Goal: Task Accomplishment & Management: Manage account settings

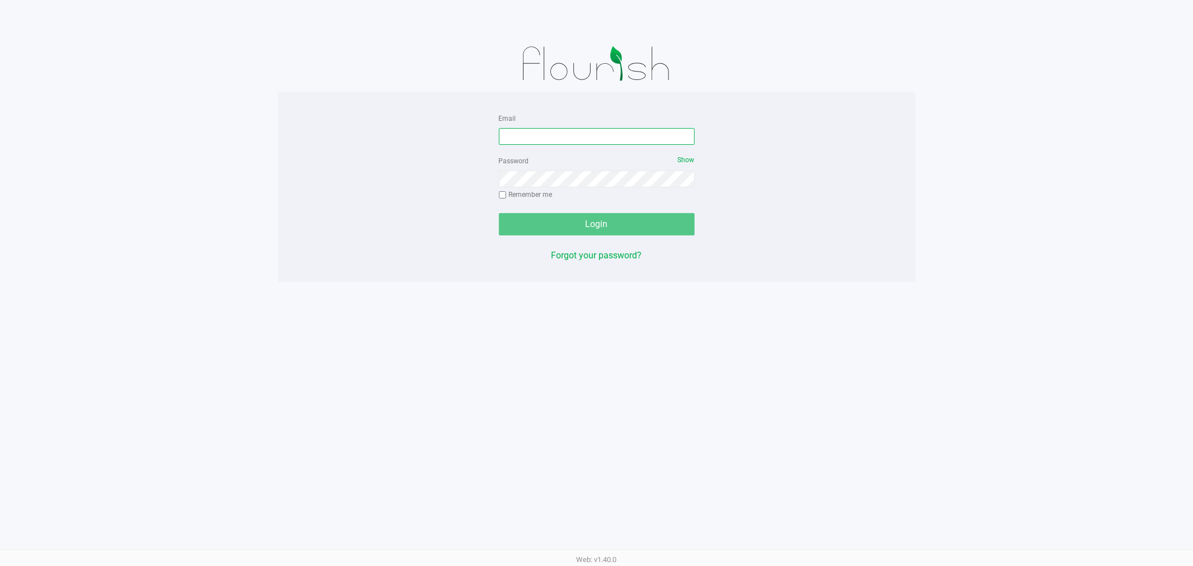
click at [569, 143] on input "Email" at bounding box center [597, 136] width 196 height 17
type input "[EMAIL_ADDRESS][DOMAIN_NAME]"
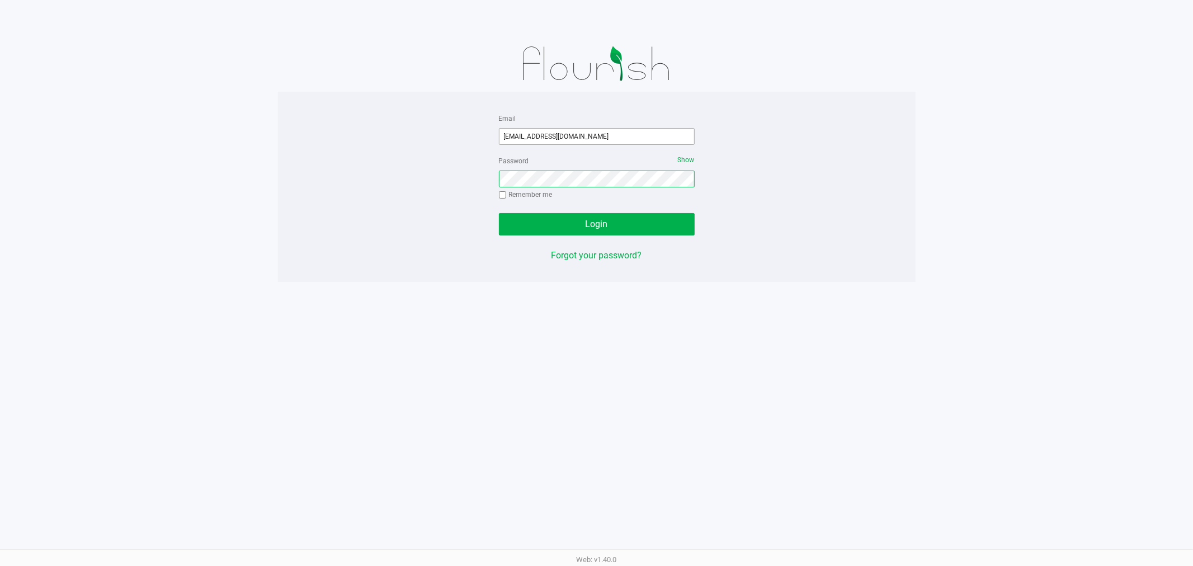
click at [499, 213] on button "Login" at bounding box center [597, 224] width 196 height 22
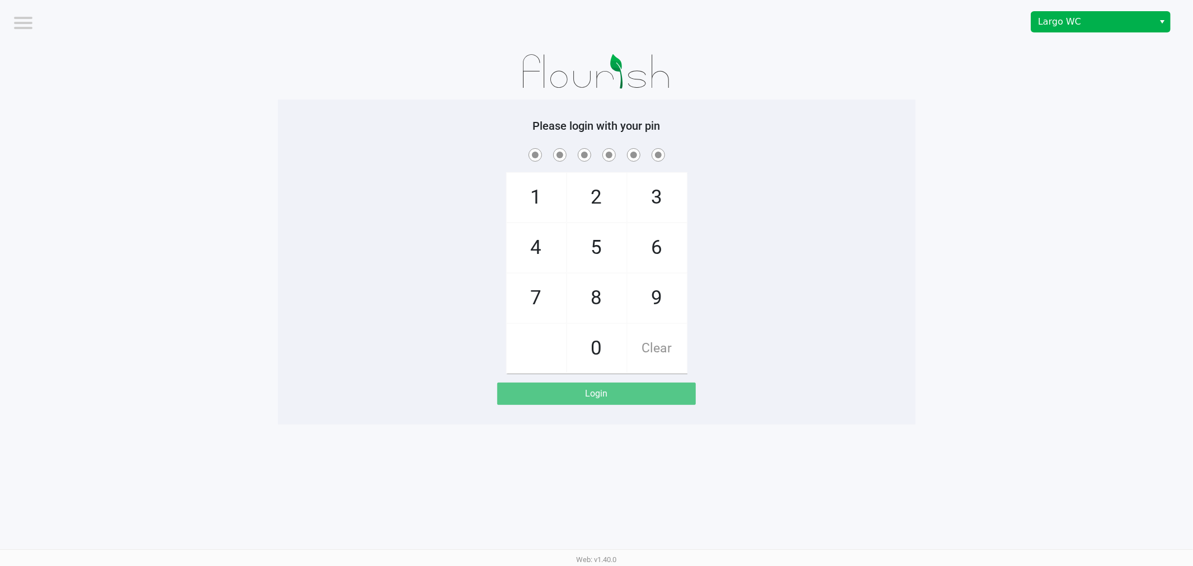
click at [1109, 31] on div "Largo WC" at bounding box center [899, 22] width 588 height 44
click at [1109, 26] on span "Largo WC" at bounding box center [1092, 21] width 109 height 13
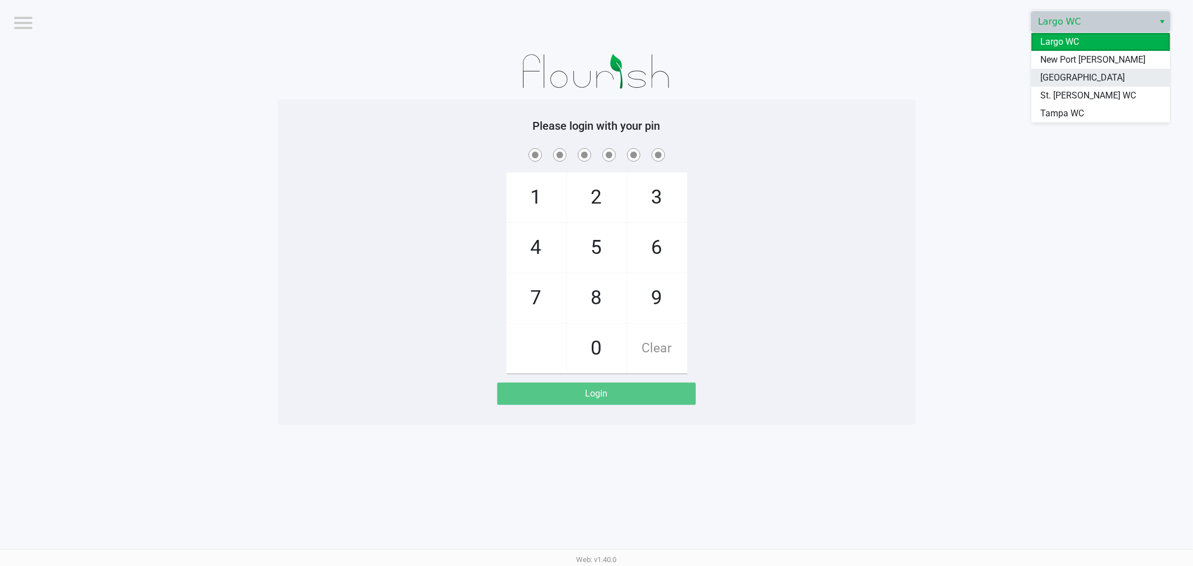
click at [1080, 85] on li "[GEOGRAPHIC_DATA]" at bounding box center [1100, 78] width 139 height 18
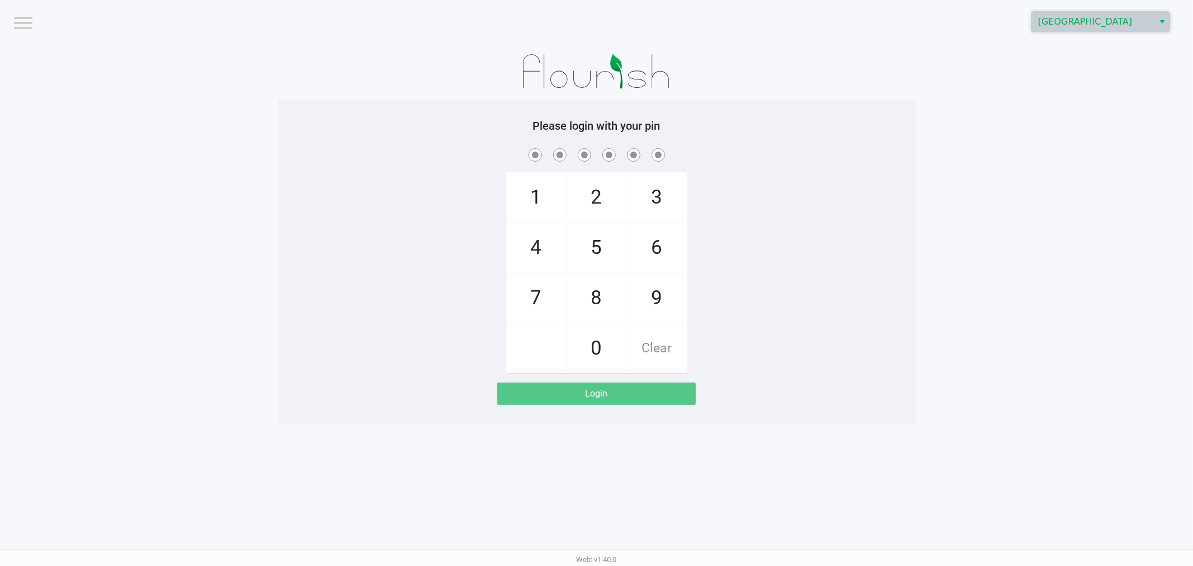
drag, startPoint x: 666, startPoint y: 295, endPoint x: 623, endPoint y: 317, distance: 48.3
click at [664, 298] on span "9" at bounding box center [656, 297] width 59 height 49
checkbox input "true"
click at [583, 345] on span "0" at bounding box center [596, 348] width 59 height 49
checkbox input "true"
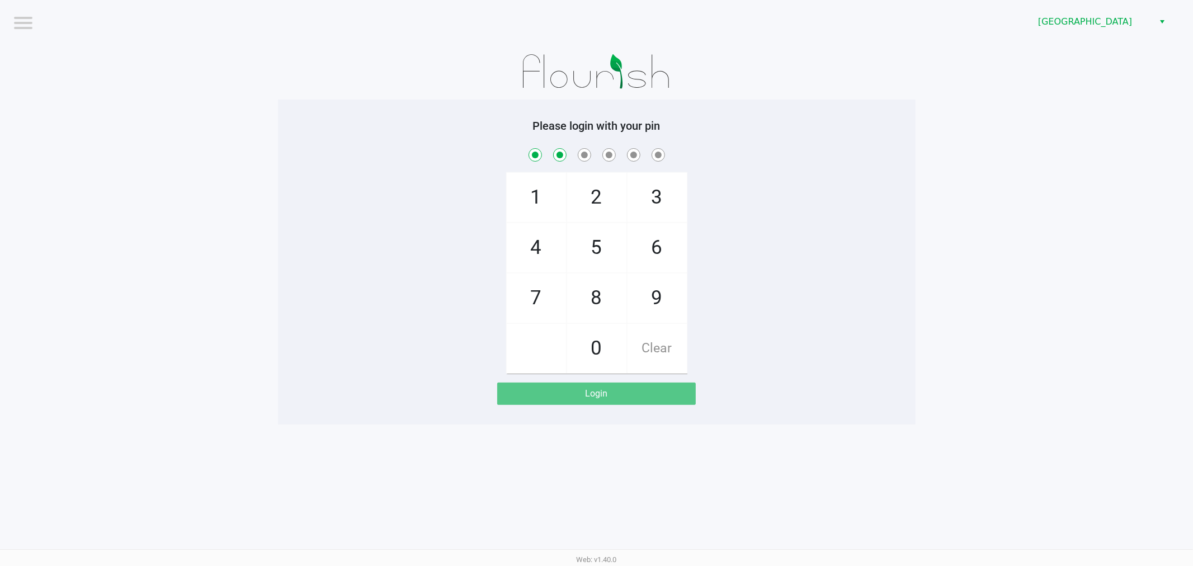
click at [577, 269] on span "5" at bounding box center [596, 247] width 59 height 49
checkbox input "true"
click at [638, 225] on span "6" at bounding box center [656, 247] width 59 height 49
checkbox input "true"
click at [656, 353] on span "Clear" at bounding box center [656, 348] width 59 height 49
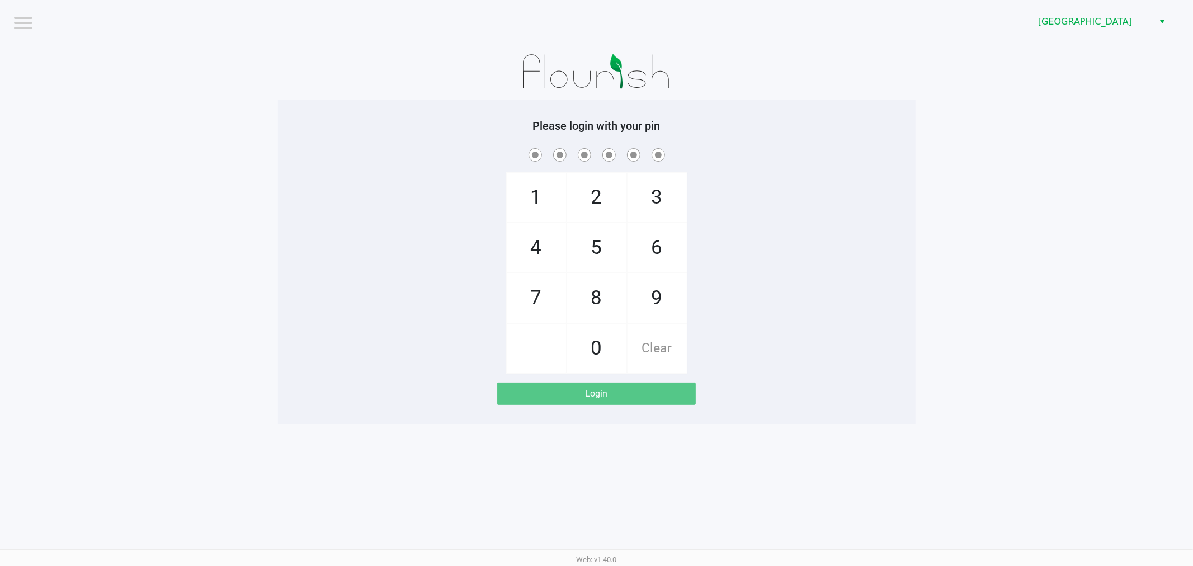
checkbox input "false"
click at [644, 299] on span "9" at bounding box center [656, 297] width 59 height 49
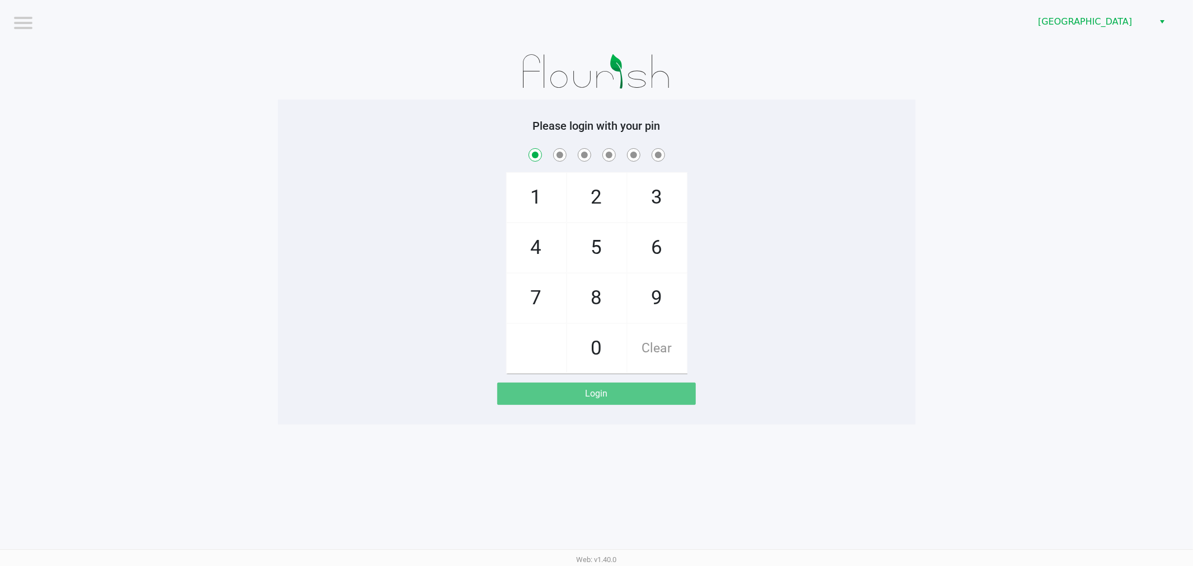
checkbox input "true"
drag, startPoint x: 601, startPoint y: 343, endPoint x: 595, endPoint y: 320, distance: 23.1
click at [600, 342] on span "0" at bounding box center [596, 348] width 59 height 49
checkbox input "true"
click at [590, 242] on span "5" at bounding box center [596, 247] width 59 height 49
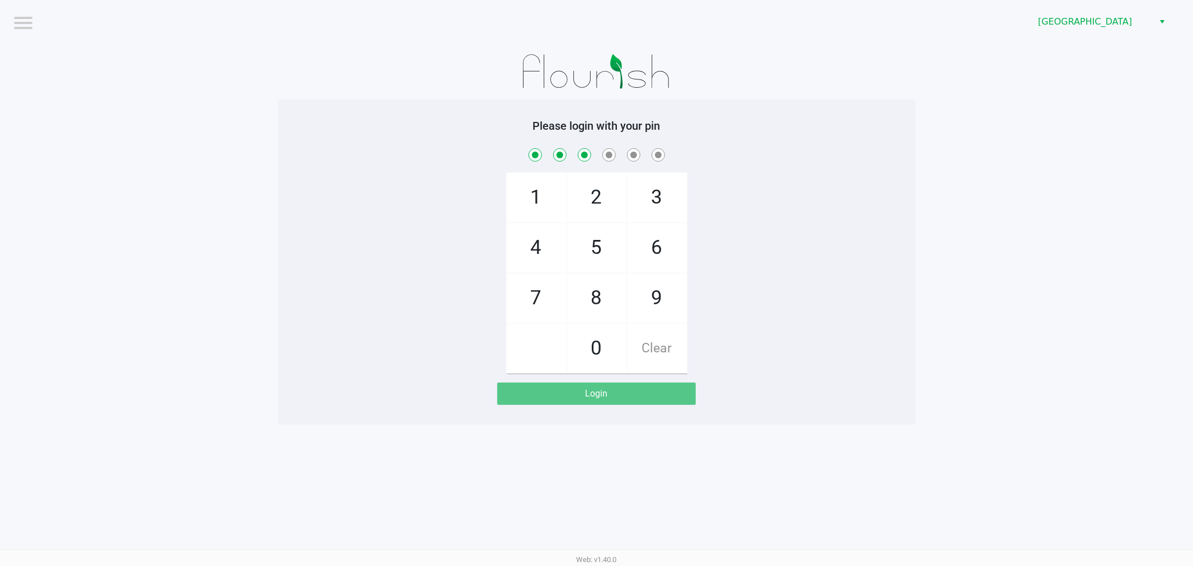
checkbox input "true"
click at [645, 203] on span "3" at bounding box center [656, 197] width 59 height 49
checkbox input "true"
click at [649, 296] on span "9" at bounding box center [656, 297] width 59 height 49
checkbox input "true"
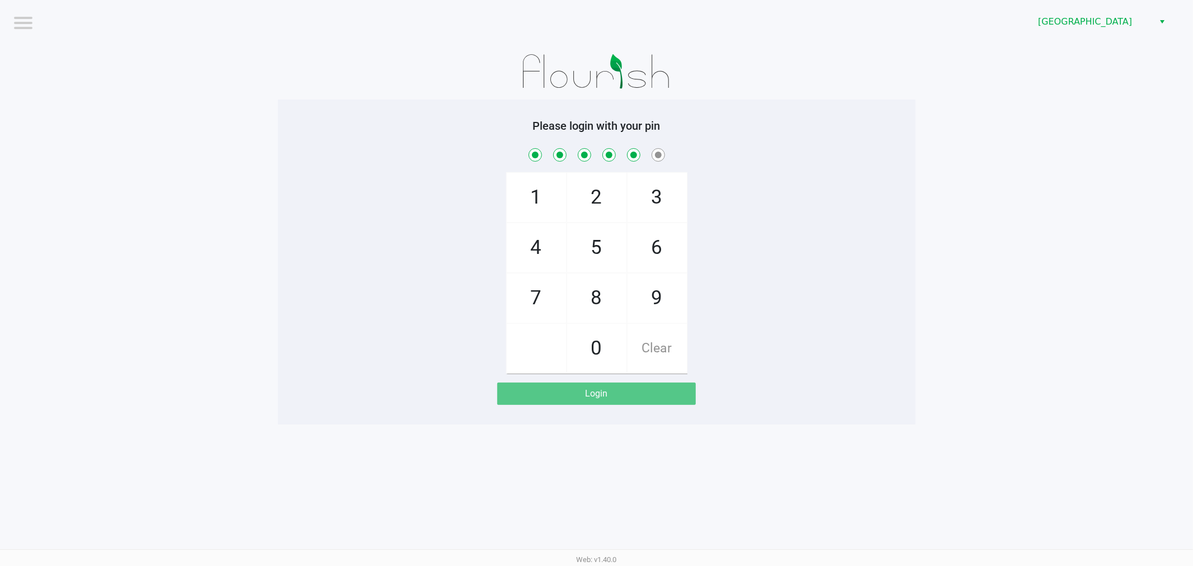
click at [594, 339] on span "0" at bounding box center [596, 348] width 59 height 49
checkbox input "true"
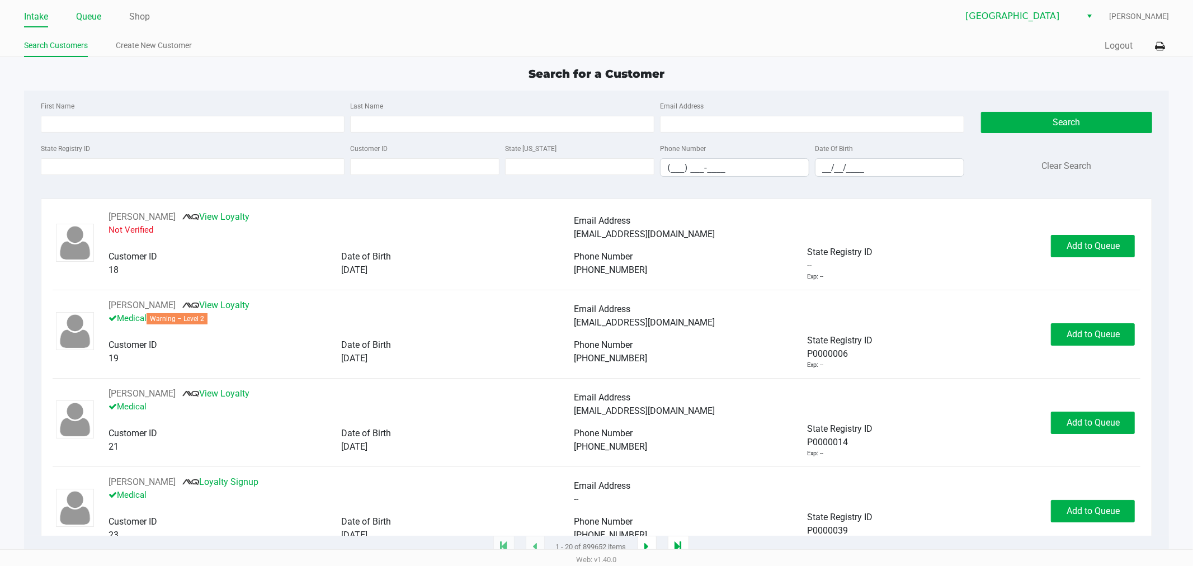
click at [97, 20] on link "Queue" at bounding box center [88, 17] width 25 height 16
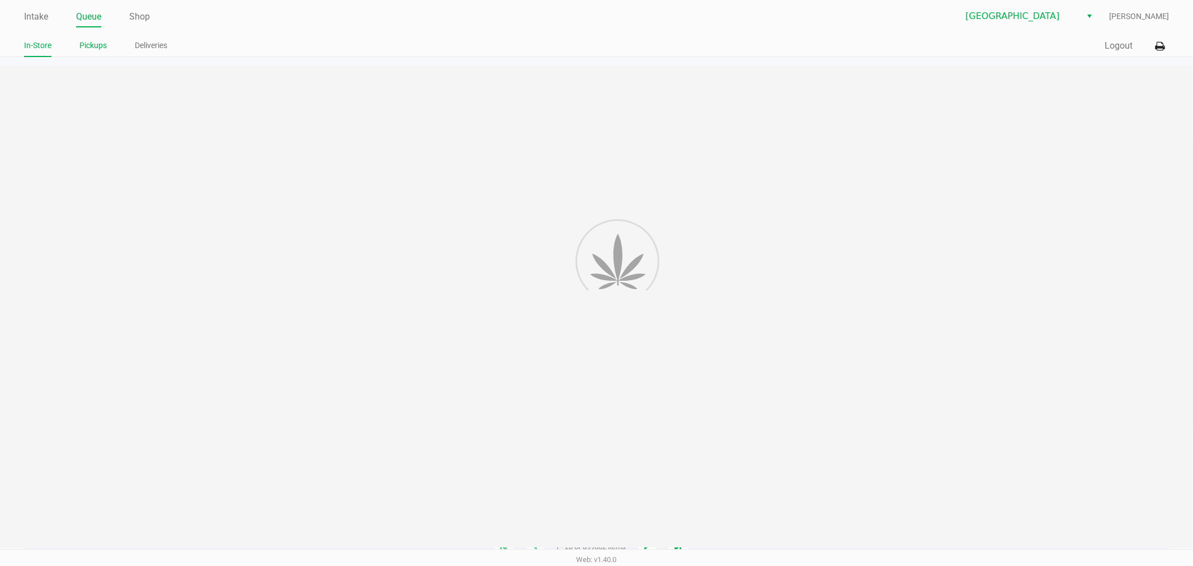
click at [92, 46] on link "Pickups" at bounding box center [92, 46] width 27 height 14
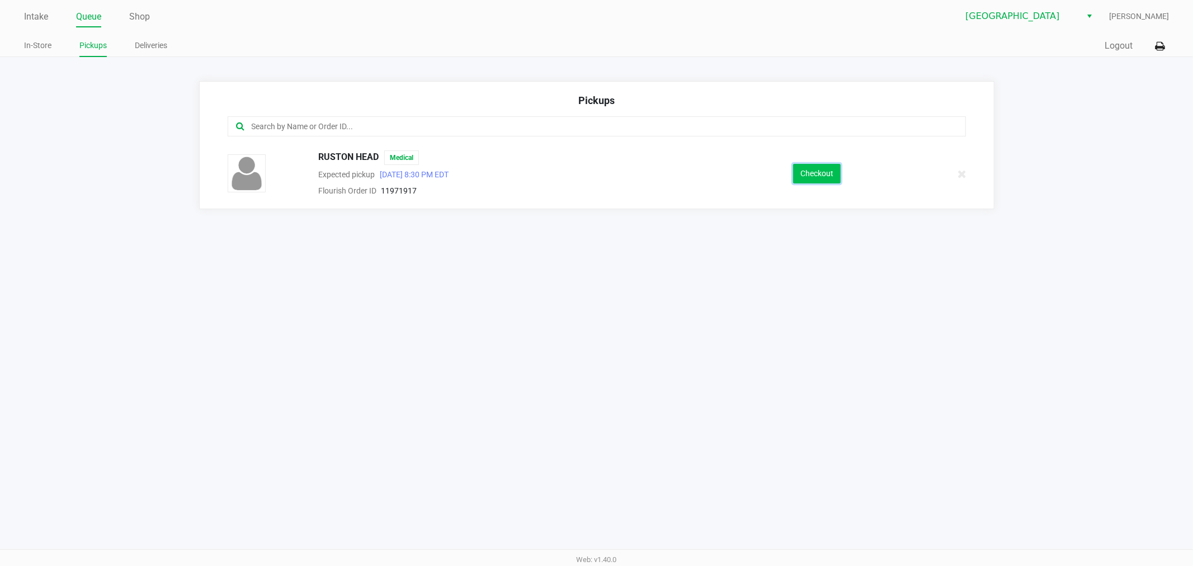
click at [820, 172] on button "Checkout" at bounding box center [817, 174] width 48 height 20
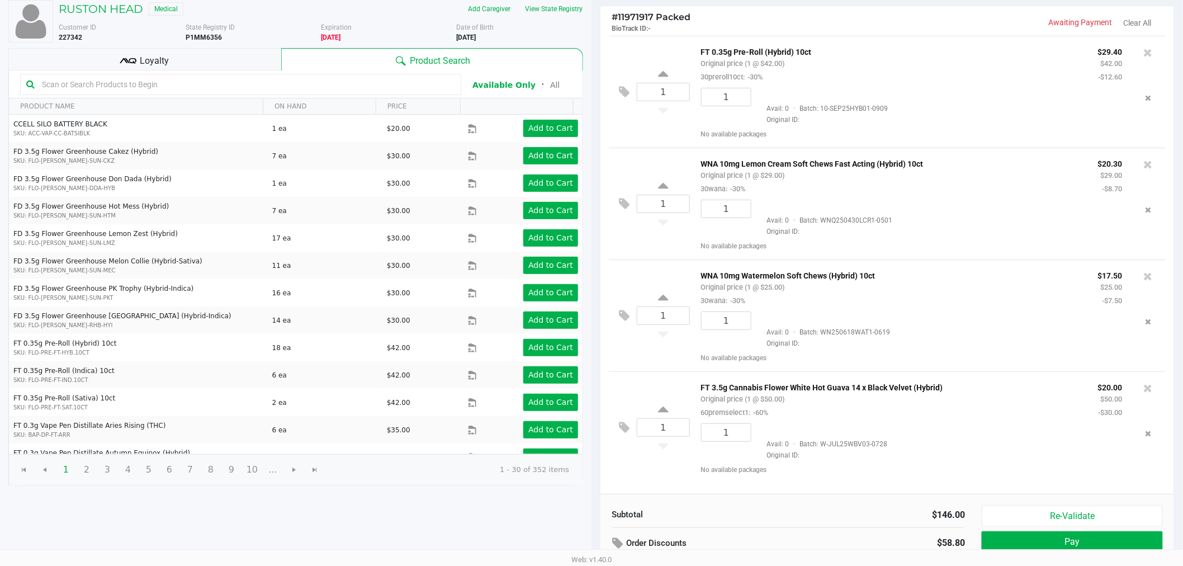
scroll to position [115, 0]
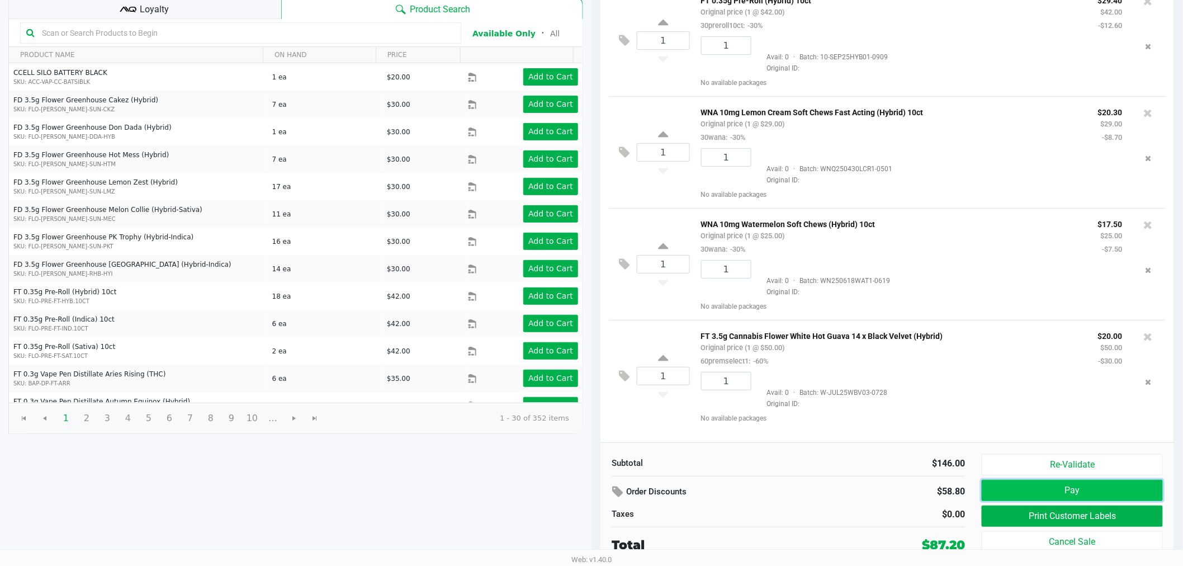
click at [1054, 495] on button "Pay" at bounding box center [1072, 490] width 181 height 21
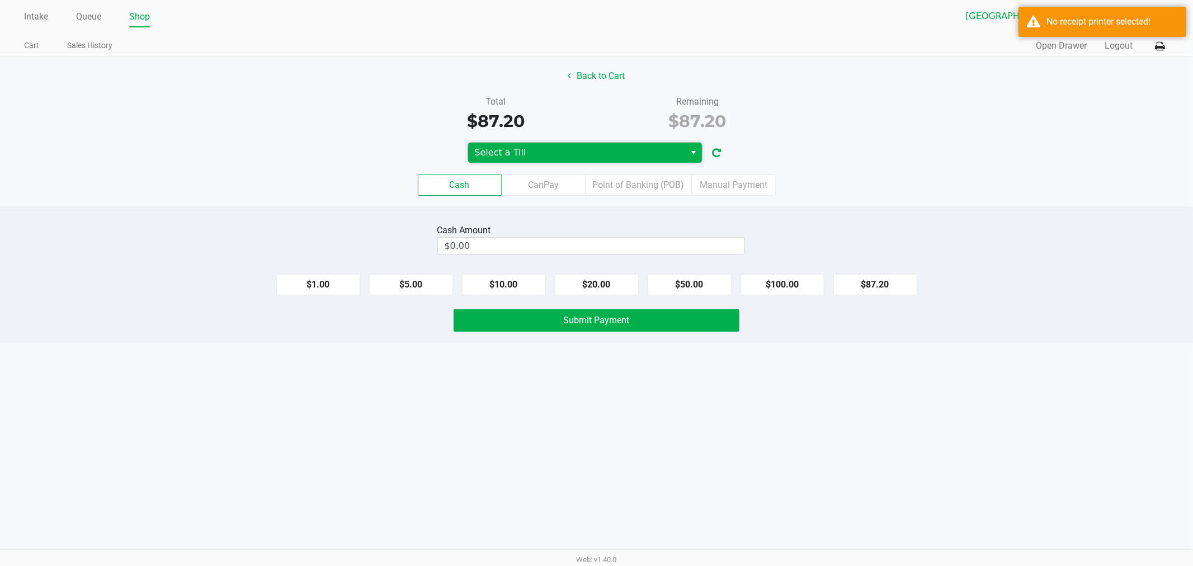
click at [519, 154] on span "Select a Till" at bounding box center [577, 152] width 204 height 13
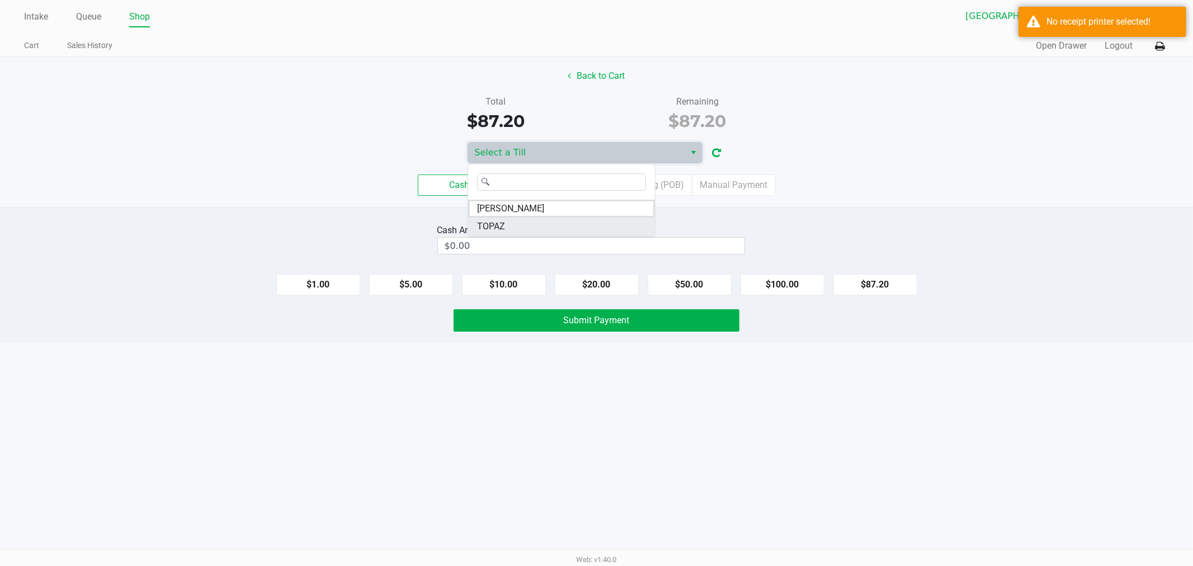
click at [490, 222] on span "TOPAZ" at bounding box center [491, 226] width 28 height 13
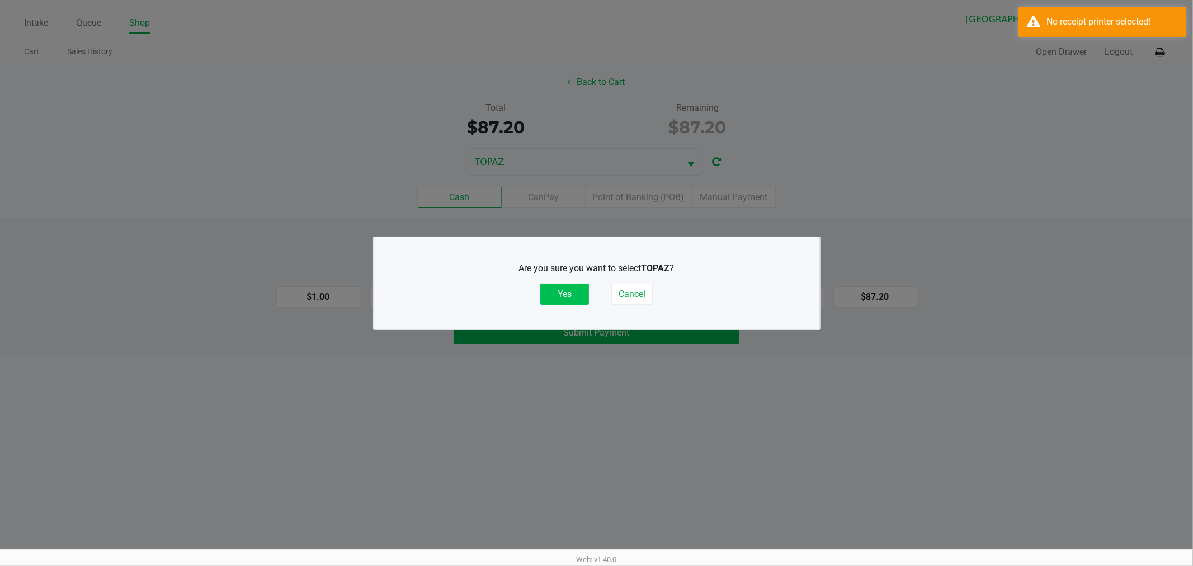
click at [564, 292] on button "Yes" at bounding box center [564, 293] width 49 height 21
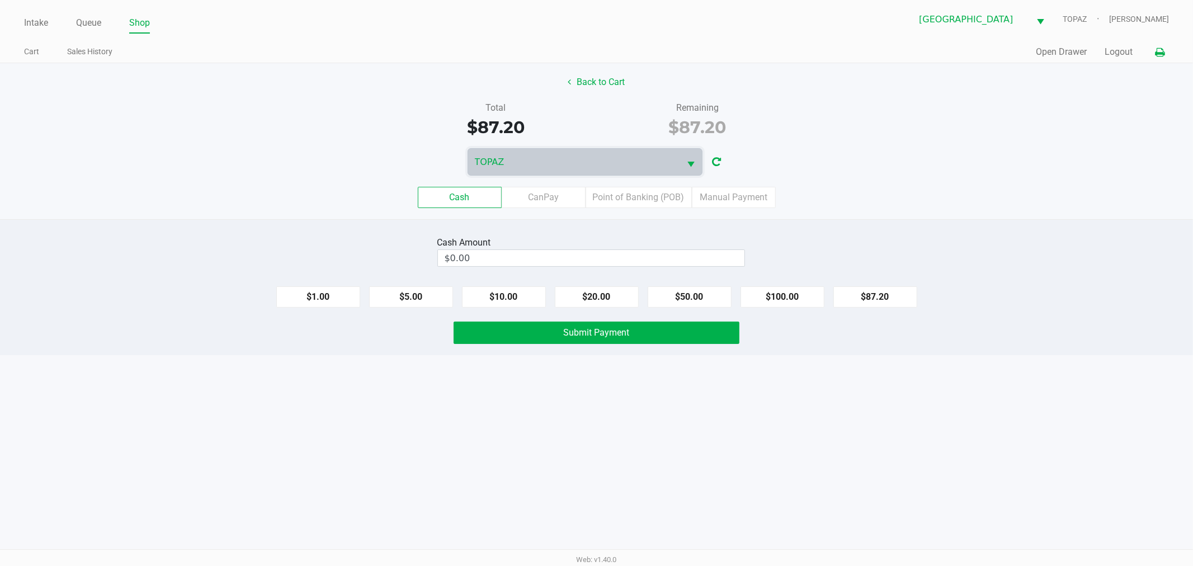
click at [1165, 49] on button at bounding box center [1159, 52] width 18 height 21
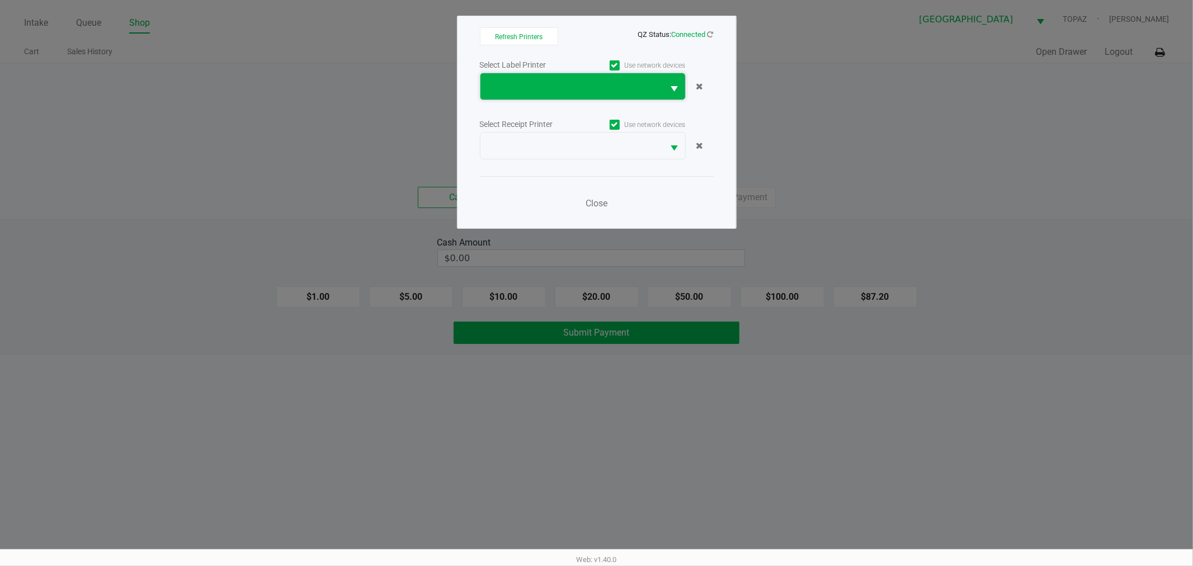
click at [564, 77] on span at bounding box center [571, 86] width 183 height 26
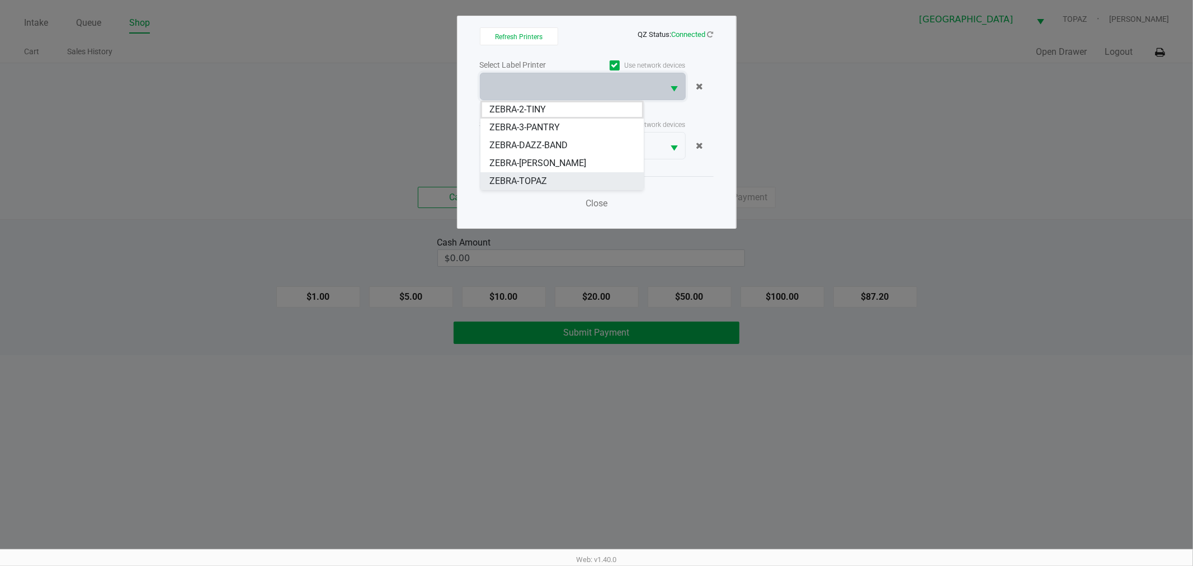
click at [540, 186] on span "ZEBRA-TOPAZ" at bounding box center [518, 180] width 58 height 13
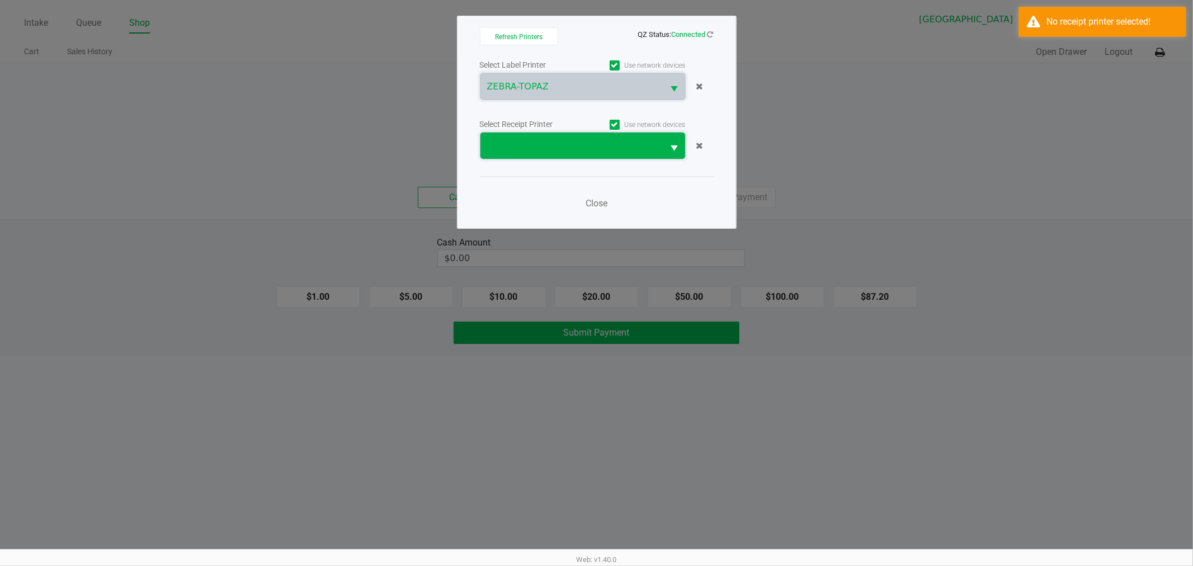
click at [545, 150] on span at bounding box center [572, 145] width 170 height 13
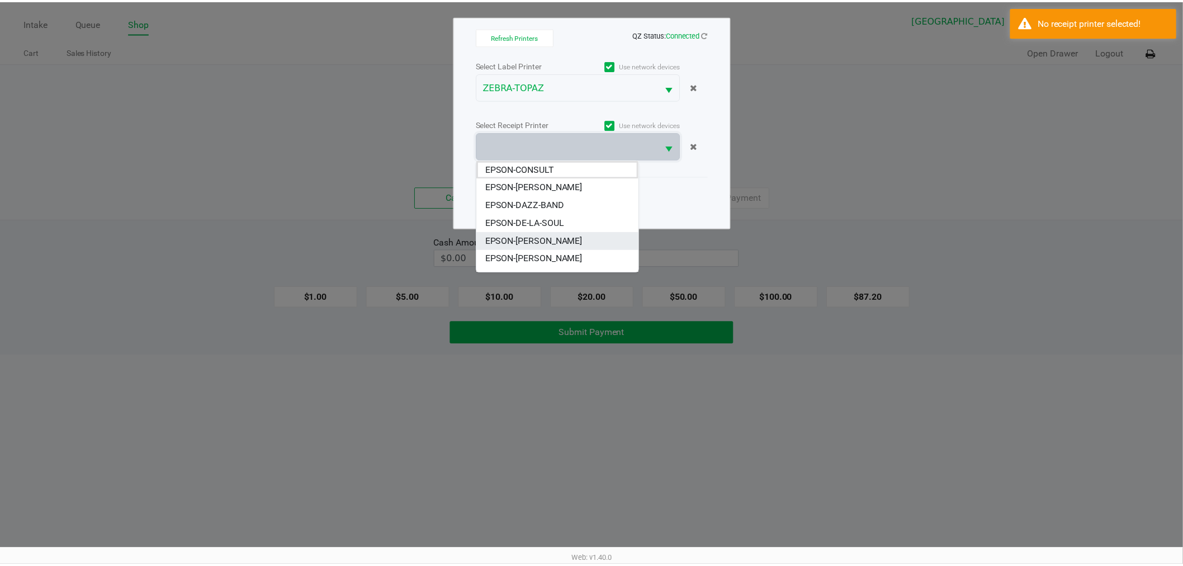
scroll to position [13, 0]
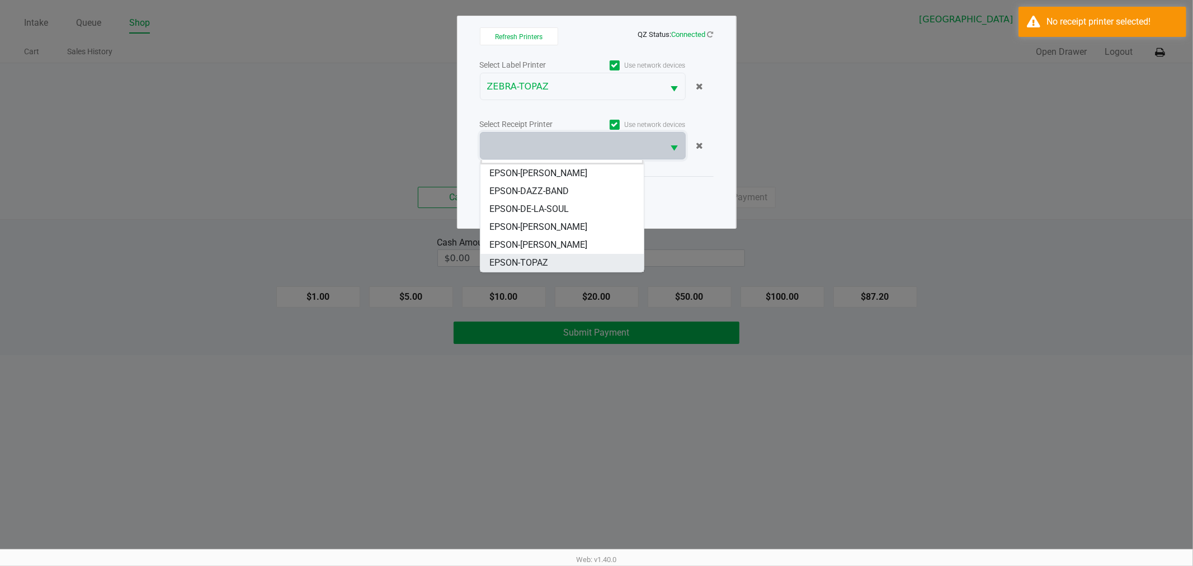
click at [539, 255] on li "EPSON-TOPAZ" at bounding box center [561, 263] width 163 height 18
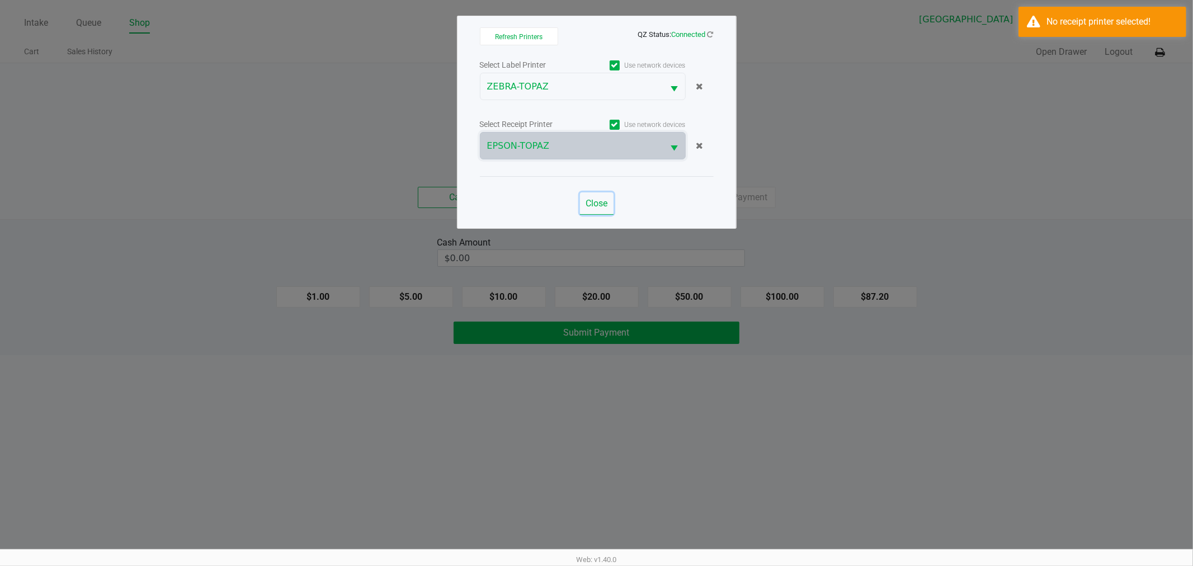
click at [602, 205] on span "Close" at bounding box center [596, 203] width 22 height 11
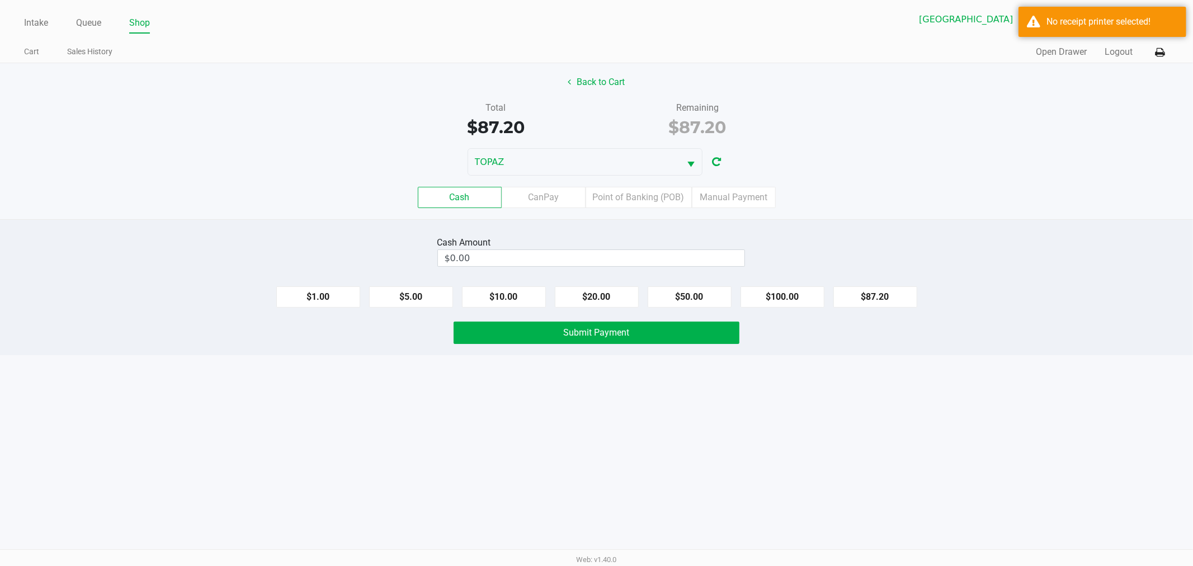
click at [1057, 162] on div "TOPAZ" at bounding box center [596, 161] width 1193 height 27
click at [1115, 45] on button "Logout" at bounding box center [1118, 51] width 28 height 13
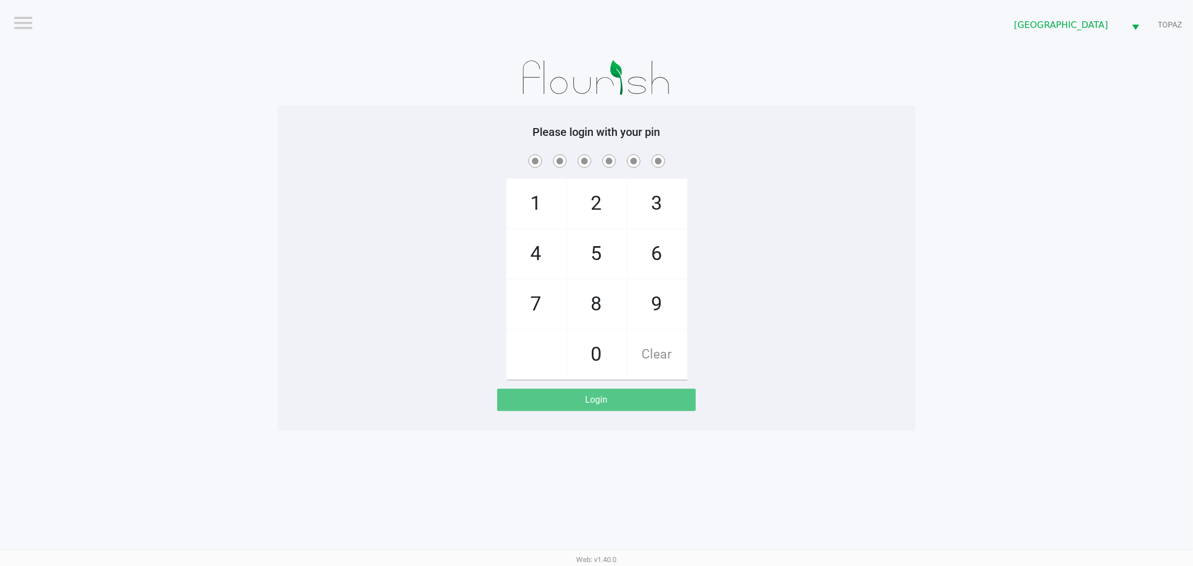
click at [298, 86] on div at bounding box center [596, 78] width 637 height 56
click at [188, 191] on app-pos-login-wrapper "Logout South Tampa WC TOPAZ Please login with your pin 1 4 7 2 5 8 0 3 6 9 Clea…" at bounding box center [596, 215] width 1193 height 431
click at [1038, 247] on app-pos-login-wrapper "Logout South Tampa WC TOPAZ Please login with your pin 1 4 7 2 5 8 0 3 6 9 Clea…" at bounding box center [596, 215] width 1193 height 431
click at [649, 321] on span "9" at bounding box center [656, 304] width 59 height 49
checkbox input "true"
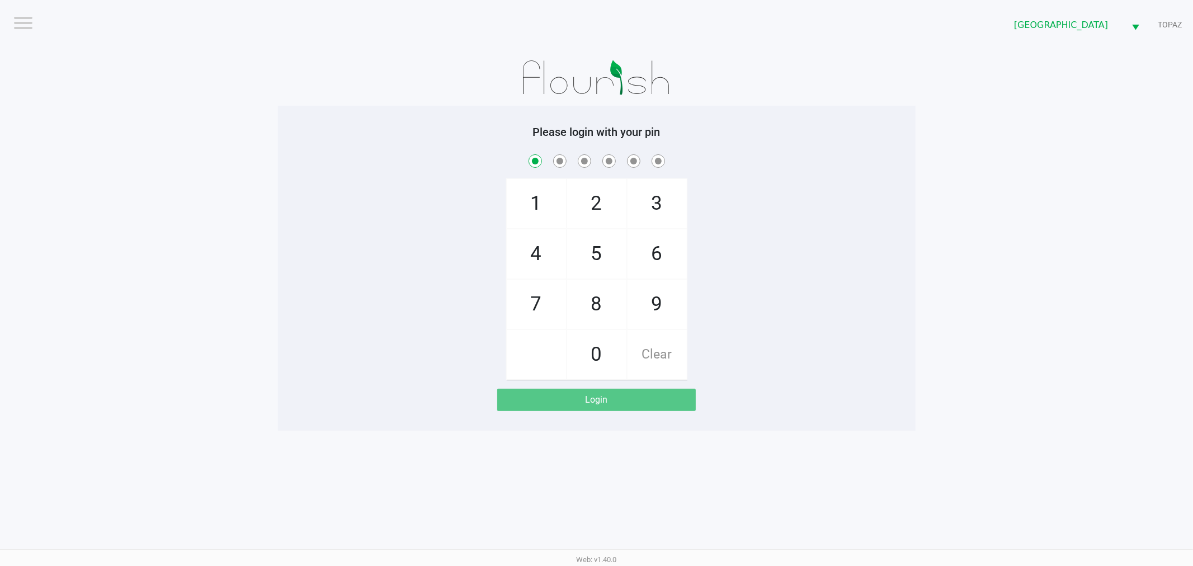
click at [575, 369] on span "0" at bounding box center [596, 354] width 59 height 49
checkbox input "true"
click at [599, 261] on span "5" at bounding box center [596, 253] width 59 height 49
checkbox input "true"
click at [644, 191] on span "3" at bounding box center [656, 203] width 59 height 49
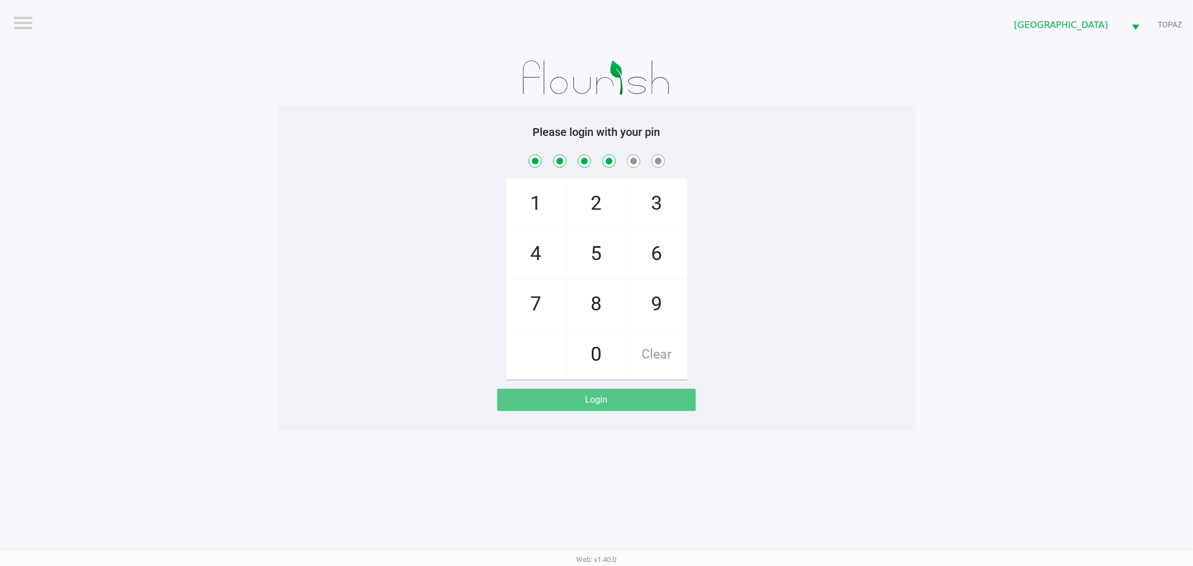
checkbox input "true"
drag, startPoint x: 660, startPoint y: 314, endPoint x: 630, endPoint y: 345, distance: 43.1
click at [660, 315] on span "9" at bounding box center [656, 304] width 59 height 49
checkbox input "true"
click at [604, 371] on span "0" at bounding box center [596, 354] width 59 height 49
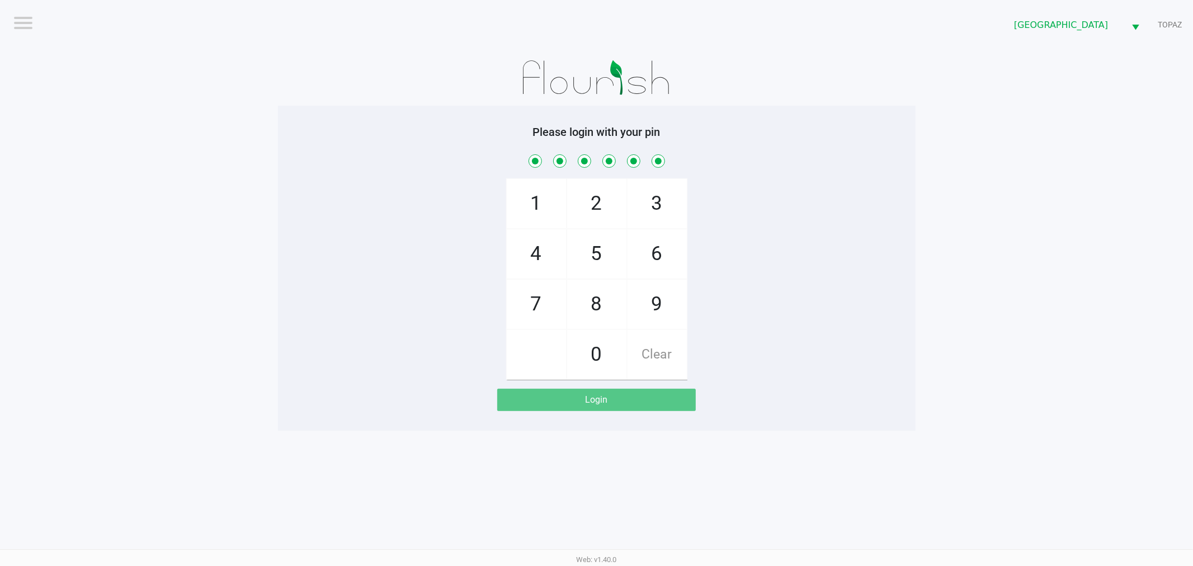
checkbox input "true"
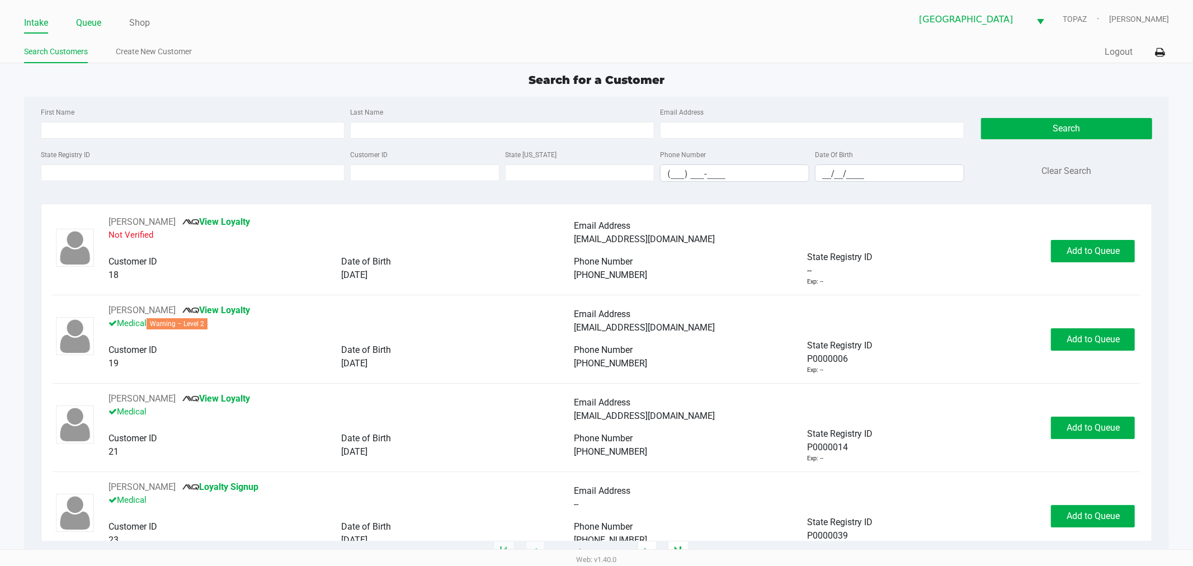
click at [88, 23] on link "Queue" at bounding box center [88, 23] width 25 height 16
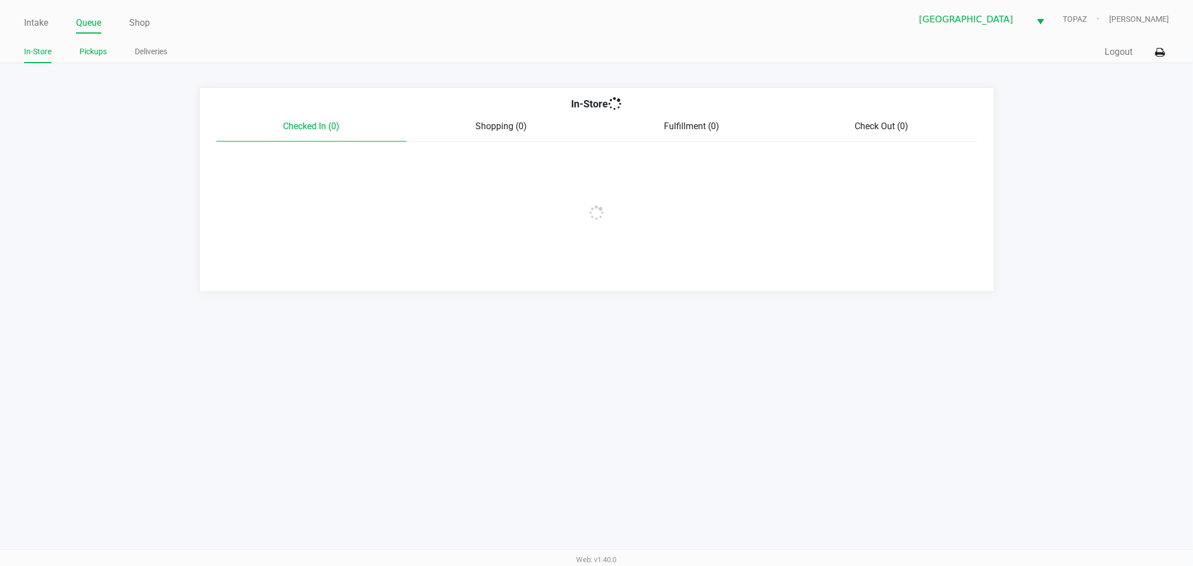
click at [79, 57] on link "Pickups" at bounding box center [92, 52] width 27 height 14
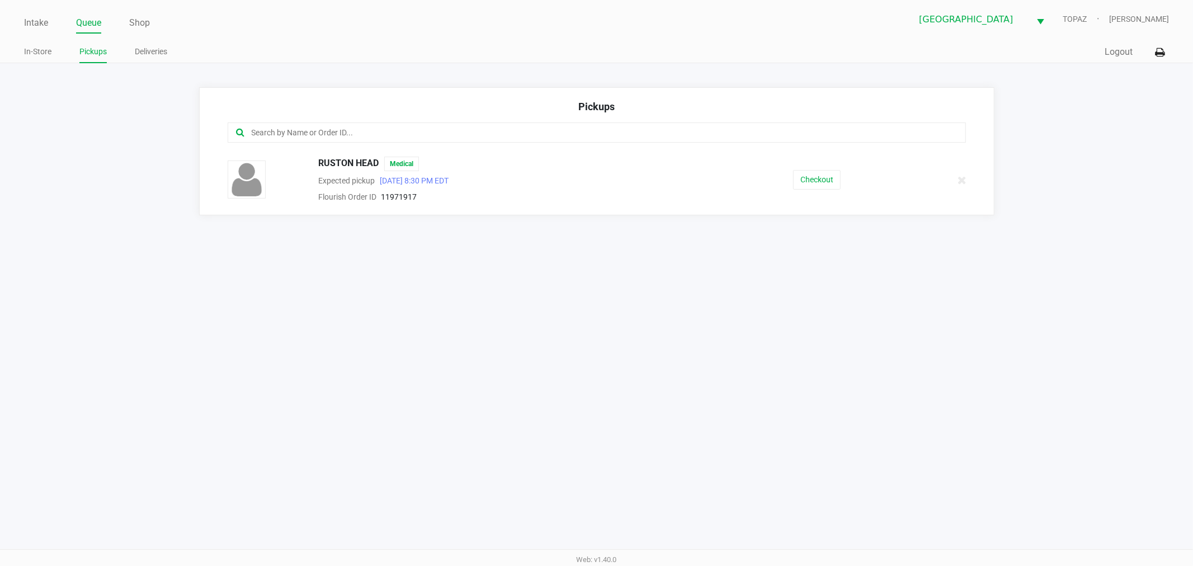
click at [549, 365] on div "Intake Queue Shop South Tampa WC TOPAZ Ada Houk In-Store Pickups Deliveries Qui…" at bounding box center [596, 283] width 1193 height 566
click at [1103, 162] on app-pickups "Pickups RUSTON HEAD Medical Expected pickup Sep 19, 2025 8:30 PM EDT Flourish O…" at bounding box center [596, 151] width 1193 height 128
click at [444, 483] on div "Intake Queue Shop South Tampa WC TOPAZ Ada Houk In-Store Pickups Deliveries Qui…" at bounding box center [596, 283] width 1193 height 566
click at [362, 451] on div "Intake Queue Shop South Tampa WC TOPAZ Ada Houk In-Store Pickups Deliveries Qui…" at bounding box center [596, 283] width 1193 height 566
click at [1053, 249] on div "Intake Queue Shop South Tampa WC TOPAZ Ada Houk In-Store Pickups Deliveries Qui…" at bounding box center [596, 283] width 1193 height 566
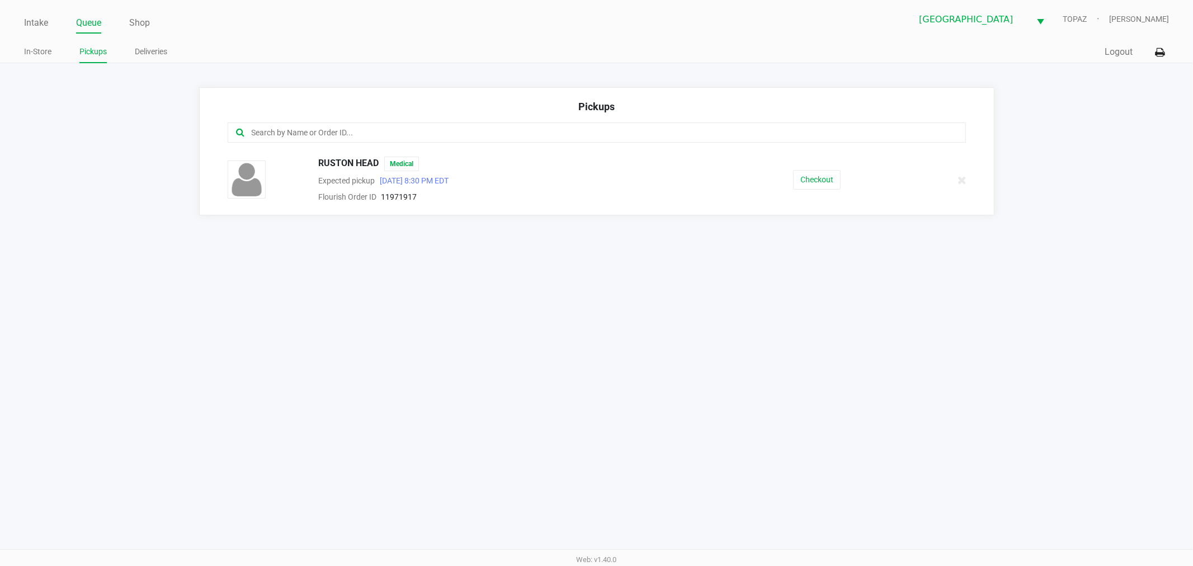
click at [555, 359] on div "Intake Queue Shop South Tampa WC TOPAZ Ada Houk In-Store Pickups Deliveries Qui…" at bounding box center [596, 283] width 1193 height 566
click at [516, 397] on div "Intake Queue Shop South Tampa WC TOPAZ Ada Houk In-Store Pickups Deliveries Qui…" at bounding box center [596, 283] width 1193 height 566
click at [28, 29] on link "Intake" at bounding box center [36, 23] width 24 height 16
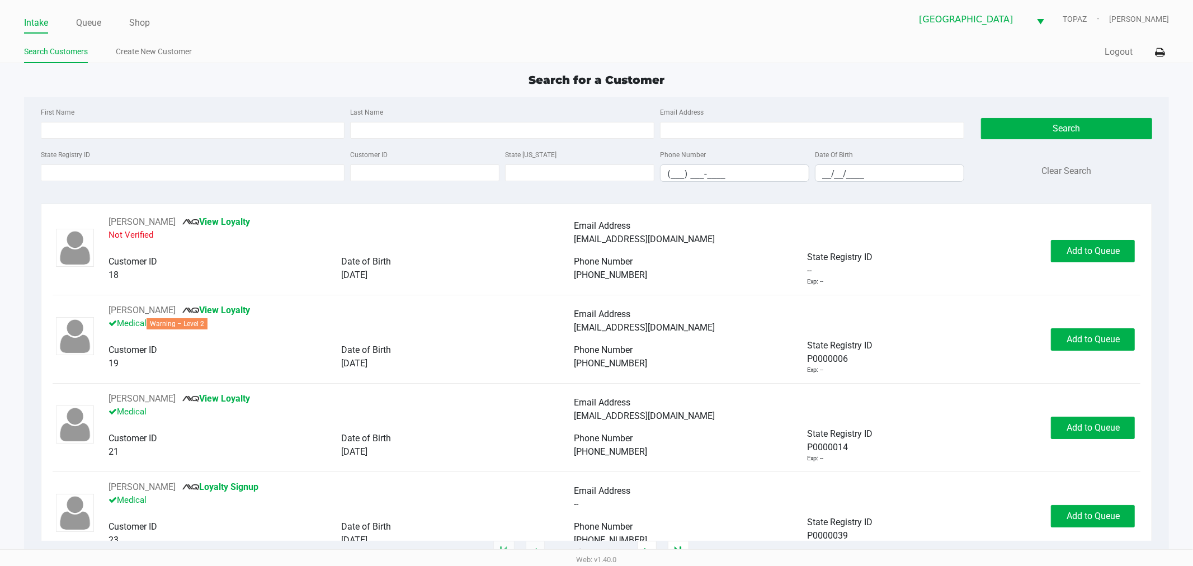
click at [328, 68] on app-point-of-sale "Intake Queue Shop South Tampa WC TOPAZ Ada Houk Search Customers Create New Cus…" at bounding box center [596, 276] width 1193 height 552
click at [81, 21] on link "Queue" at bounding box center [88, 23] width 25 height 16
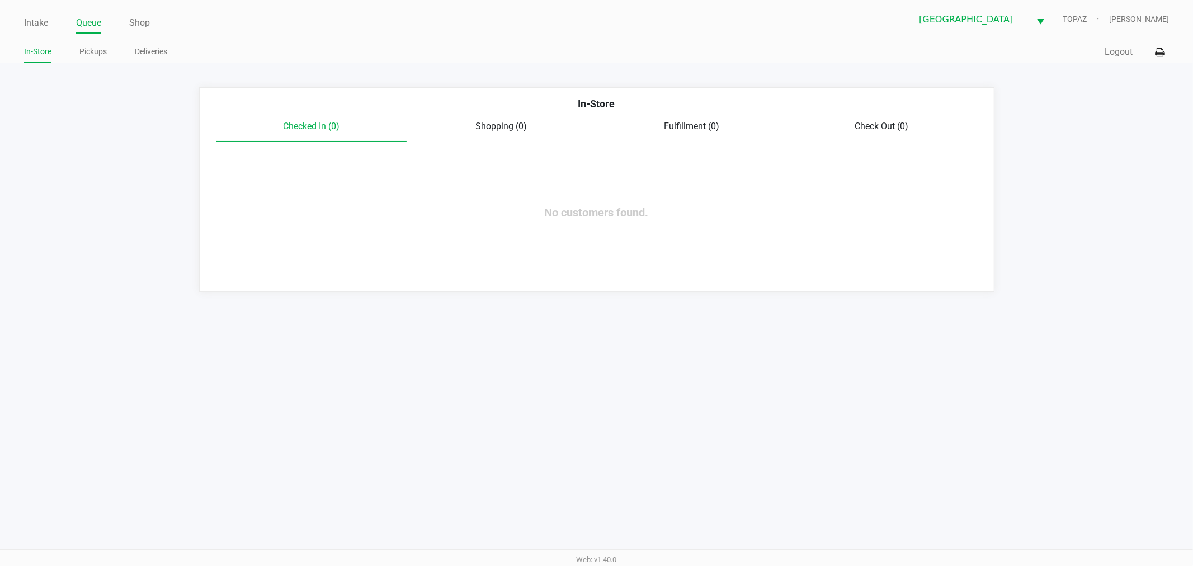
click at [144, 224] on app-queue-list "In-Store Checked In (0) Shopping (0) Fulfillment (0) Check Out (0) No customers…" at bounding box center [596, 189] width 1193 height 205
click at [487, 131] on span "Shopping (0)" at bounding box center [501, 126] width 51 height 11
click at [661, 126] on div "Fulfillment (0)" at bounding box center [692, 126] width 190 height 13
click at [853, 125] on div "Check Out (0)" at bounding box center [882, 126] width 190 height 13
click at [305, 124] on span "Checked In (0)" at bounding box center [311, 126] width 56 height 11
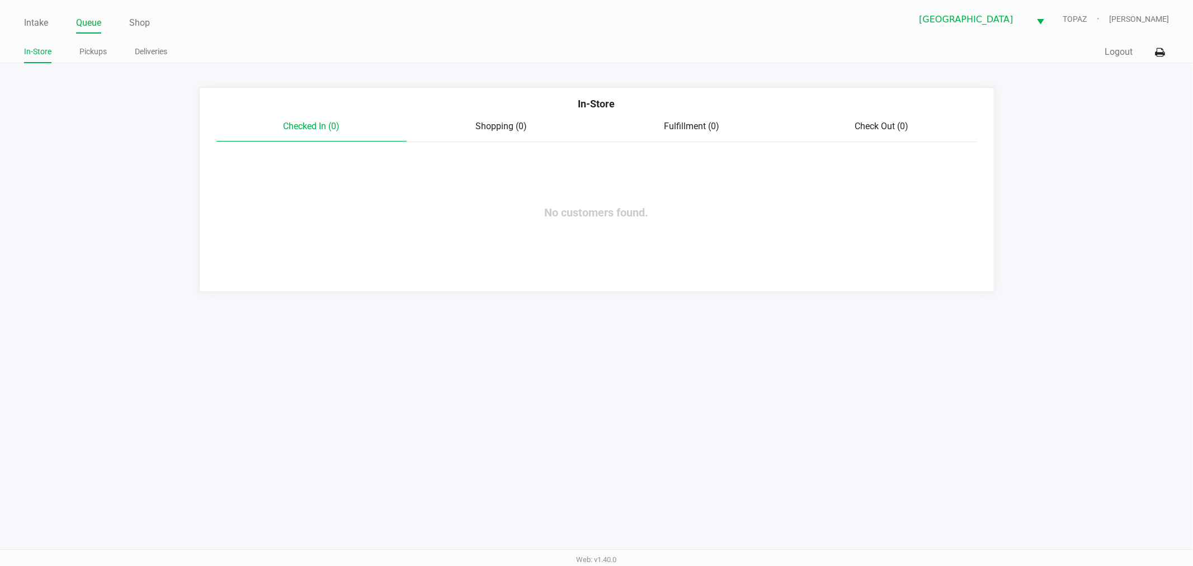
click at [23, 22] on div "Intake Queue Shop South Tampa WC TOPAZ Ada Houk In-Store Pickups Deliveries Qui…" at bounding box center [596, 31] width 1193 height 63
click at [25, 22] on link "Intake" at bounding box center [36, 23] width 24 height 16
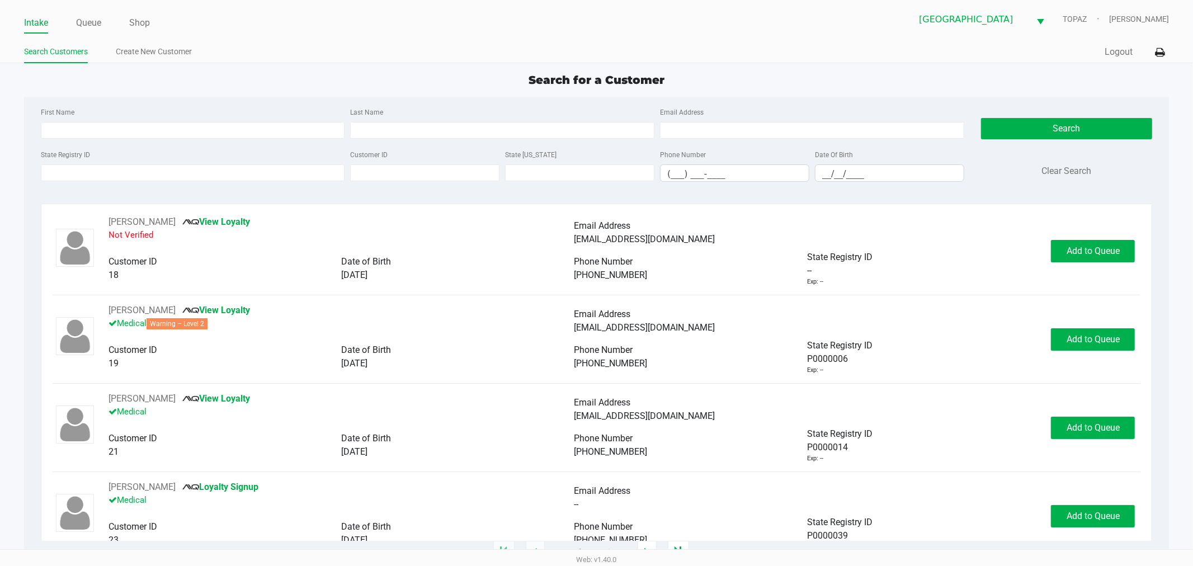
click at [247, 98] on div "First Name Last Name Email Address State Registry ID Customer ID State ID Phone…" at bounding box center [596, 148] width 1128 height 102
click at [209, 96] on div "Search for a Customer First Name Last Name Email Address State Registry ID Cust…" at bounding box center [596, 312] width 1145 height 481
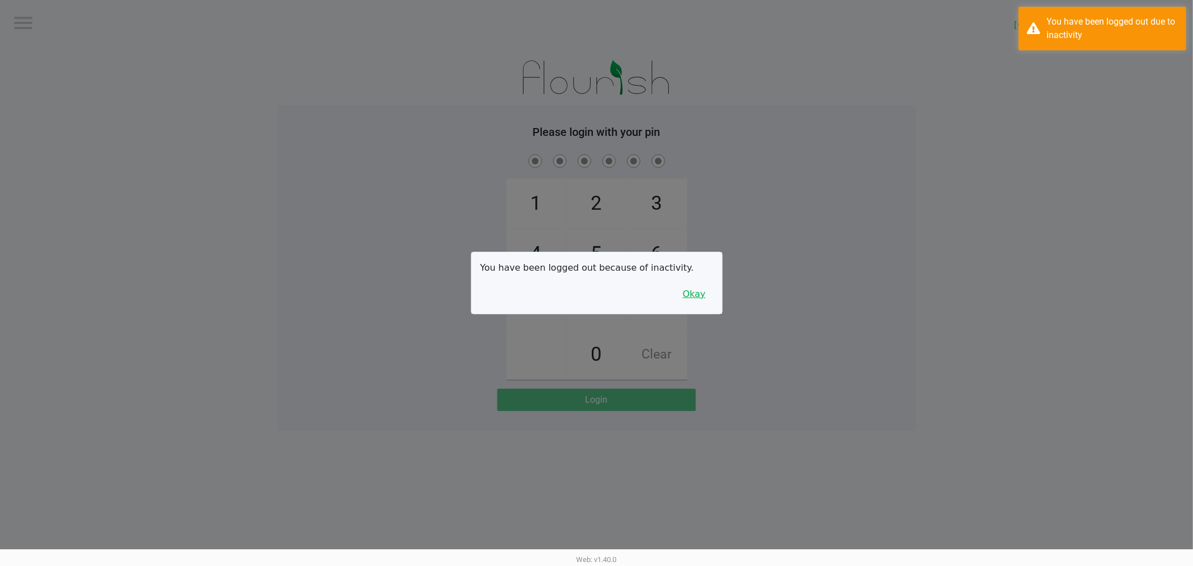
click at [696, 301] on button "Okay" at bounding box center [693, 293] width 37 height 21
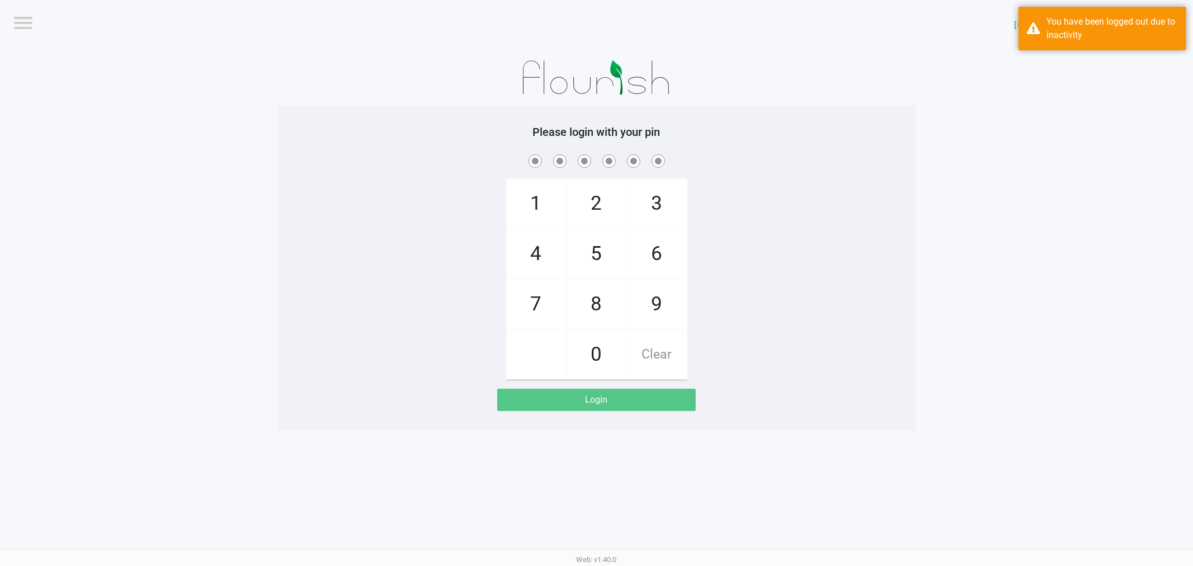
click at [869, 231] on div "1 4 7 2 5 8 0 3 6 9 Clear" at bounding box center [596, 266] width 637 height 228
click at [657, 311] on span "9" at bounding box center [656, 304] width 59 height 49
checkbox input "true"
click at [600, 354] on span "0" at bounding box center [596, 354] width 59 height 49
checkbox input "true"
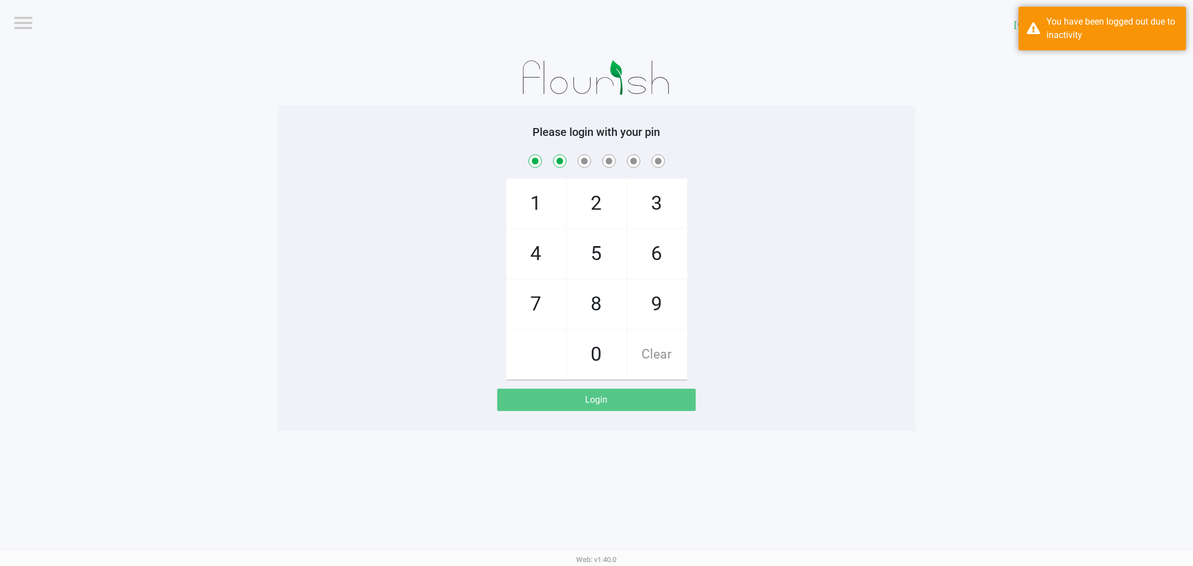
drag, startPoint x: 601, startPoint y: 243, endPoint x: 605, endPoint y: 239, distance: 5.9
click at [601, 242] on span "5" at bounding box center [596, 253] width 59 height 49
checkbox input "true"
click at [633, 204] on span "3" at bounding box center [656, 203] width 59 height 49
checkbox input "true"
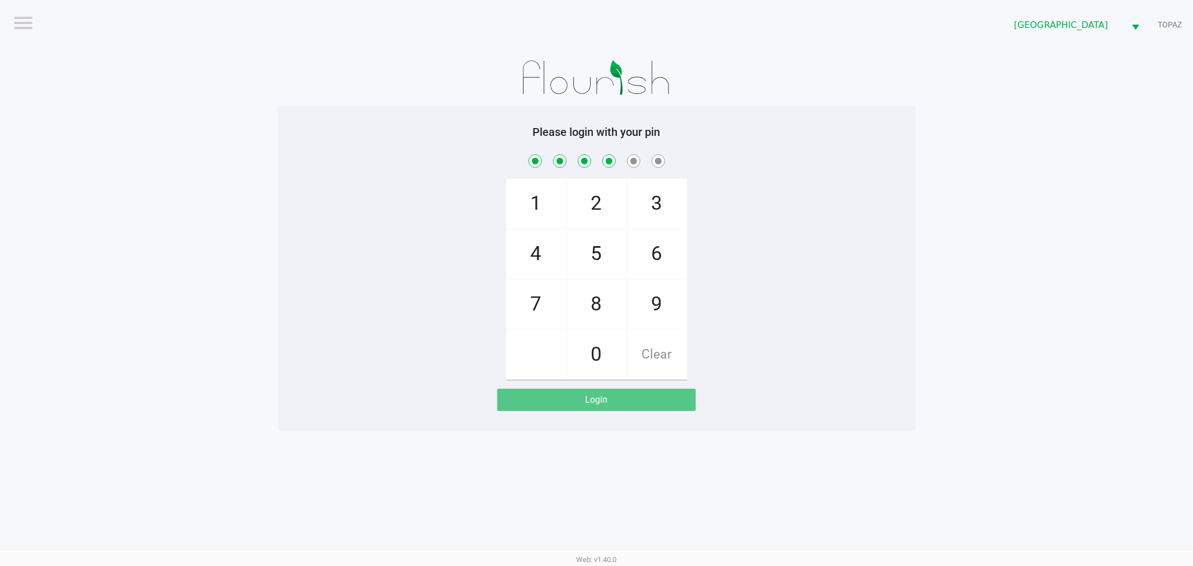
drag, startPoint x: 656, startPoint y: 311, endPoint x: 608, endPoint y: 342, distance: 57.8
click at [652, 316] on span "9" at bounding box center [656, 304] width 59 height 49
checkbox input "true"
click at [608, 342] on span "0" at bounding box center [596, 354] width 59 height 49
checkbox input "true"
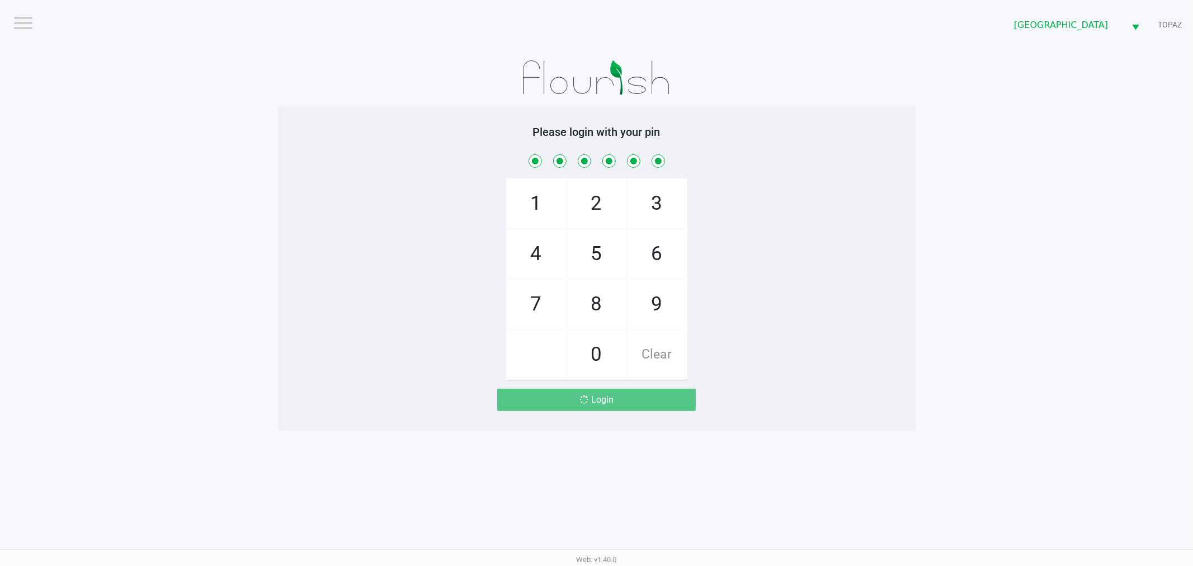
click at [746, 332] on div "1 4 7 2 5 8 0 3 6 9 Clear" at bounding box center [596, 266] width 637 height 228
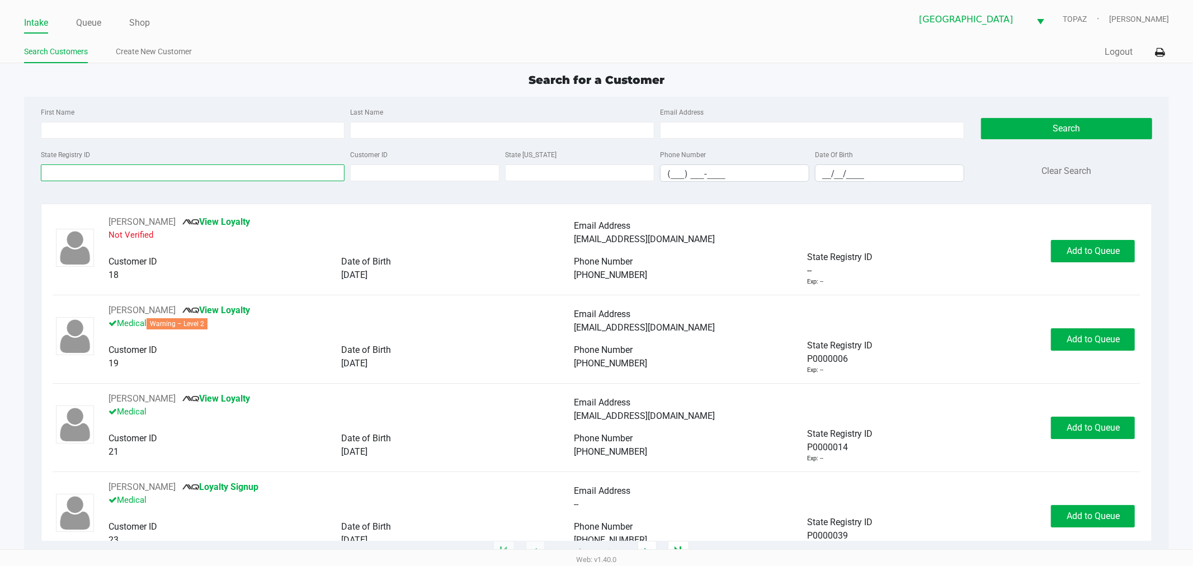
click at [143, 181] on input "State Registry ID" at bounding box center [193, 172] width 304 height 17
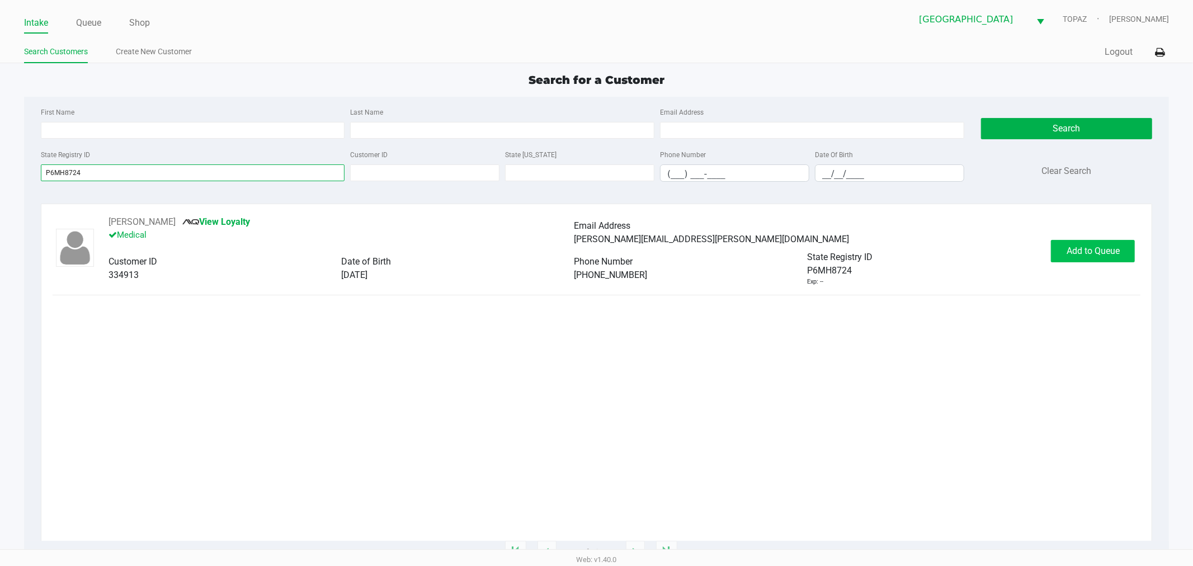
type input "P6MH8724"
click at [1051, 247] on button "Add to Queue" at bounding box center [1093, 251] width 84 height 22
click at [1051, 247] on div "Add to Queue" at bounding box center [1093, 251] width 84 height 22
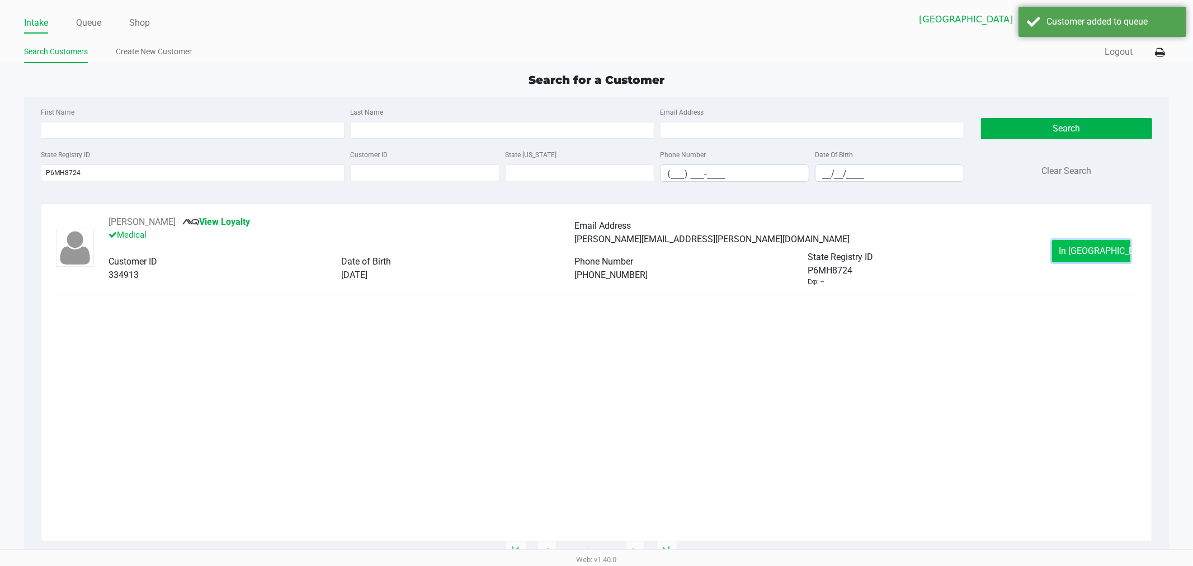
click at [1059, 249] on button "In Queue" at bounding box center [1091, 251] width 78 height 22
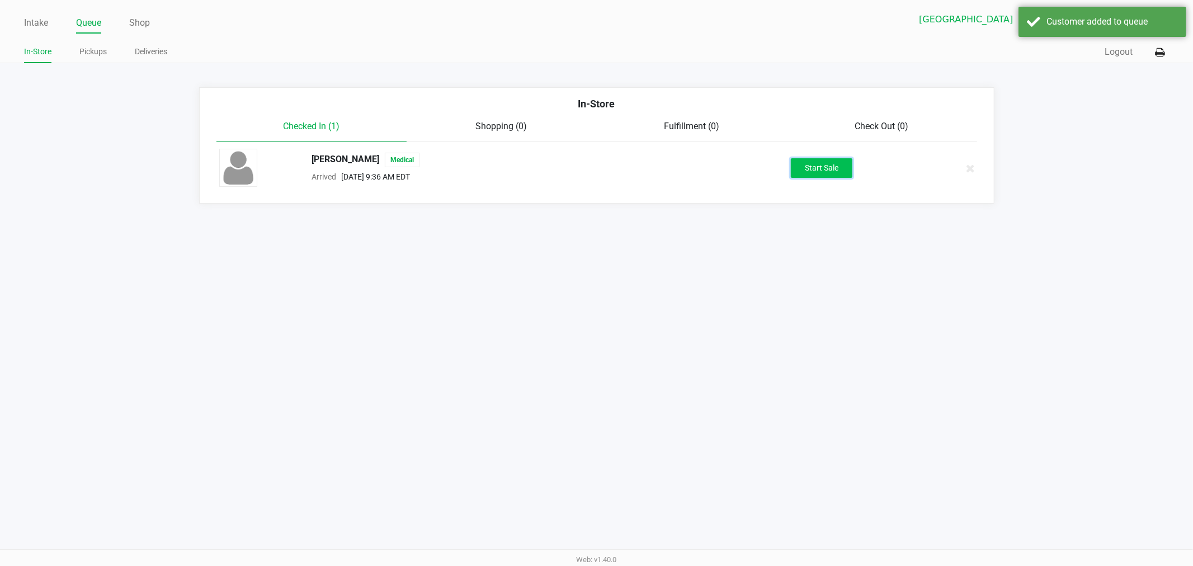
click at [829, 172] on button "Start Sale" at bounding box center [822, 168] width 62 height 20
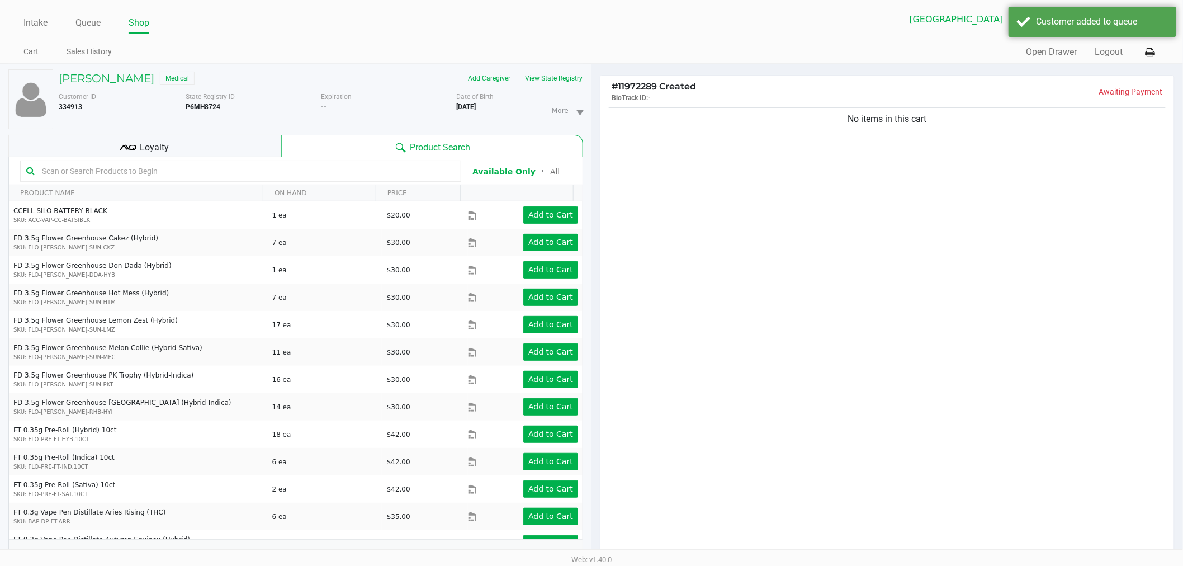
click at [775, 223] on div "No items in this cart" at bounding box center [887, 334] width 574 height 458
click at [802, 207] on div "No items in this cart" at bounding box center [887, 334] width 574 height 458
click at [824, 249] on div "No items in this cart" at bounding box center [887, 334] width 574 height 458
click at [824, 250] on div "No items in this cart" at bounding box center [887, 334] width 574 height 458
click at [833, 249] on div "No items in this cart" at bounding box center [887, 334] width 574 height 458
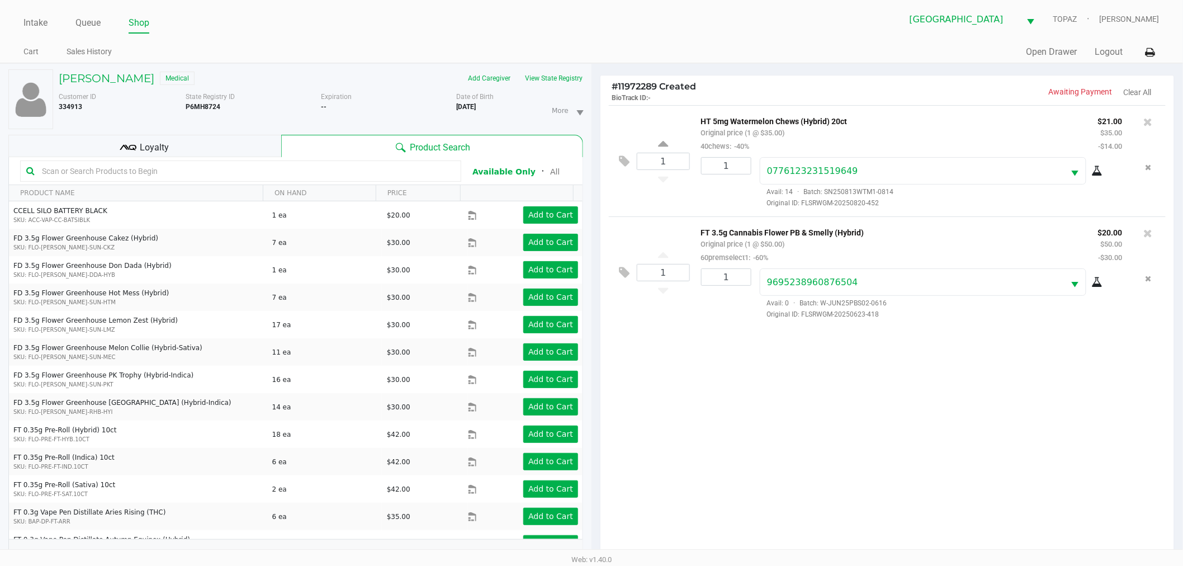
click at [775, 400] on div "1 HT 5mg Watermelon Chews (Hybrid) 20ct Original price (1 @ $35.00) 40chews: -4…" at bounding box center [887, 334] width 574 height 458
click at [774, 403] on div "1 HT 5mg Watermelon Chews (Hybrid) 20ct Original price (1 @ $35.00) 40chews: -4…" at bounding box center [887, 334] width 574 height 458
click at [808, 410] on div "1 HT 5mg Watermelon Chews (Hybrid) 20ct Original price (1 @ $35.00) 40chews: -4…" at bounding box center [887, 334] width 574 height 458
click at [151, 149] on span "Loyalty" at bounding box center [154, 147] width 29 height 13
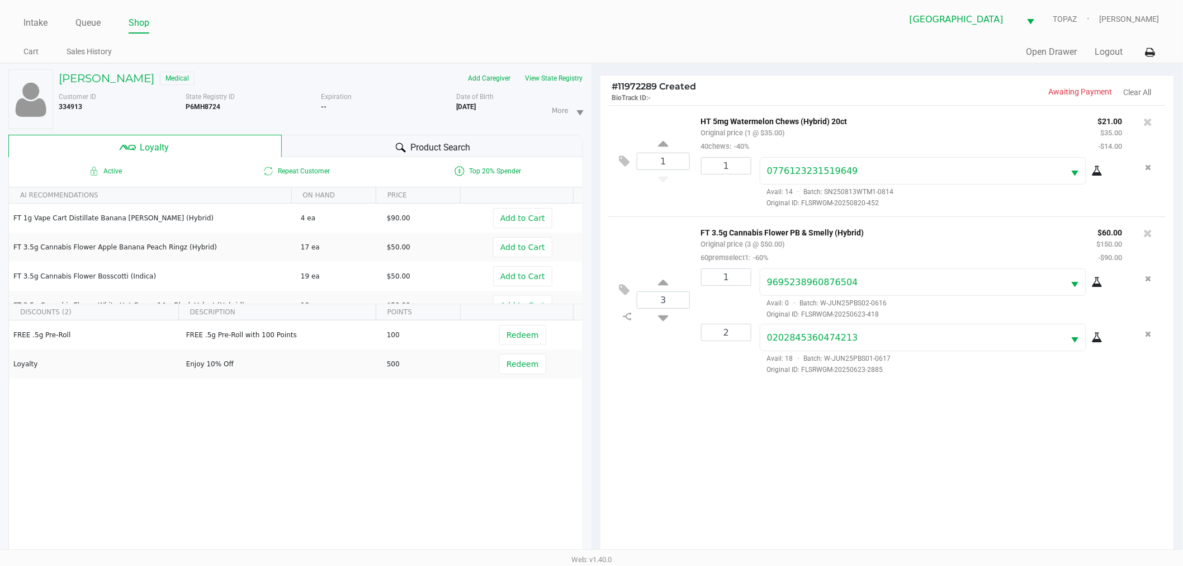
click at [783, 423] on div "1 HT 5mg Watermelon Chews (Hybrid) 20ct Original price (1 @ $35.00) 40chews: -4…" at bounding box center [887, 334] width 574 height 458
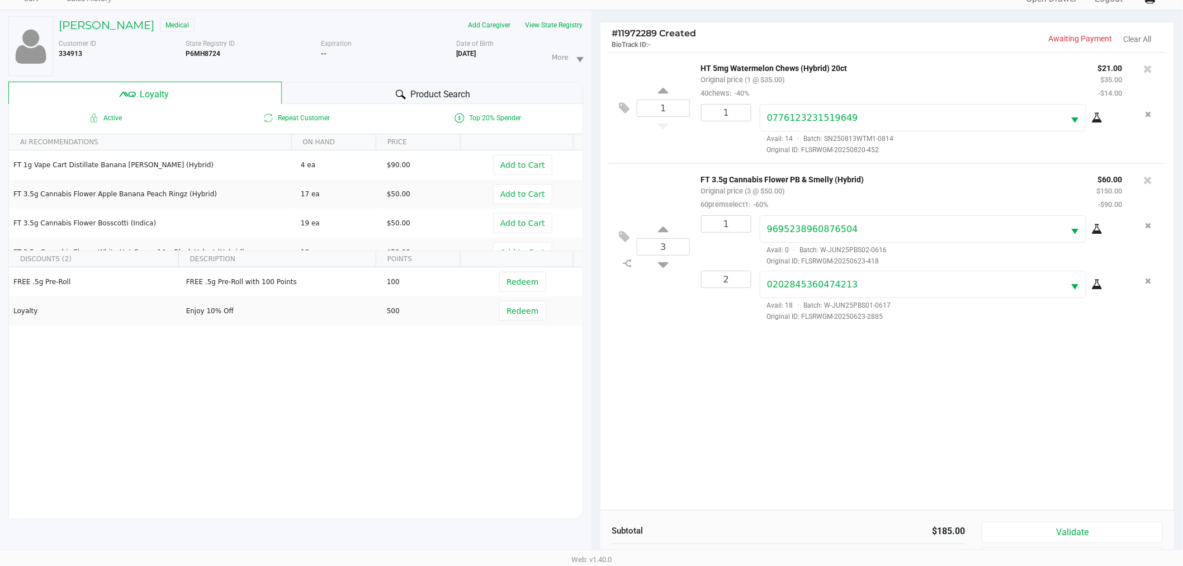
scroll to position [135, 0]
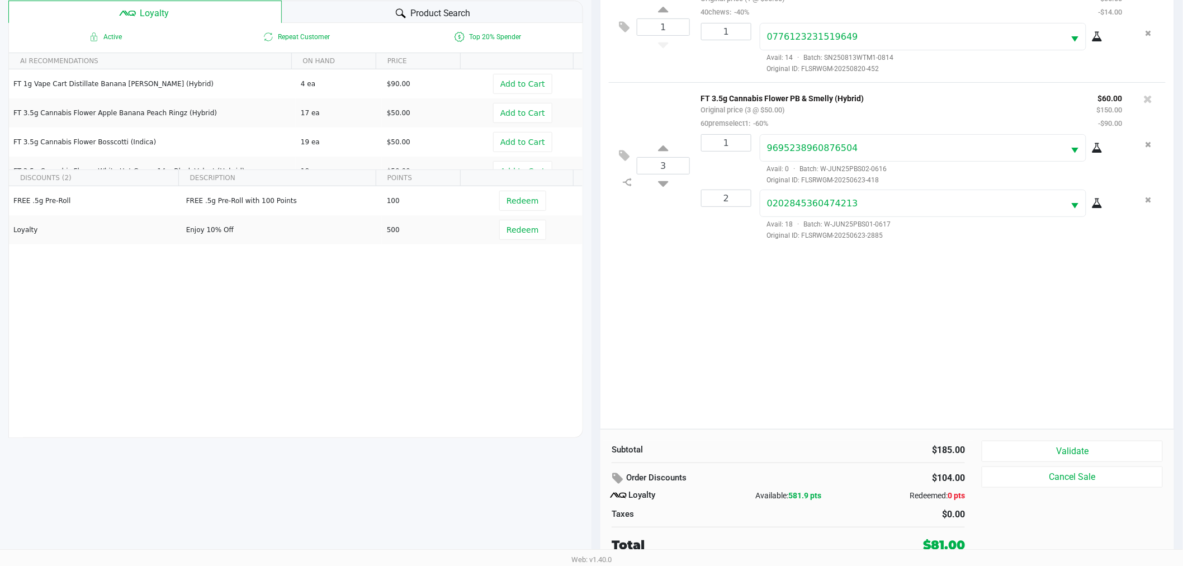
click at [832, 335] on div "1 HT 5mg Watermelon Chews (Hybrid) 20ct Original price (1 @ $35.00) 40chews: -4…" at bounding box center [887, 200] width 574 height 458
click at [1028, 456] on button "Validate" at bounding box center [1072, 451] width 181 height 21
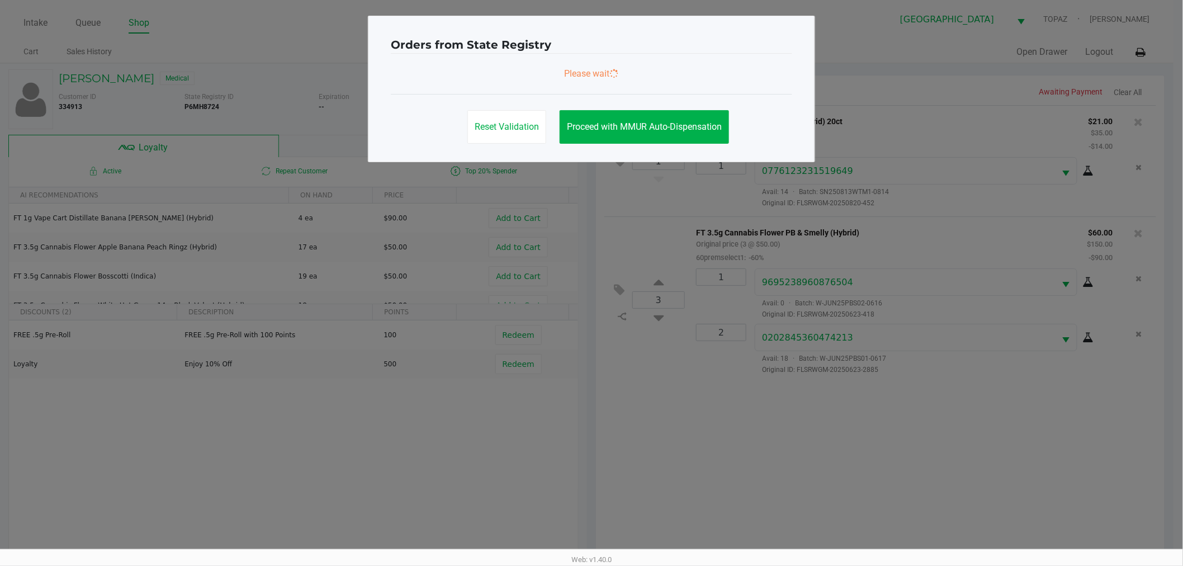
scroll to position [0, 0]
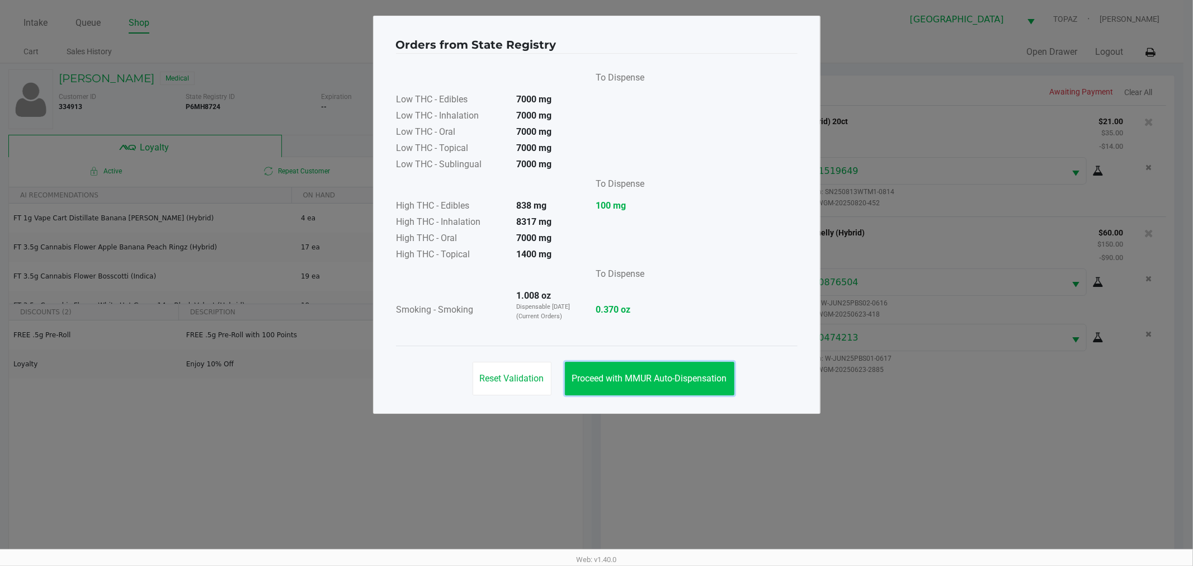
click at [669, 377] on span "Proceed with MMUR Auto-Dispensation" at bounding box center [649, 378] width 155 height 11
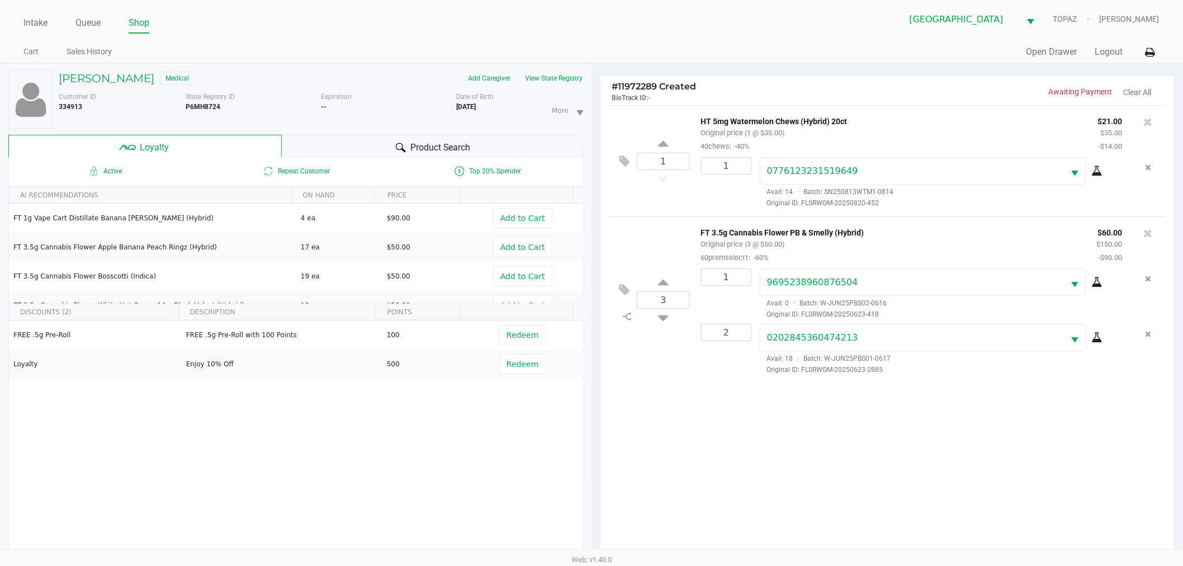
click at [937, 395] on div "1 HT 5mg Watermelon Chews (Hybrid) 20ct Original price (1 @ $35.00) 40chews: -4…" at bounding box center [887, 334] width 574 height 458
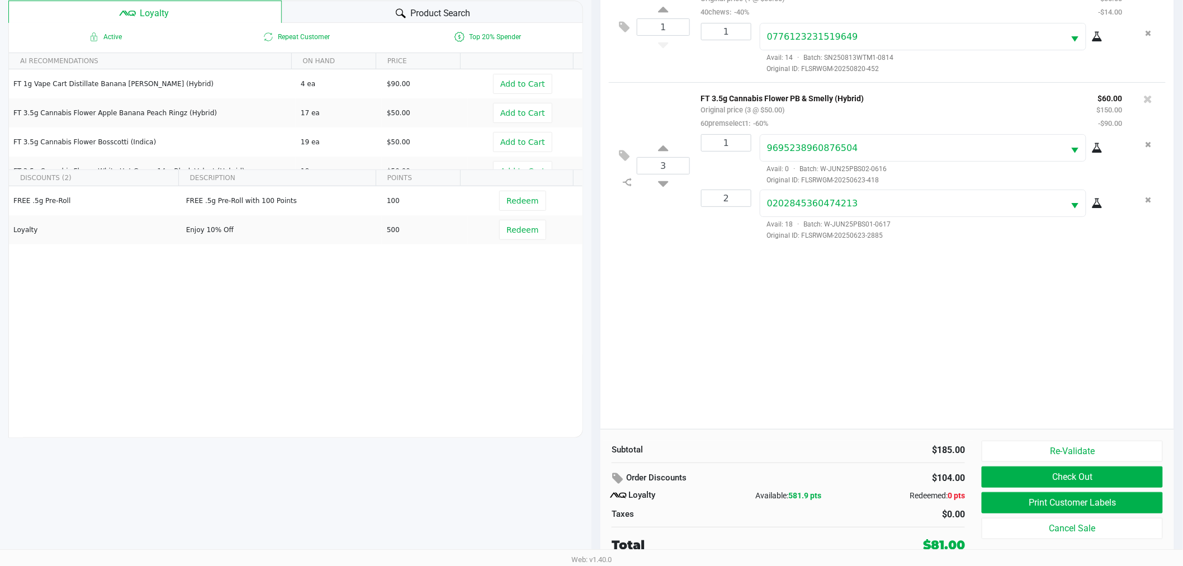
click at [977, 393] on div "1 HT 5mg Watermelon Chews (Hybrid) 20ct Original price (1 @ $35.00) 40chews: -4…" at bounding box center [887, 200] width 574 height 458
click at [858, 345] on div "1 HT 5mg Watermelon Chews (Hybrid) 20ct Original price (1 @ $35.00) 40chews: -4…" at bounding box center [887, 200] width 574 height 458
click at [1104, 502] on button "Print Customer Labels" at bounding box center [1072, 502] width 181 height 21
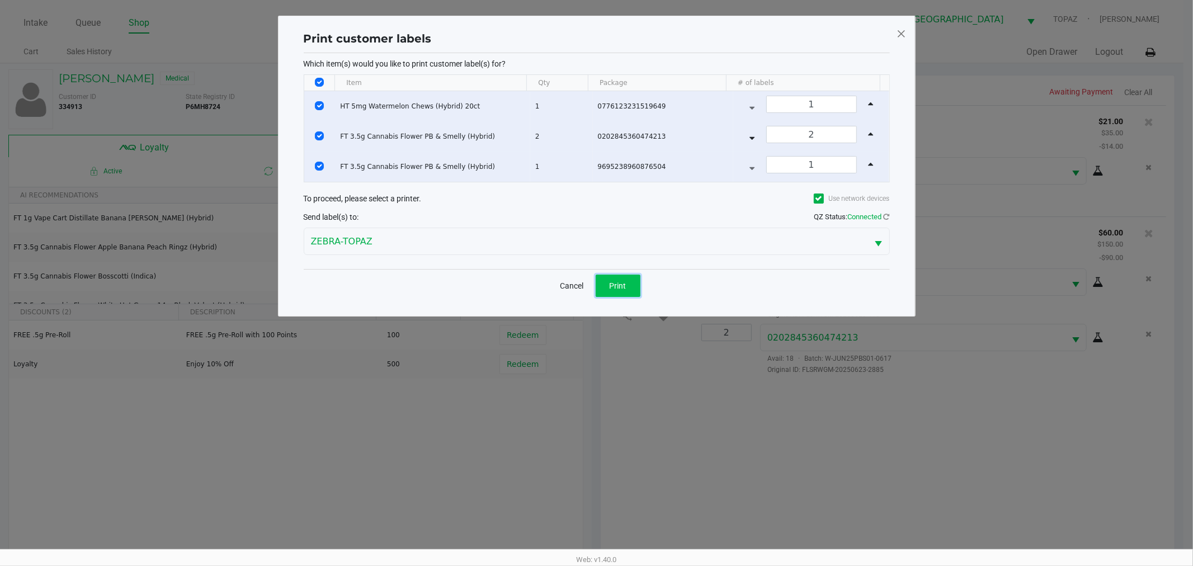
click at [621, 287] on span "Print" at bounding box center [617, 285] width 17 height 9
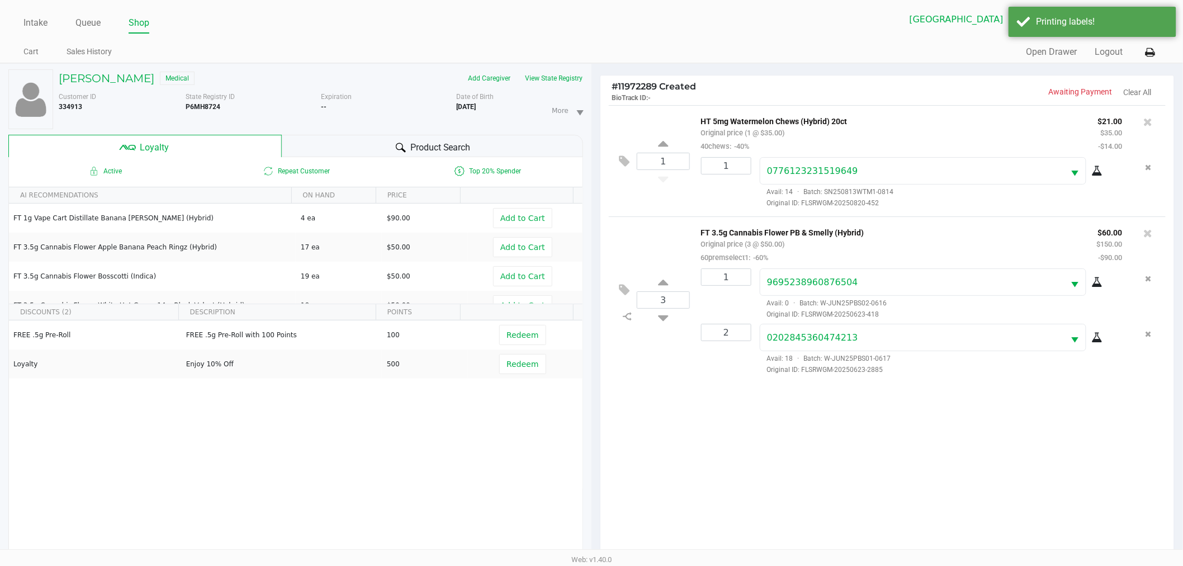
click at [1060, 477] on div "1 HT 5mg Watermelon Chews (Hybrid) 20ct Original price (1 @ $35.00) 40chews: -4…" at bounding box center [887, 334] width 574 height 458
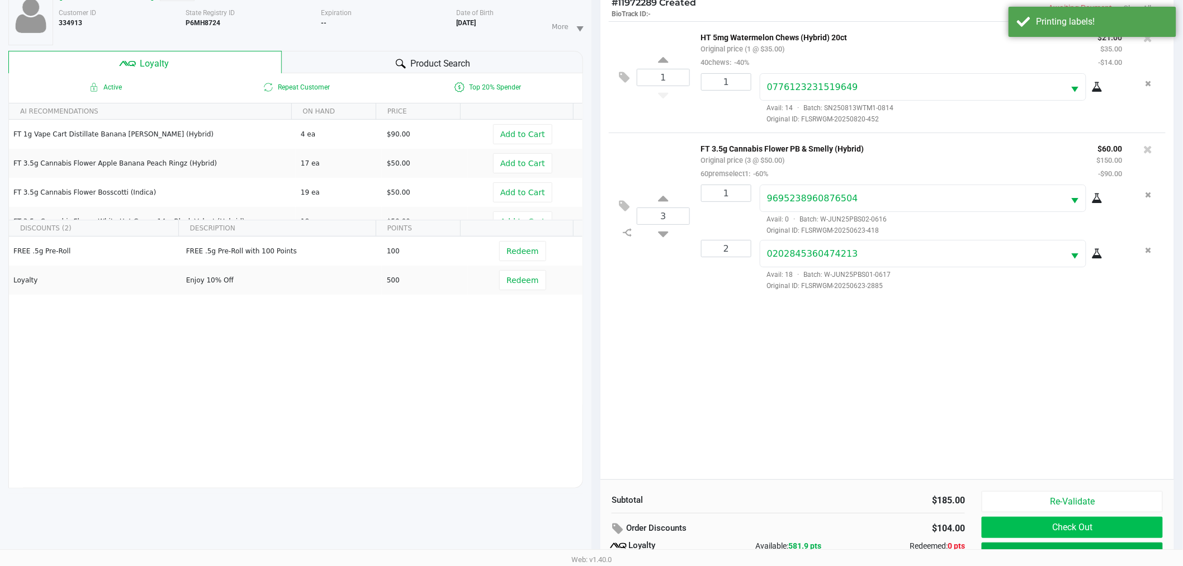
scroll to position [135, 0]
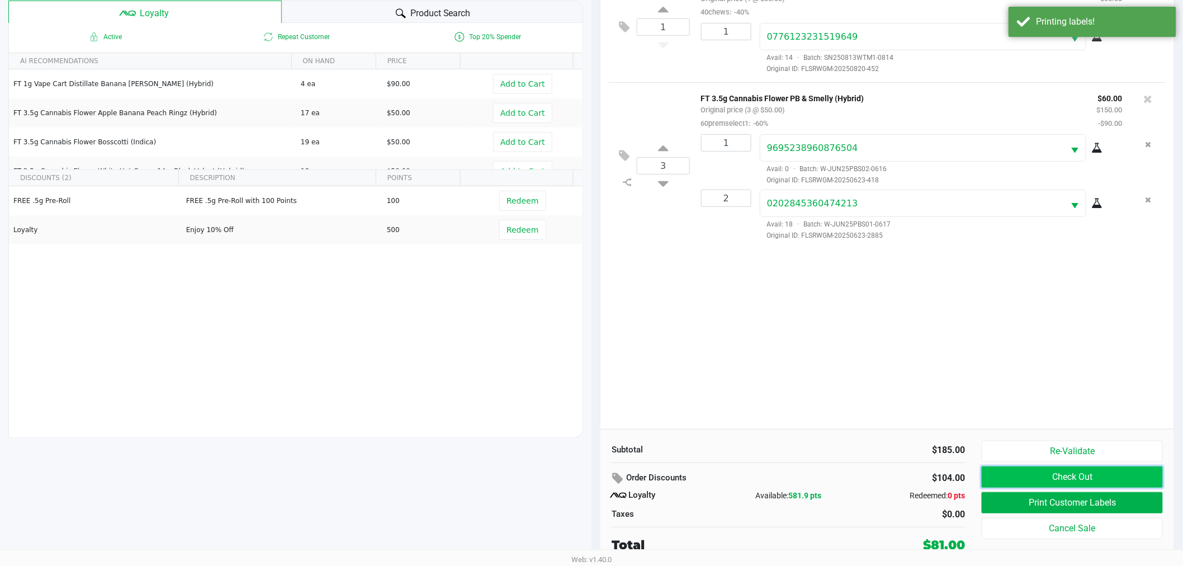
click at [1054, 469] on button "Check Out" at bounding box center [1072, 476] width 181 height 21
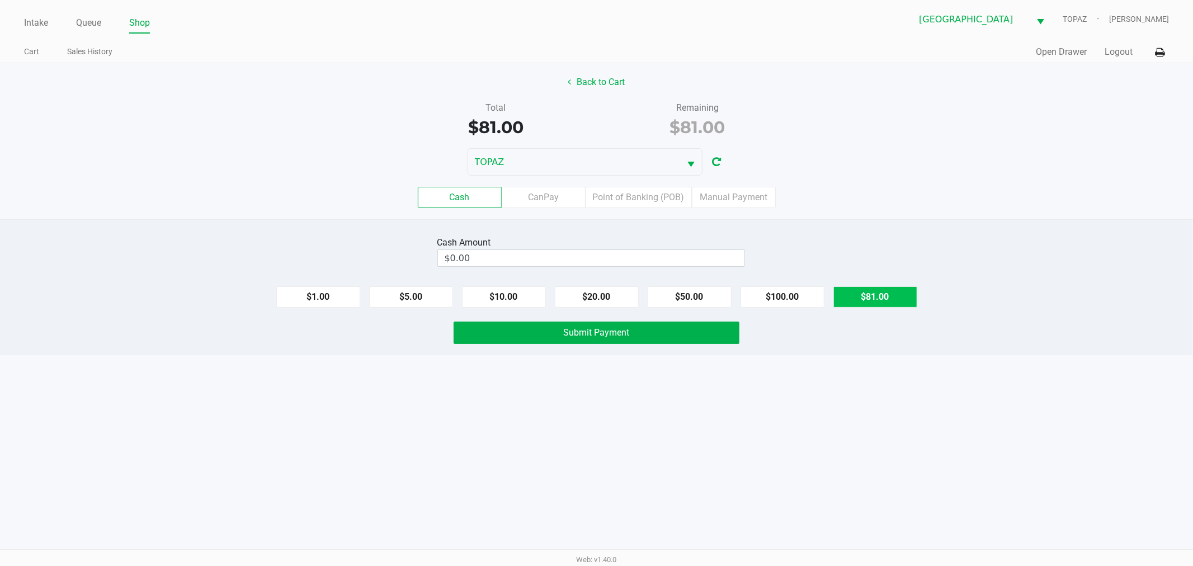
click at [875, 290] on button "$81.00" at bounding box center [875, 296] width 84 height 21
type input "$81.00"
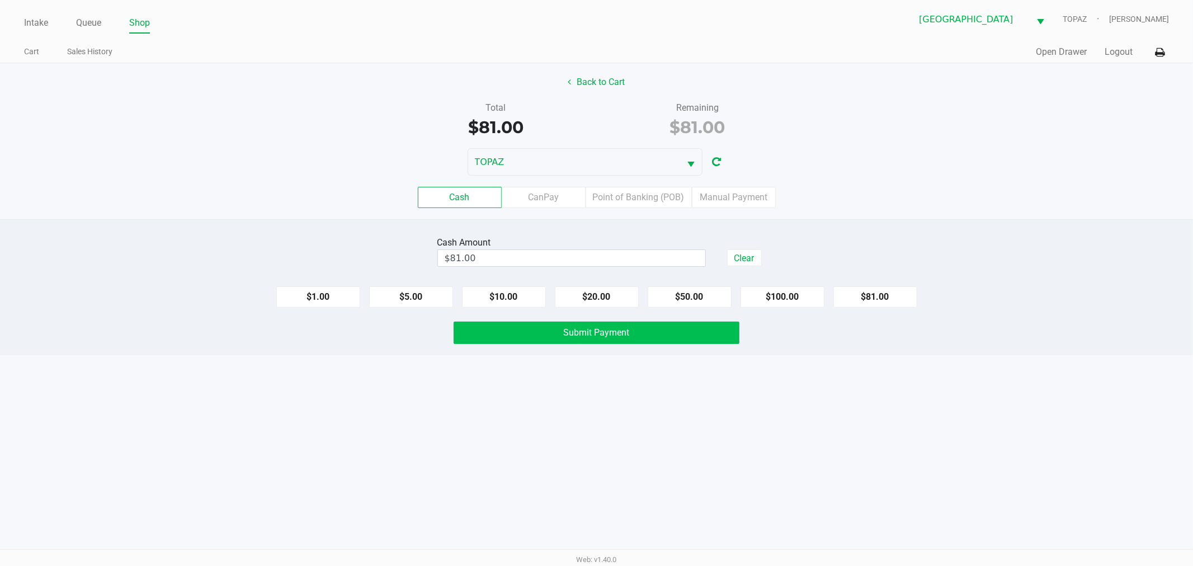
click at [711, 337] on button "Submit Payment" at bounding box center [596, 332] width 286 height 22
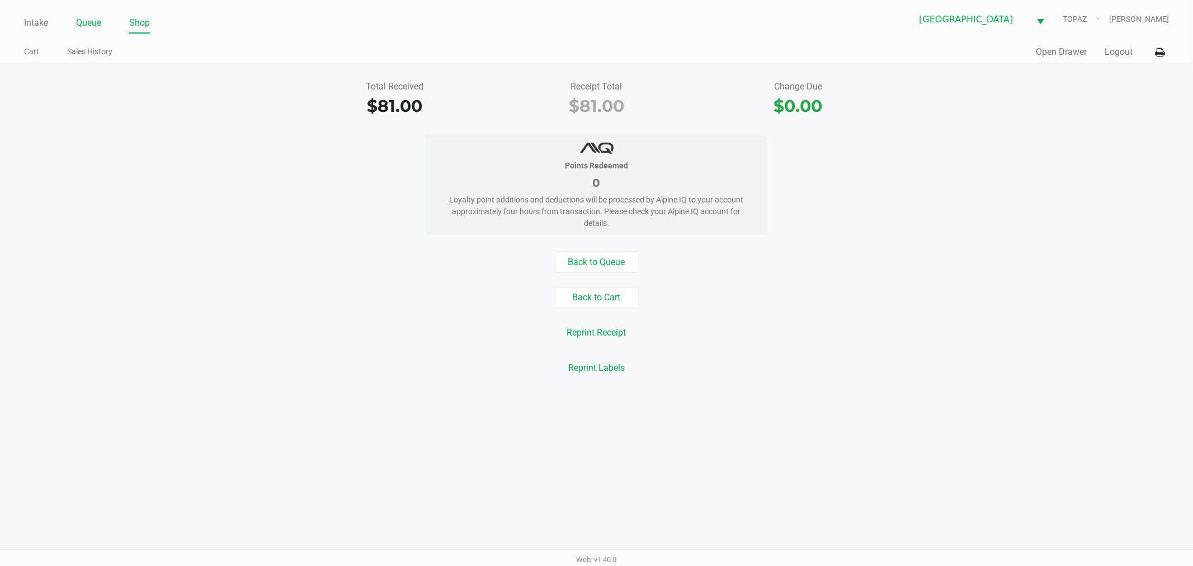
click at [80, 17] on link "Queue" at bounding box center [88, 23] width 25 height 16
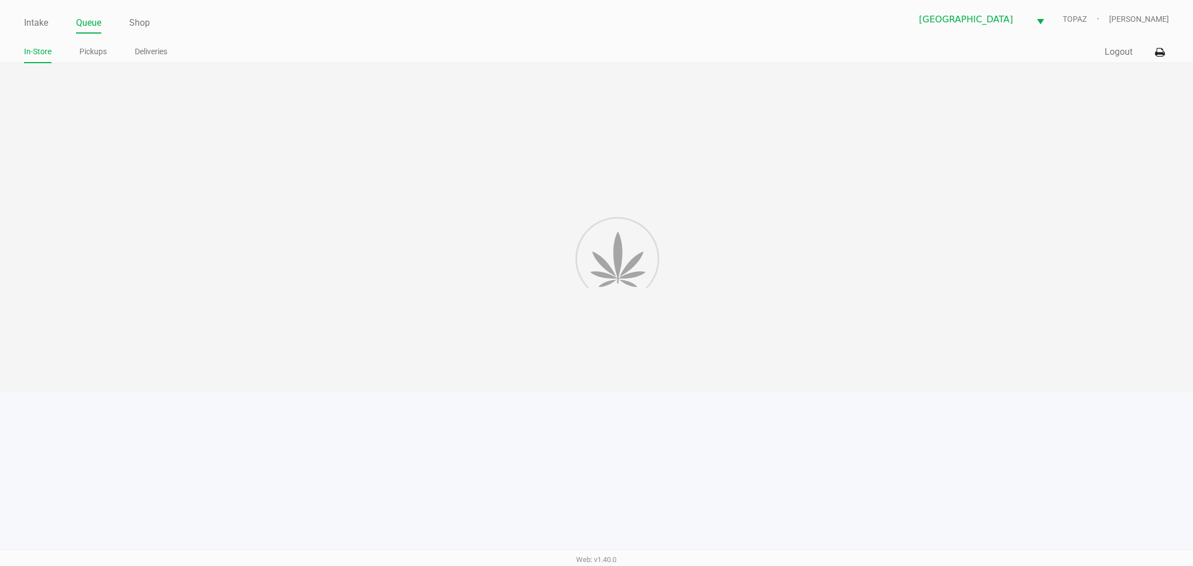
click at [77, 50] on ul "In-Store Pickups Deliveries" at bounding box center [310, 53] width 573 height 19
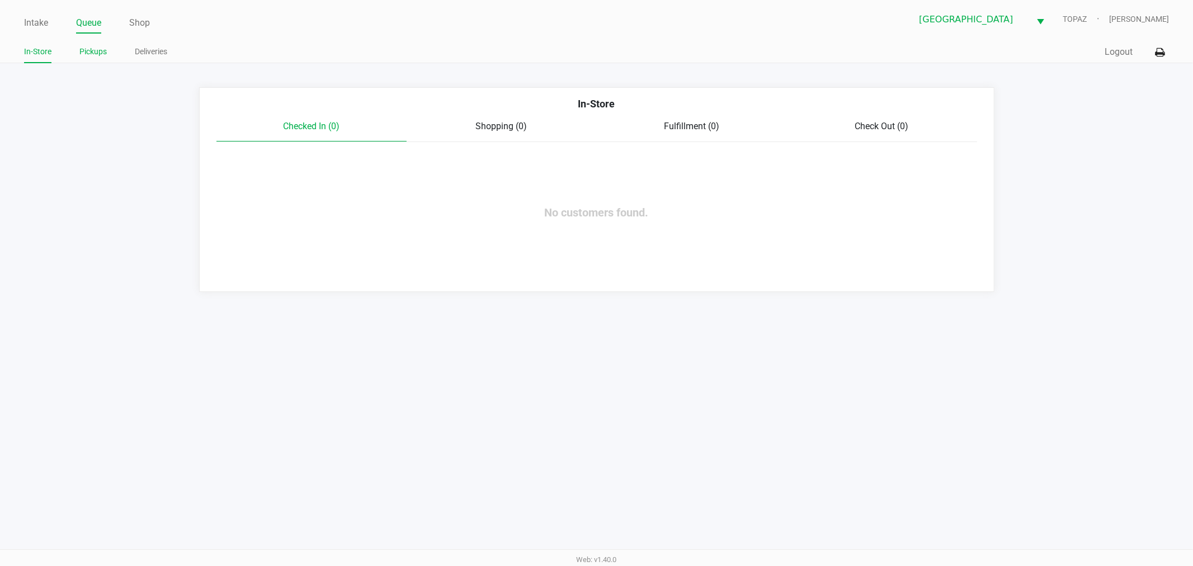
click at [81, 52] on link "Pickups" at bounding box center [92, 52] width 27 height 14
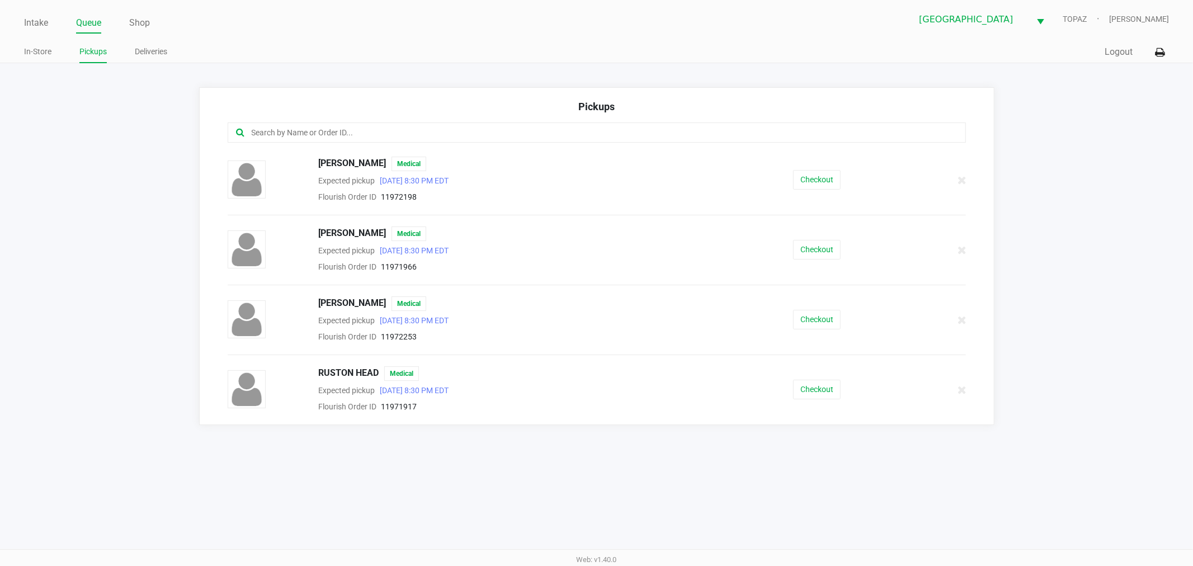
click at [841, 390] on div "Checkout" at bounding box center [816, 390] width 189 height 20
click at [808, 398] on button "Checkout" at bounding box center [817, 390] width 48 height 20
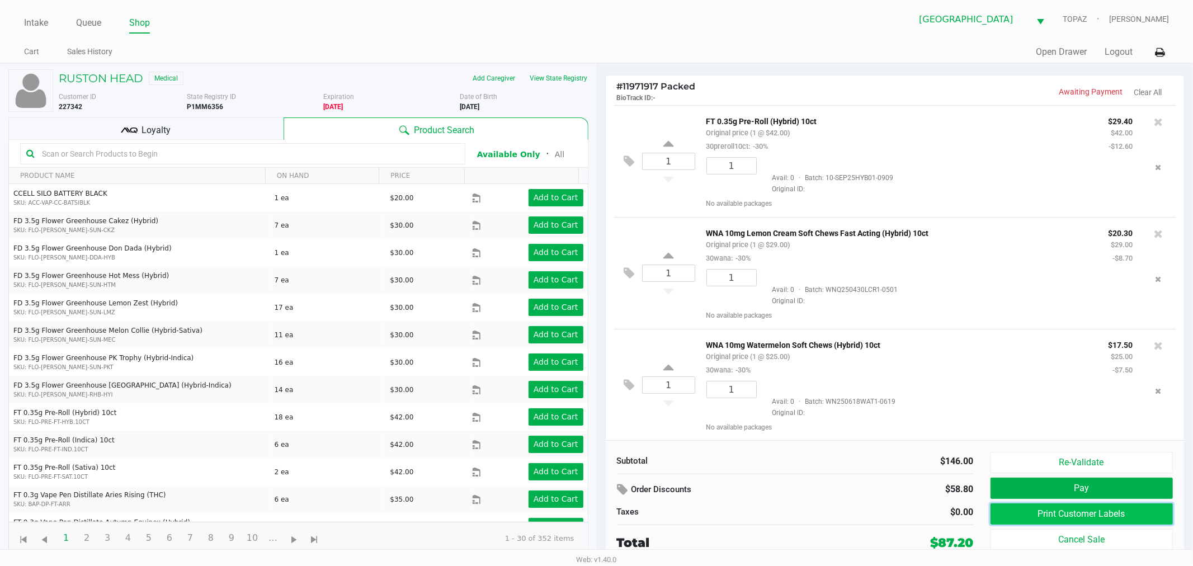
click at [1054, 518] on button "Print Customer Labels" at bounding box center [1081, 513] width 183 height 21
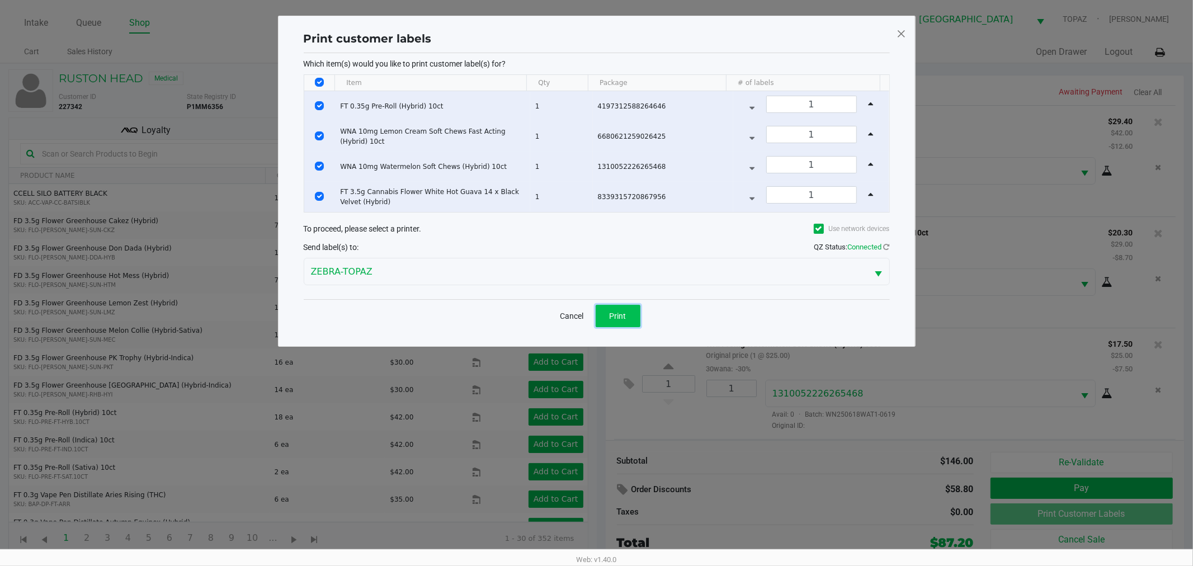
click at [623, 319] on span "Print" at bounding box center [617, 315] width 17 height 9
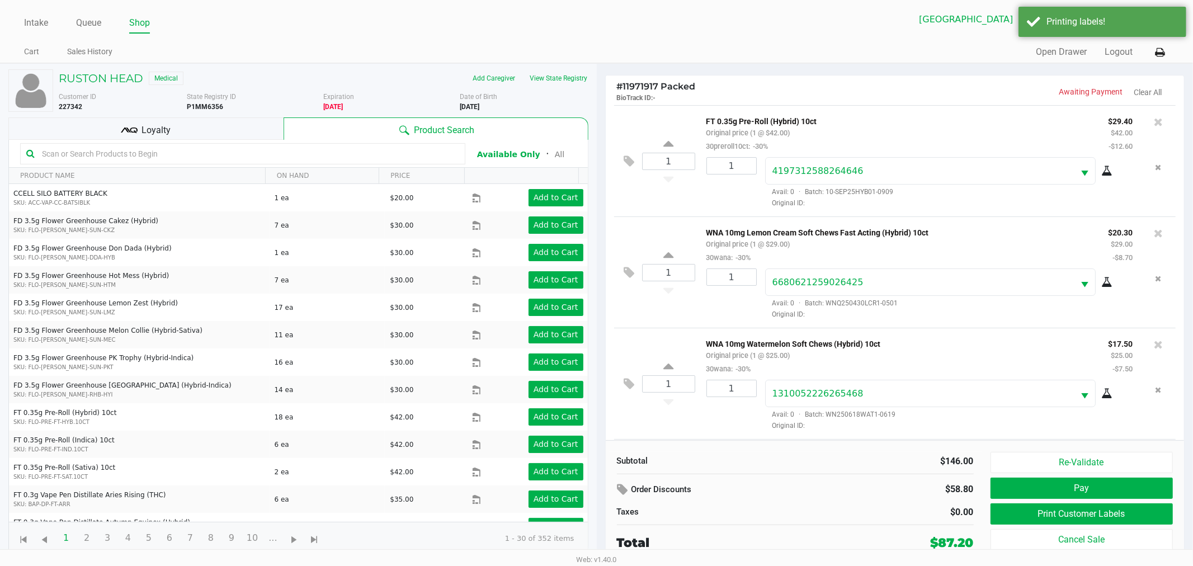
click at [89, 130] on div "Loyalty" at bounding box center [145, 128] width 275 height 22
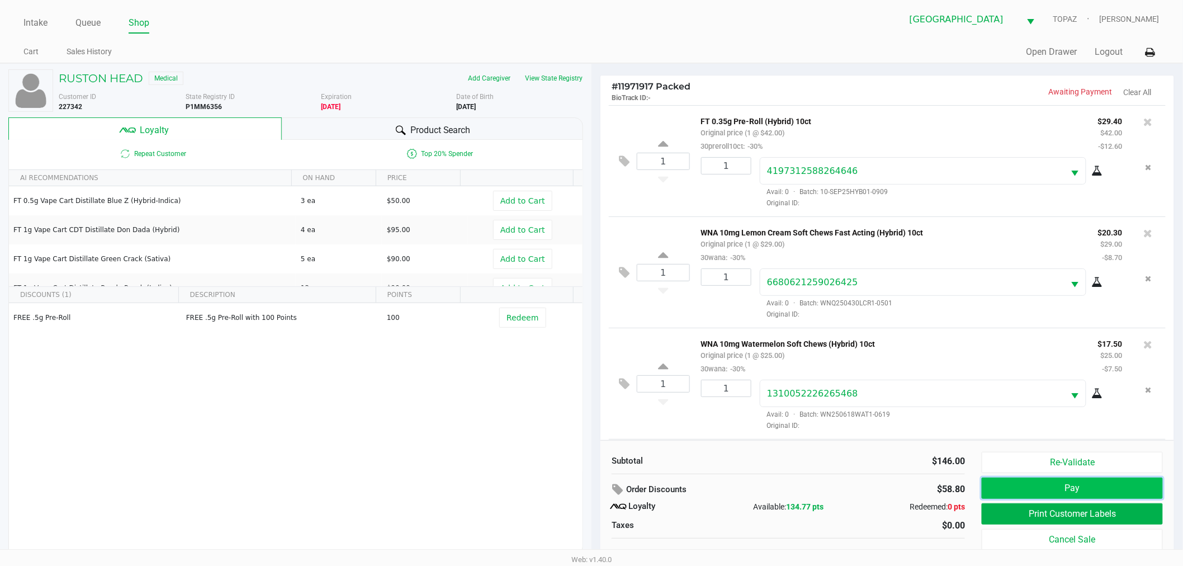
click at [1029, 487] on button "Pay" at bounding box center [1072, 487] width 181 height 21
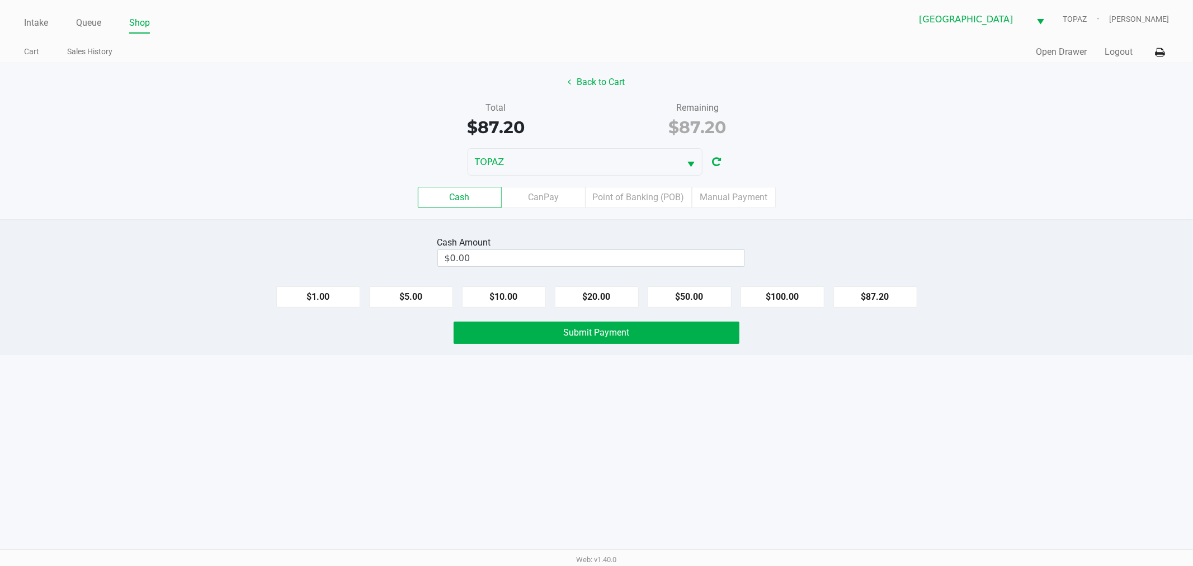
click at [852, 197] on div "Cash CanPay Point of Banking (POB) Manual Payment" at bounding box center [596, 197] width 1193 height 21
click at [805, 295] on button "$100.00" at bounding box center [782, 296] width 84 height 21
type input "$100.00"
click at [763, 439] on div "Intake Queue Shop South Tampa WC TOPAZ Ada Houk Cart Sales History Quick Sale O…" at bounding box center [596, 283] width 1193 height 566
click at [698, 347] on div "Cash Amount $100.00 Clear $1.00 $5.00 $10.00 $20.00 $50.00 $100.00 $87.20 Submi…" at bounding box center [596, 287] width 1193 height 136
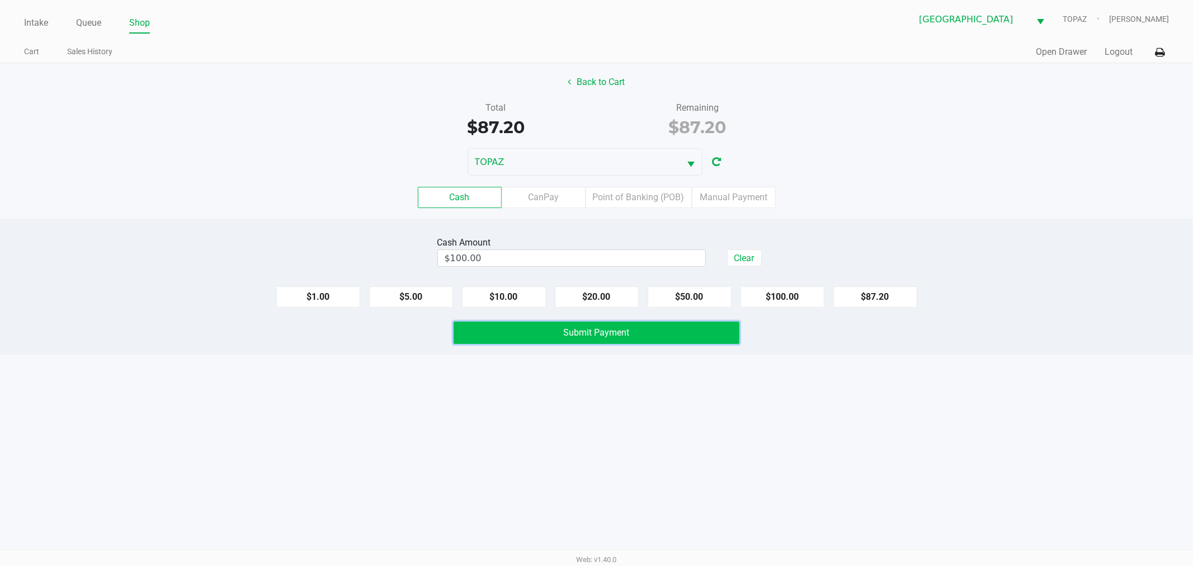
click at [699, 342] on button "Submit Payment" at bounding box center [596, 332] width 286 height 22
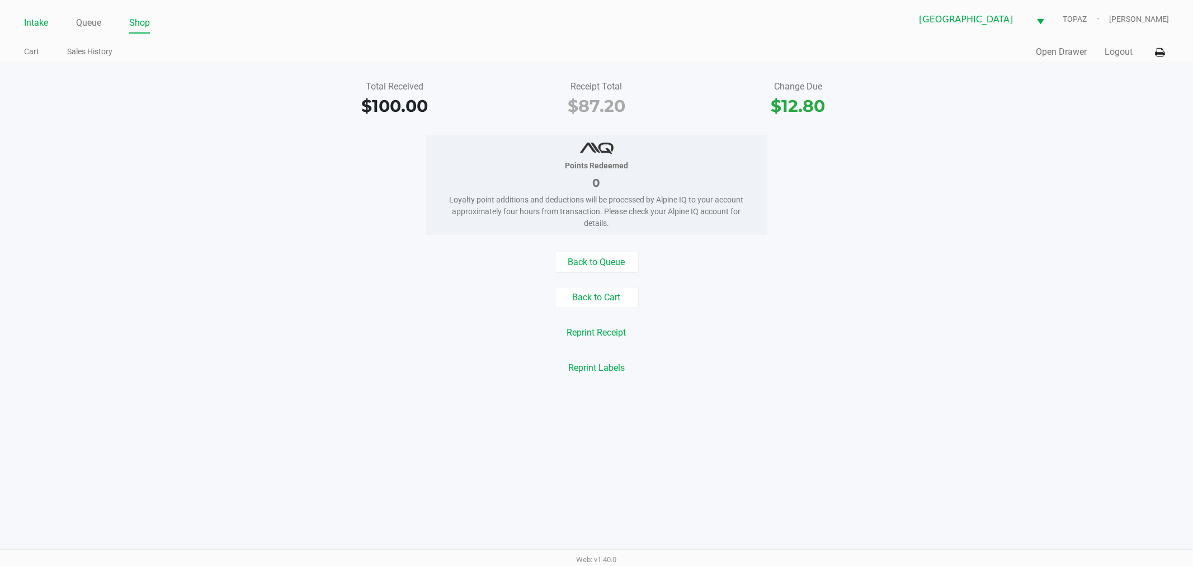
click at [35, 15] on link "Intake" at bounding box center [36, 23] width 24 height 16
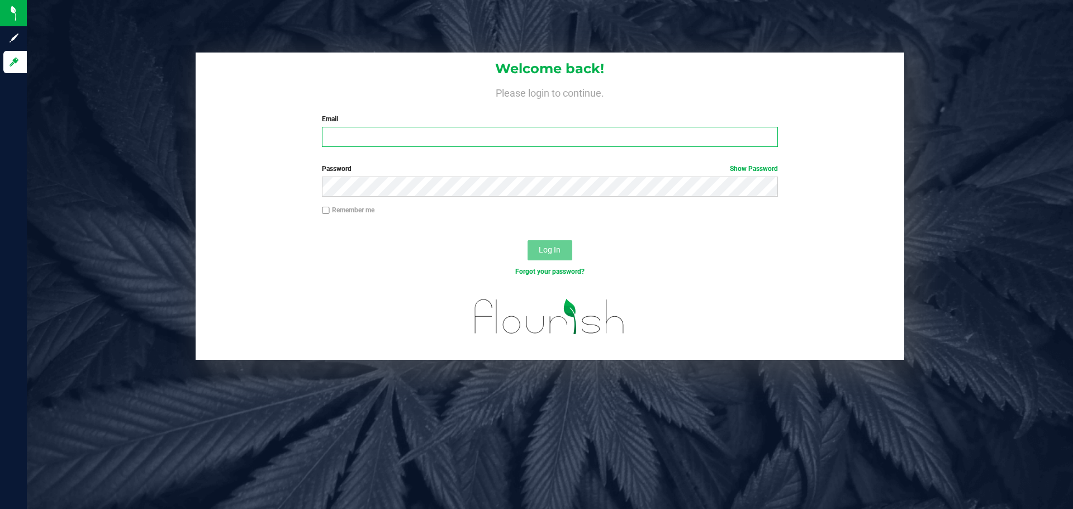
click at [363, 138] on input "Email" at bounding box center [550, 137] width 456 height 20
type input "[EMAIL_ADDRESS][DOMAIN_NAME]"
click at [528, 240] on button "Log In" at bounding box center [550, 250] width 45 height 20
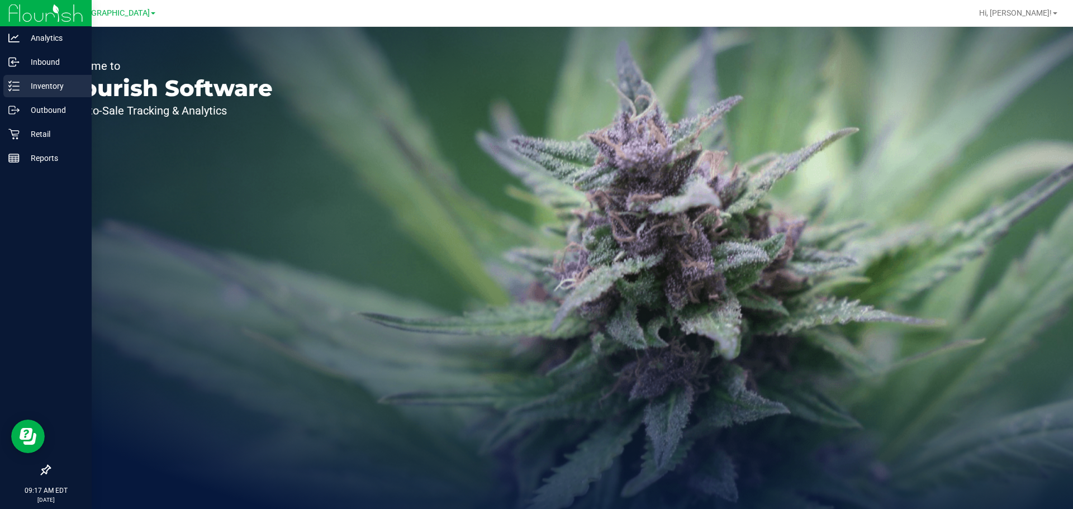
click at [18, 86] on line at bounding box center [16, 86] width 6 height 0
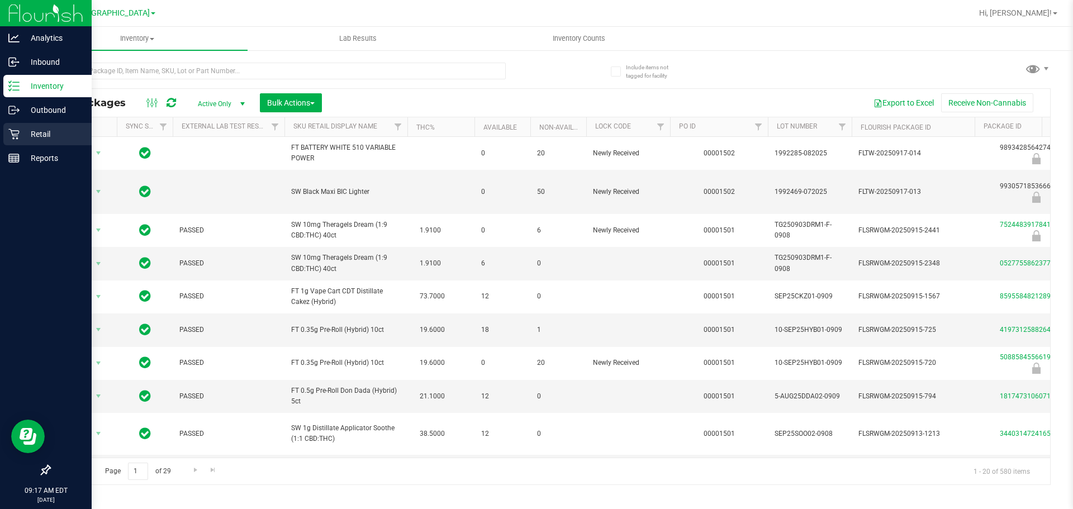
click at [30, 134] on p "Retail" at bounding box center [53, 133] width 67 height 13
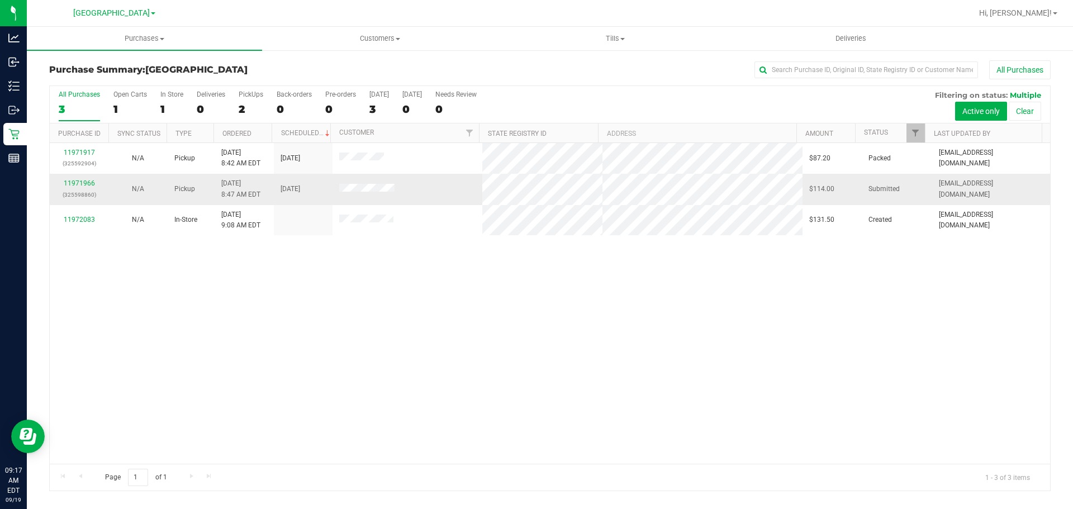
click at [82, 190] on p "(325598860)" at bounding box center [78, 195] width 45 height 11
click at [67, 193] on p "(325598860)" at bounding box center [78, 195] width 45 height 11
click at [72, 185] on link "11971966" at bounding box center [79, 183] width 31 height 8
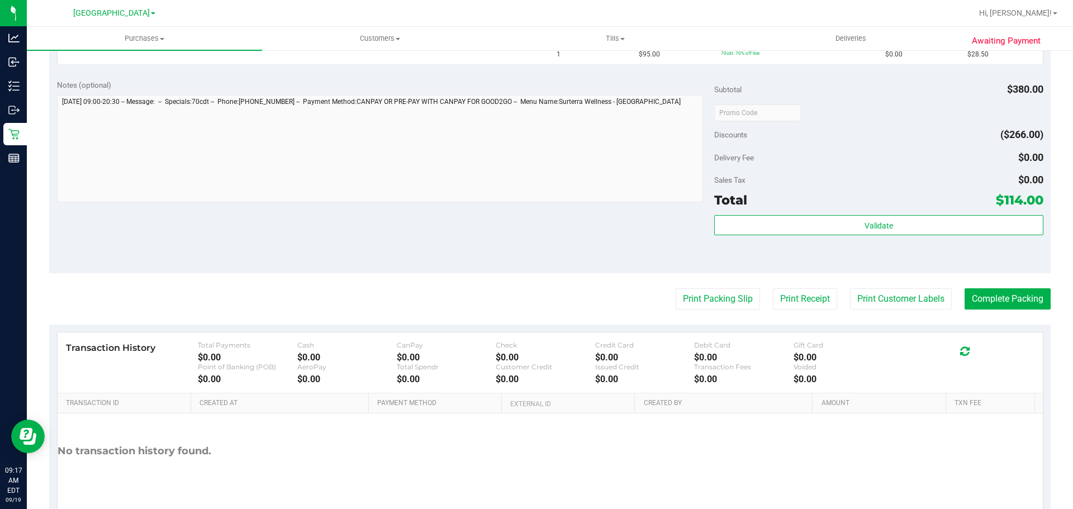
scroll to position [447, 0]
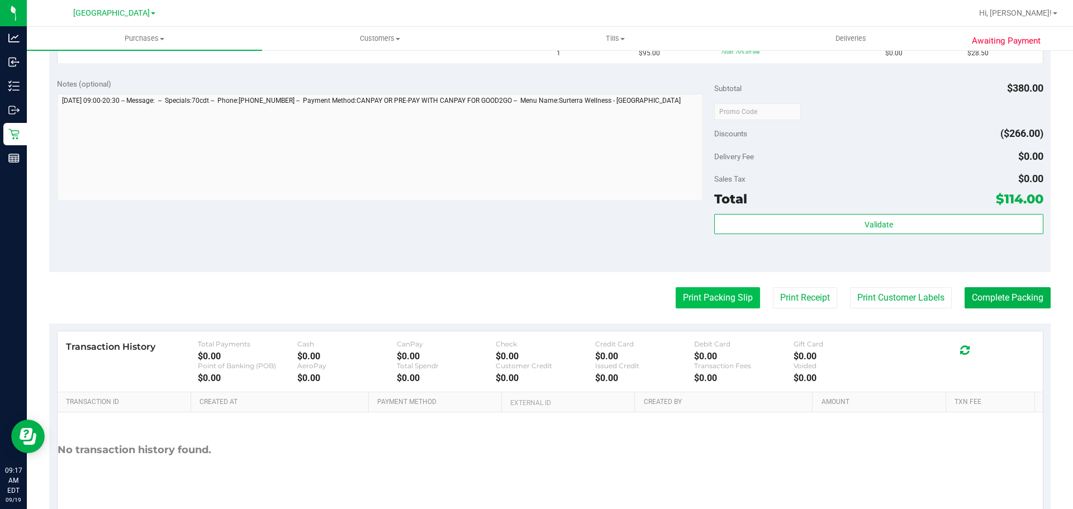
click at [740, 300] on button "Print Packing Slip" at bounding box center [718, 297] width 84 height 21
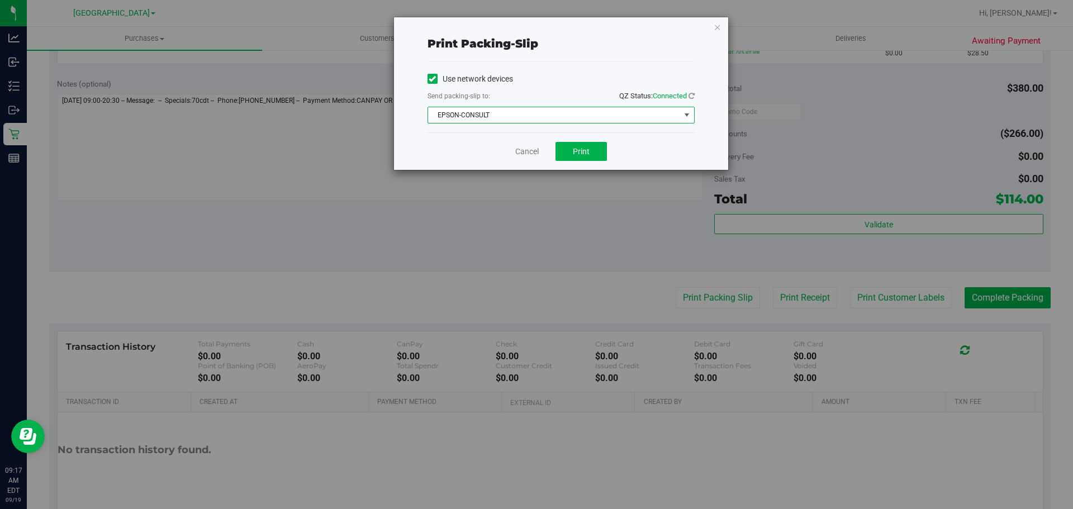
click at [557, 112] on span "EPSON-CONSULT" at bounding box center [554, 115] width 252 height 16
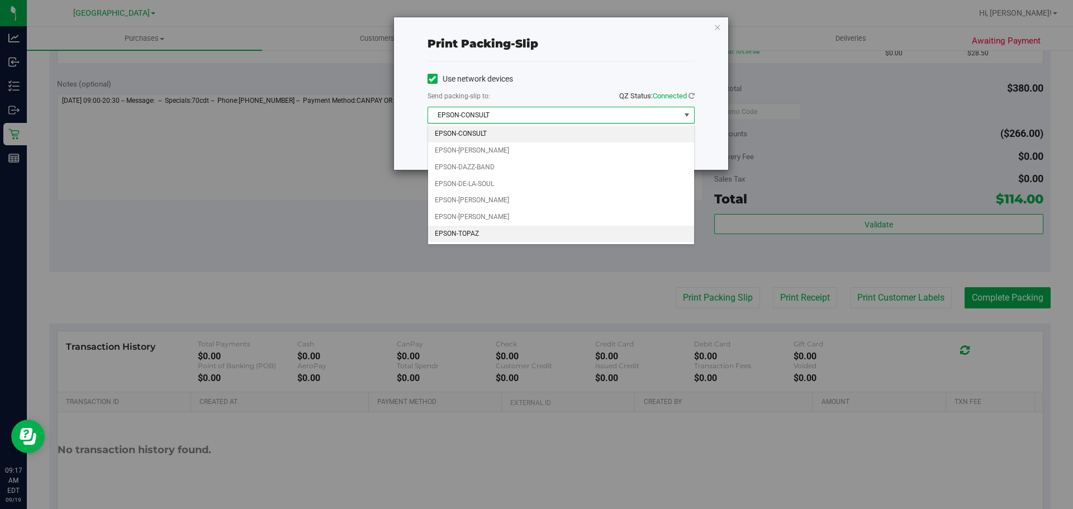
click at [457, 238] on li "EPSON-TOPAZ" at bounding box center [561, 234] width 266 height 17
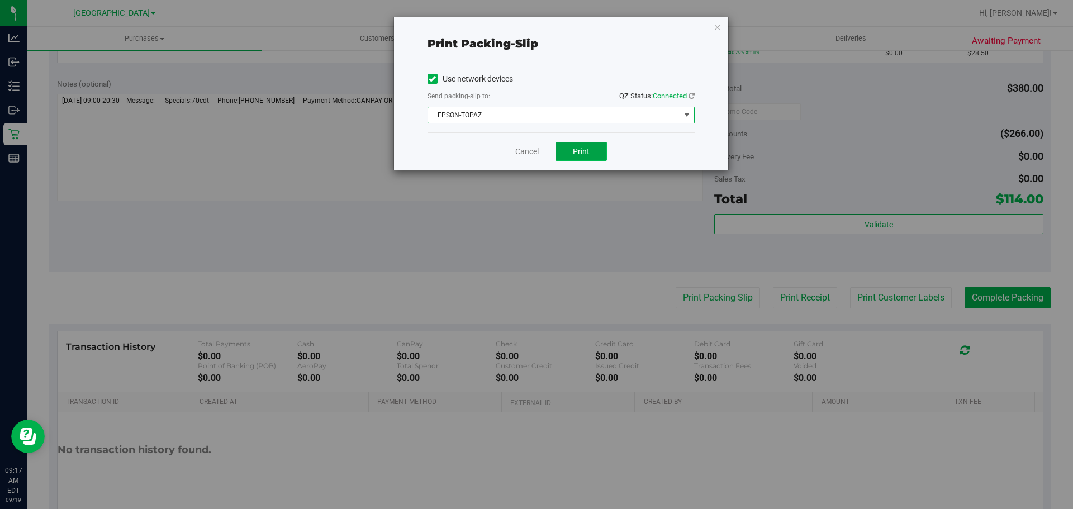
click at [581, 147] on span "Print" at bounding box center [581, 151] width 17 height 9
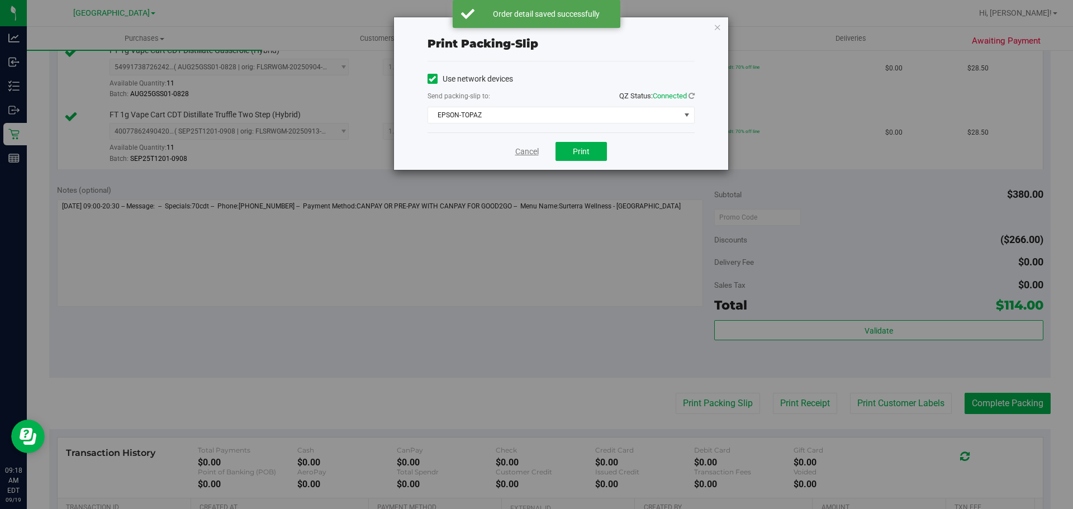
click at [524, 149] on link "Cancel" at bounding box center [527, 152] width 23 height 12
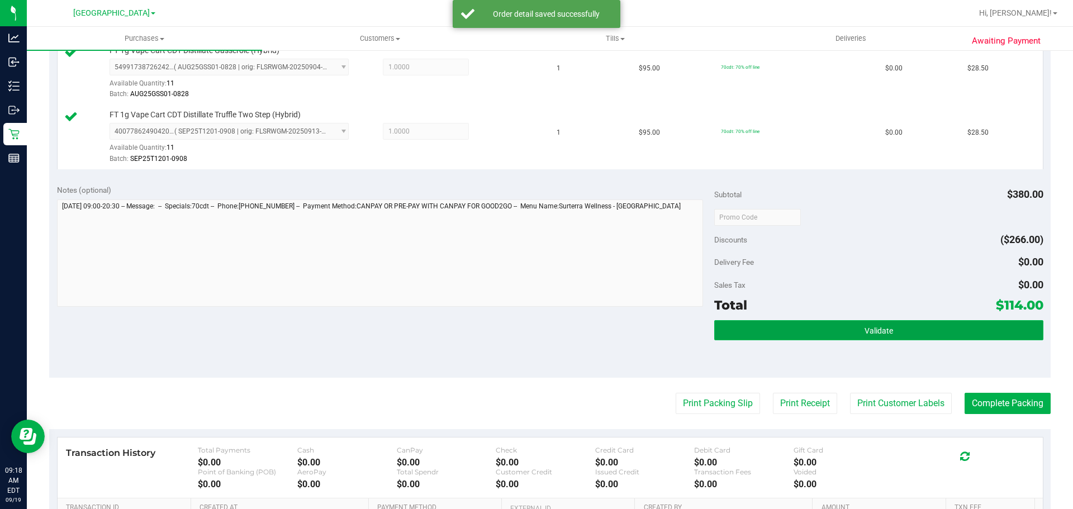
click at [835, 334] on button "Validate" at bounding box center [879, 330] width 329 height 20
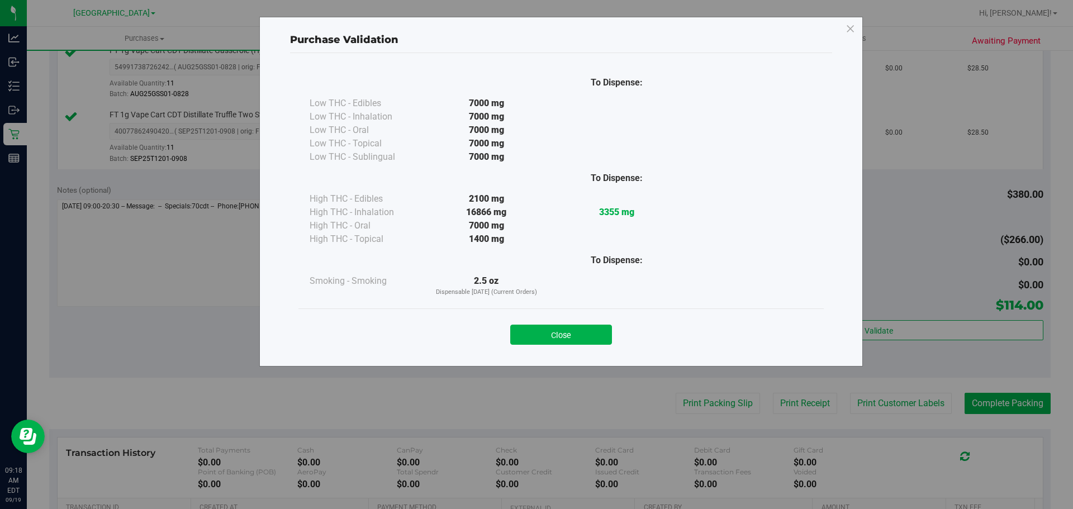
click at [561, 320] on div "Close" at bounding box center [561, 332] width 509 height 28
click at [557, 337] on button "Close" at bounding box center [561, 335] width 102 height 20
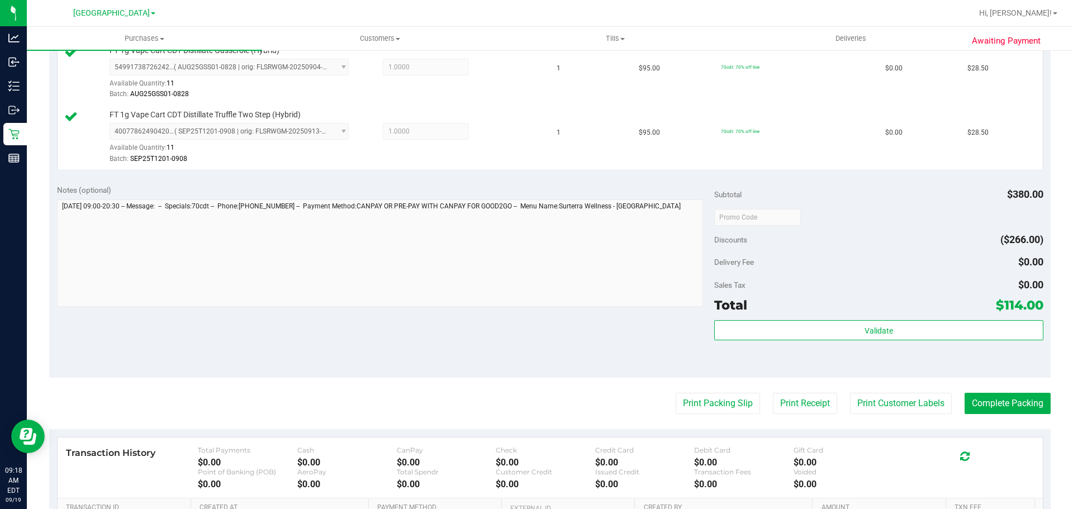
click at [615, 336] on div "Notes (optional) Subtotal $380.00 Discounts ($266.00) Delivery Fee $0.00 Sales …" at bounding box center [550, 277] width 1002 height 201
click at [1026, 403] on button "Complete Packing" at bounding box center [1008, 403] width 86 height 21
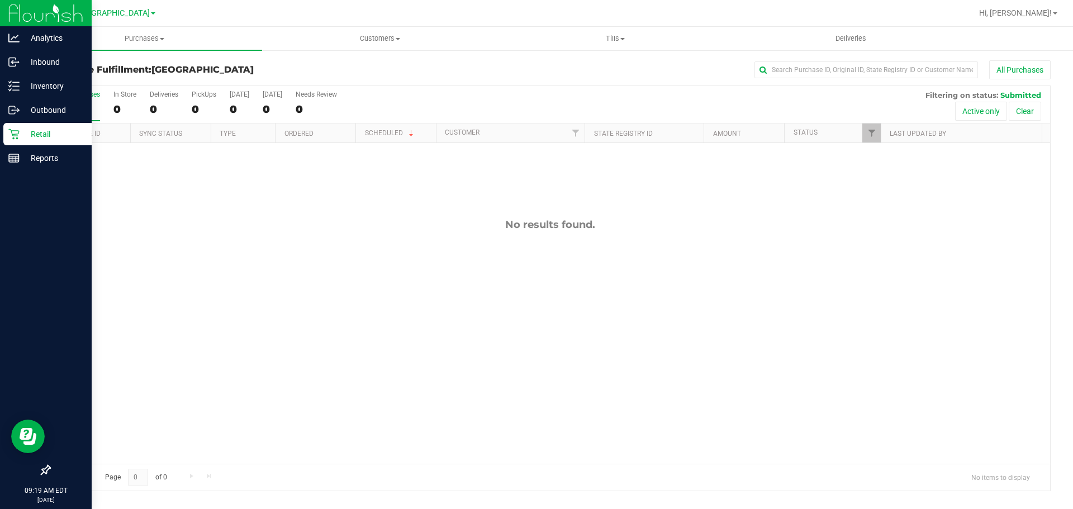
click at [11, 125] on div "Retail" at bounding box center [47, 134] width 88 height 22
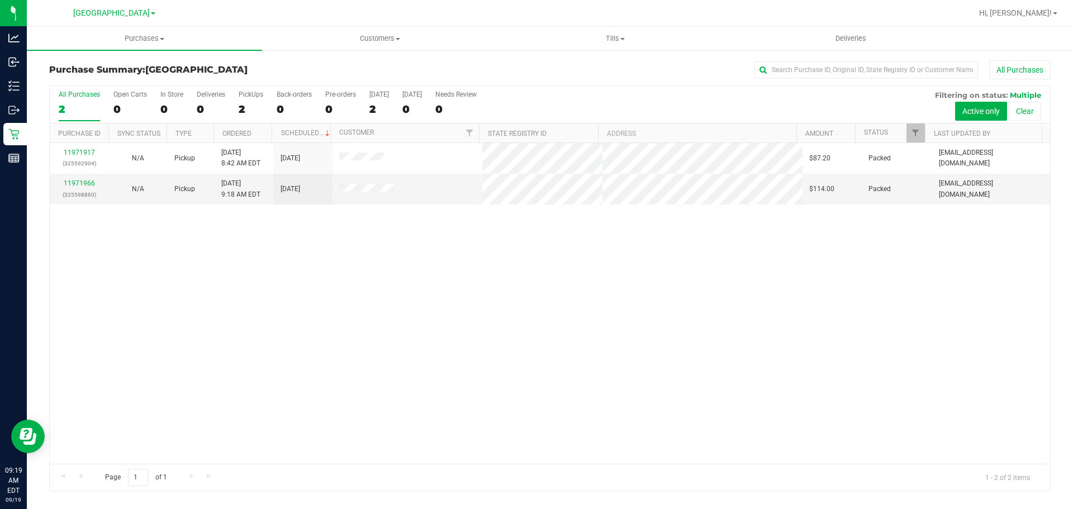
click at [408, 299] on div "11971917 (325592904) N/A Pickup [DATE] 8:42 AM EDT 9/19/2025 $87.20 Packed [EMA…" at bounding box center [550, 303] width 1001 height 321
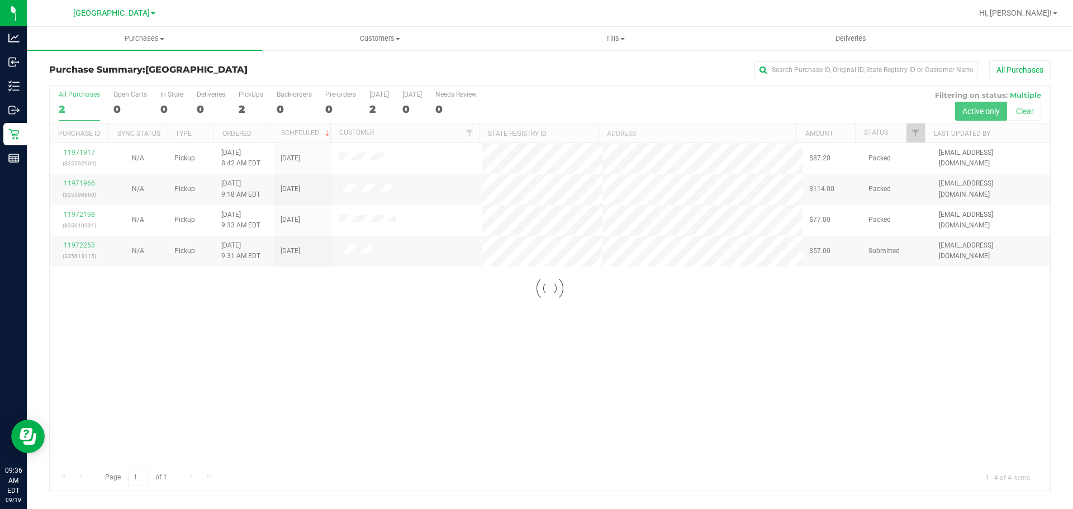
click at [418, 352] on div at bounding box center [550, 288] width 1001 height 405
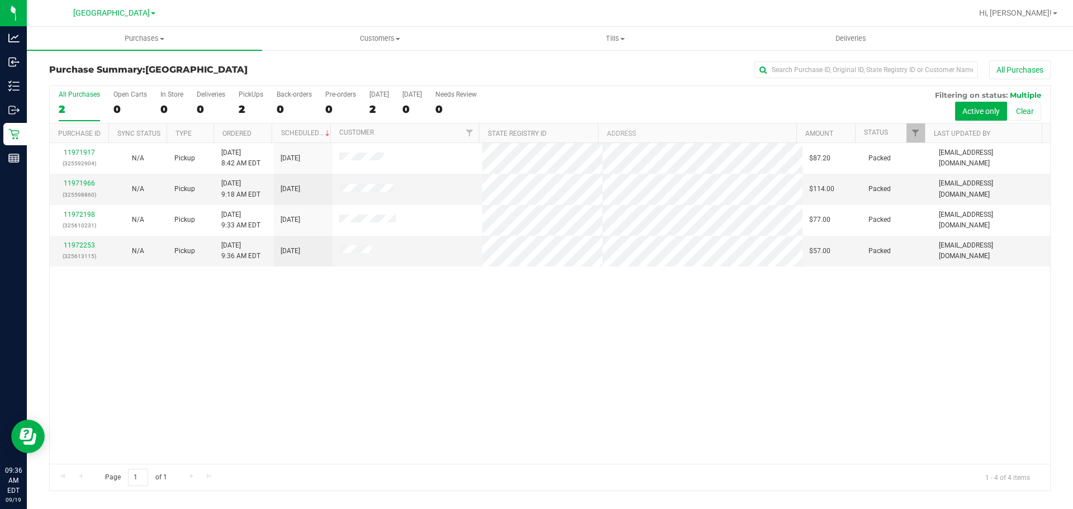
click at [684, 372] on div "11971917 (325592904) N/A Pickup [DATE] 8:42 AM EDT 9/19/2025 $87.20 Packed [EMA…" at bounding box center [550, 303] width 1001 height 321
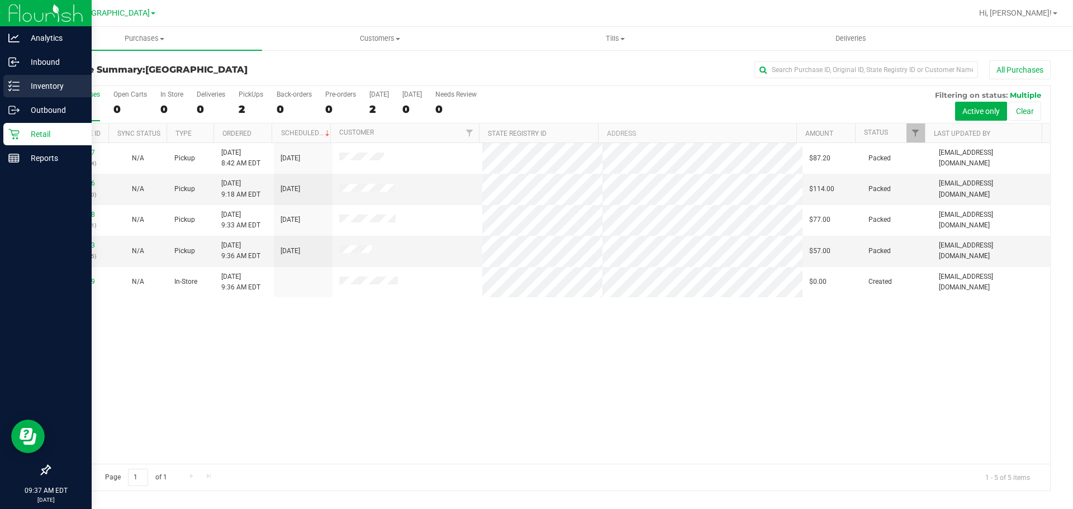
click at [32, 84] on p "Inventory" at bounding box center [53, 85] width 67 height 13
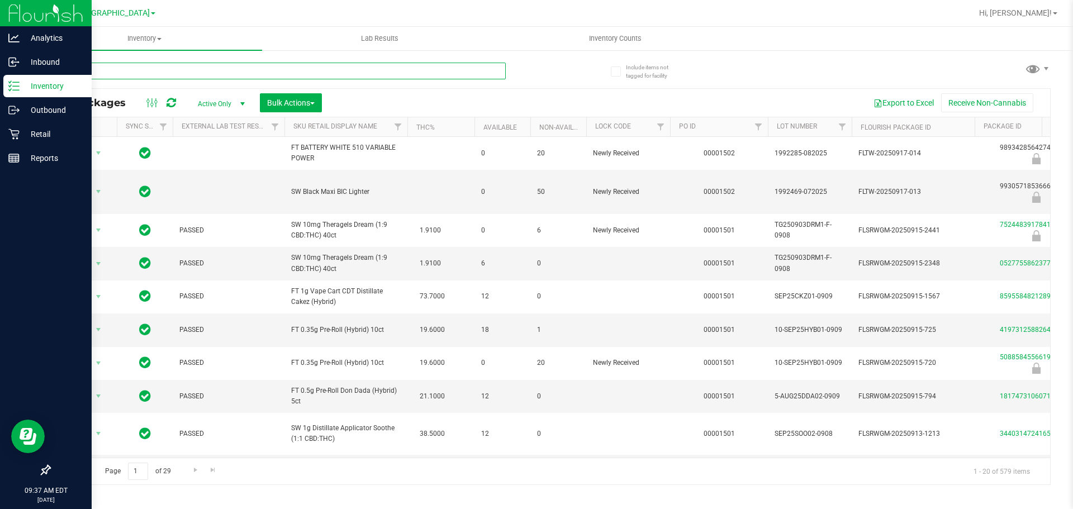
click at [204, 70] on input "text" at bounding box center [277, 71] width 457 height 17
type input "pbs"
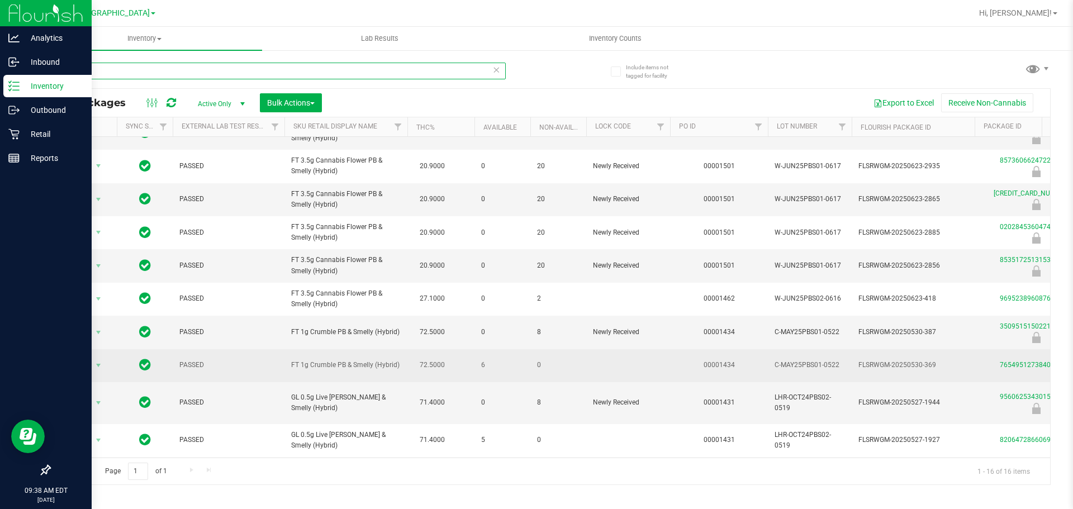
scroll to position [224, 0]
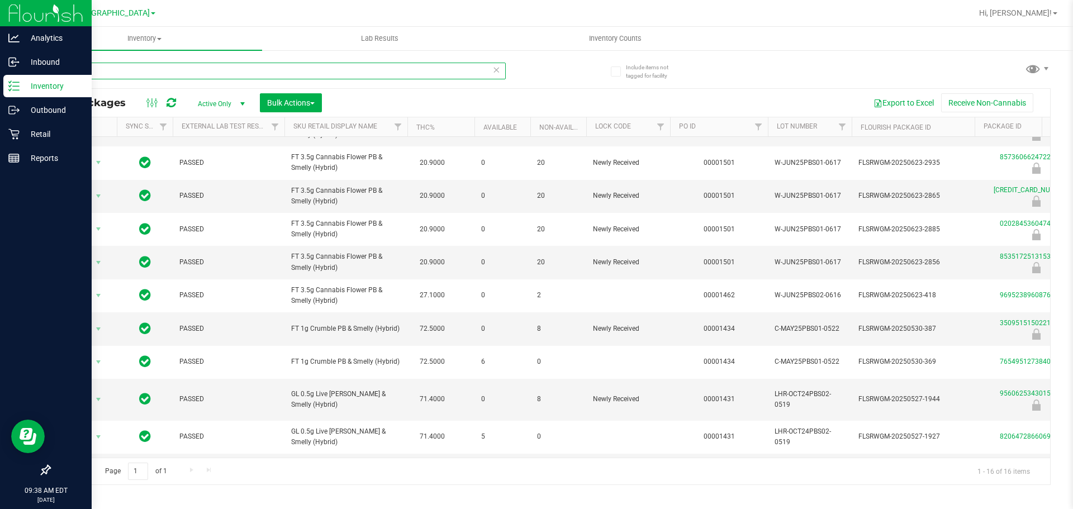
drag, startPoint x: 96, startPoint y: 74, endPoint x: 38, endPoint y: 62, distance: 59.4
click at [41, 62] on div "Include items not tagged for facility pbs All Packages Active Only Active Only …" at bounding box center [550, 219] width 1047 height 341
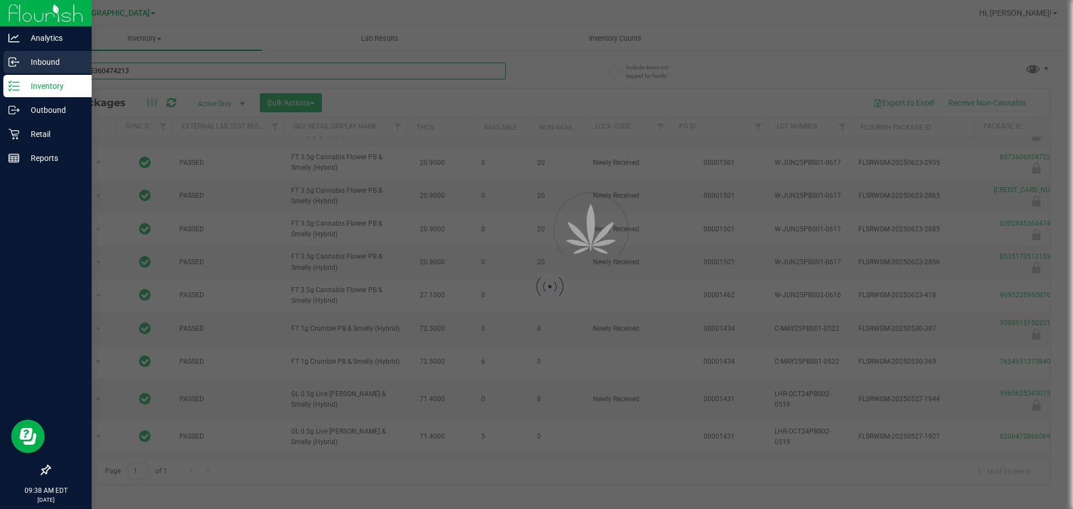
type input "0202845360474213"
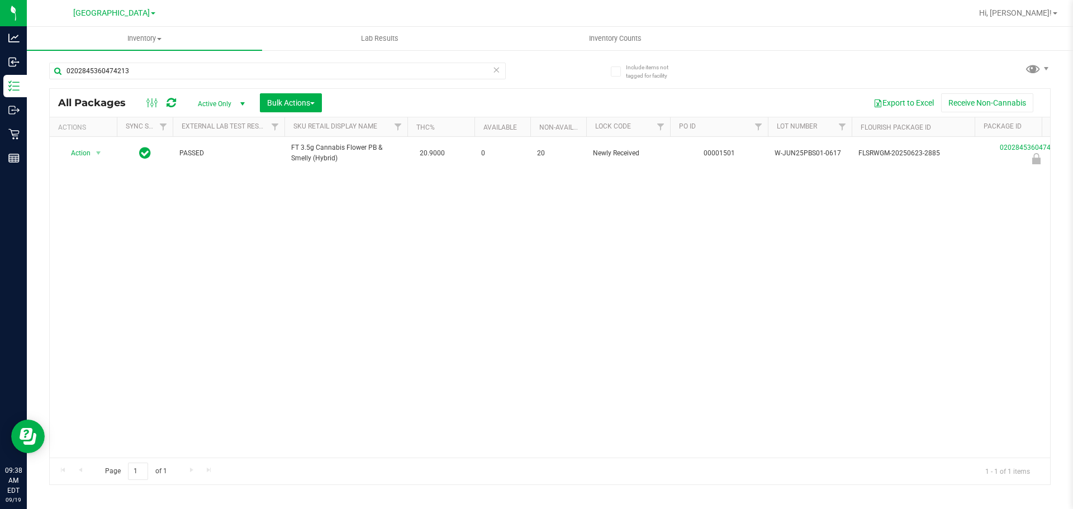
click at [349, 290] on div "Action Action Edit attributes Global inventory Locate package Package audit log…" at bounding box center [550, 297] width 1001 height 321
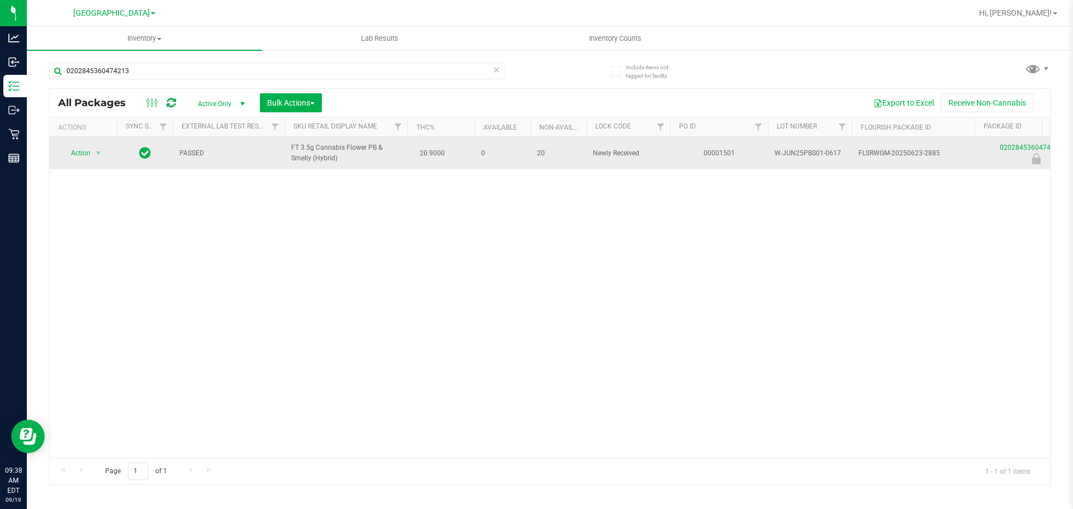
click at [83, 138] on td "Action Action Edit attributes Global inventory Locate package Package audit log…" at bounding box center [83, 153] width 67 height 32
click at [78, 143] on td "Action Action Edit attributes Global inventory Locate package Package audit log…" at bounding box center [83, 153] width 67 height 32
click at [74, 160] on td "Action Action Edit attributes Global inventory Locate package Package audit log…" at bounding box center [83, 153] width 67 height 32
click at [80, 153] on span "Action" at bounding box center [76, 153] width 30 height 16
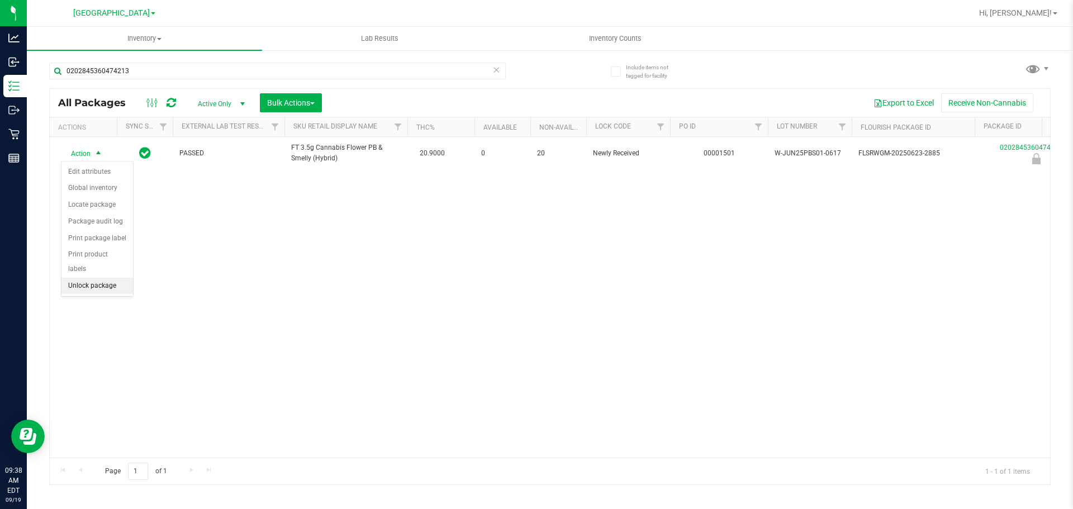
click at [110, 278] on li "Unlock package" at bounding box center [98, 286] width 72 height 17
click at [701, 247] on div "Action Action Adjust qty Create package Edit attributes Global inventory Locate…" at bounding box center [550, 297] width 1001 height 321
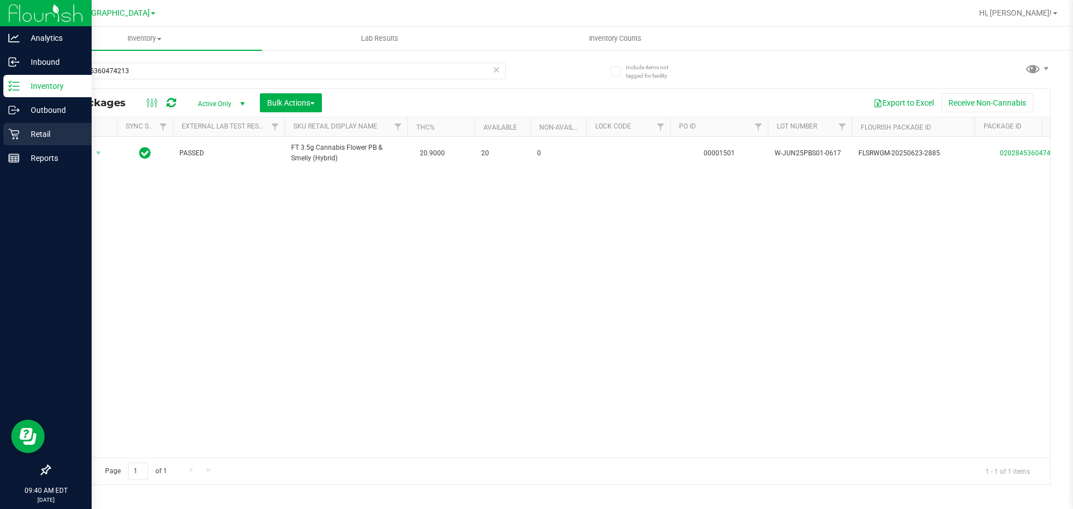
click at [4, 134] on div "Retail" at bounding box center [47, 134] width 88 height 22
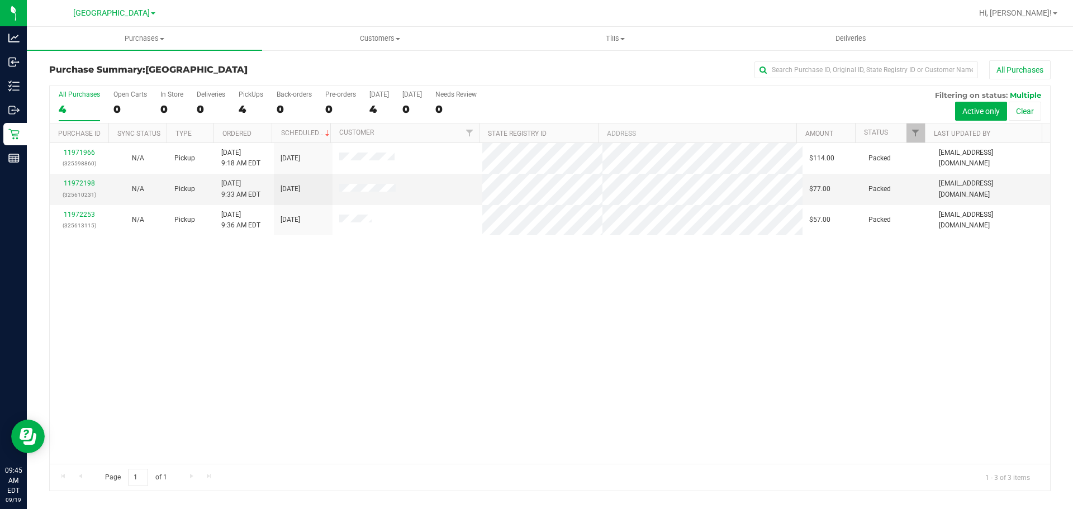
click at [311, 368] on div "11971966 (325598860) N/A Pickup [DATE] 9:18 AM EDT 9/19/2025 $114.00 Packed [EM…" at bounding box center [550, 303] width 1001 height 321
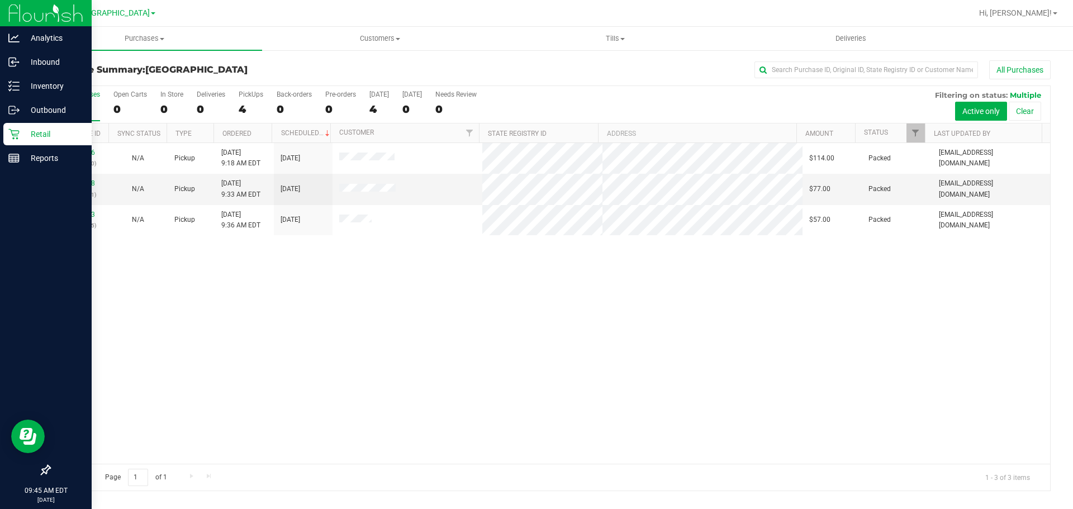
click at [3, 131] on div "Retail" at bounding box center [47, 134] width 88 height 22
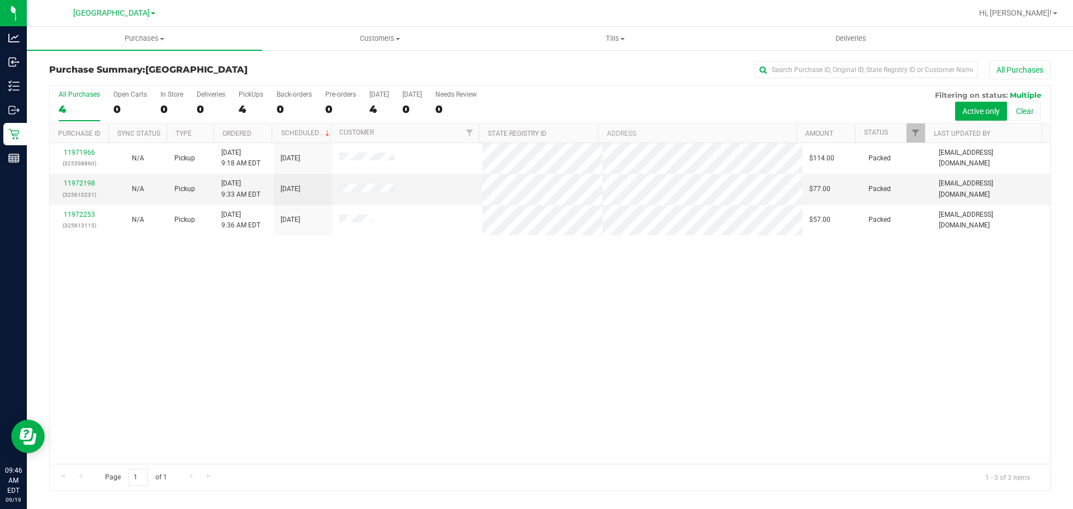
click at [282, 300] on div "11971966 (325598860) N/A Pickup [DATE] 9:18 AM EDT 9/19/2025 $114.00 Packed [EM…" at bounding box center [550, 303] width 1001 height 321
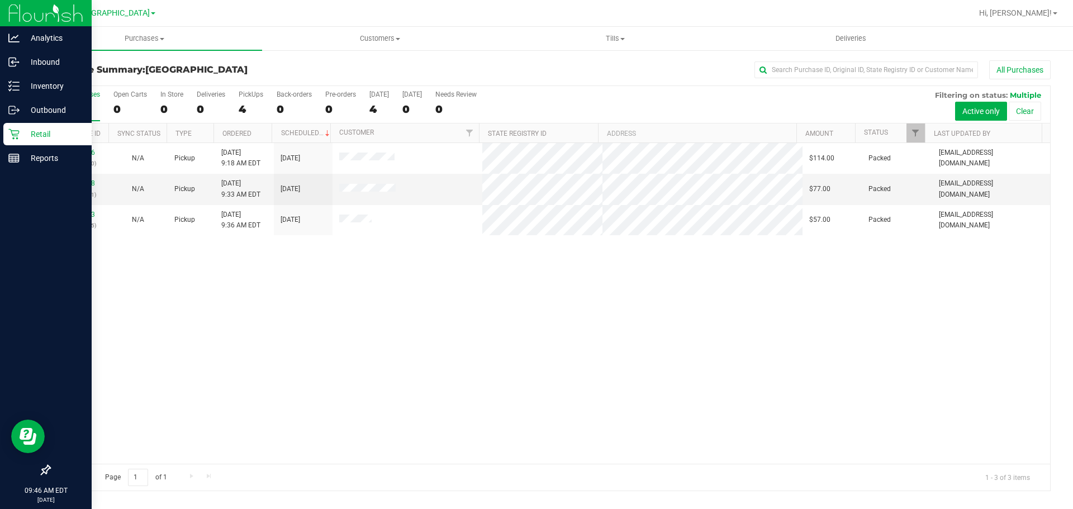
click at [8, 136] on icon at bounding box center [13, 134] width 11 height 11
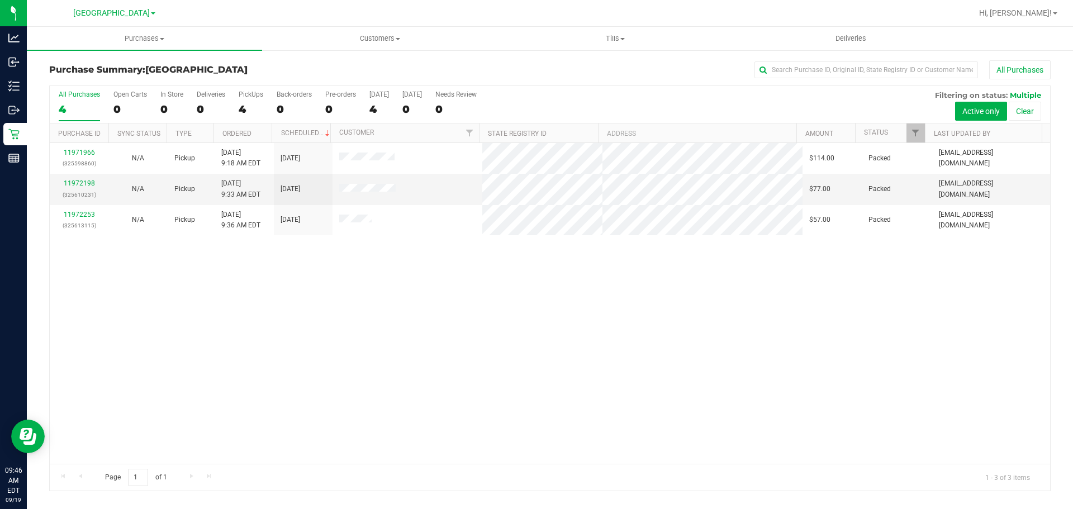
click at [447, 301] on div "11971966 (325598860) N/A Pickup [DATE] 9:18 AM EDT 9/19/2025 $114.00 Packed [EM…" at bounding box center [550, 303] width 1001 height 321
click at [495, 330] on div "11971966 (325598860) N/A Pickup [DATE] 9:18 AM EDT 9/19/2025 $114.00 Packed [EM…" at bounding box center [550, 303] width 1001 height 321
click at [264, 371] on div "11971966 (325598860) N/A Pickup [DATE] 9:18 AM EDT 9/19/2025 $114.00 Packed [EM…" at bounding box center [550, 303] width 1001 height 321
drag, startPoint x: 680, startPoint y: 364, endPoint x: 550, endPoint y: 258, distance: 167.3
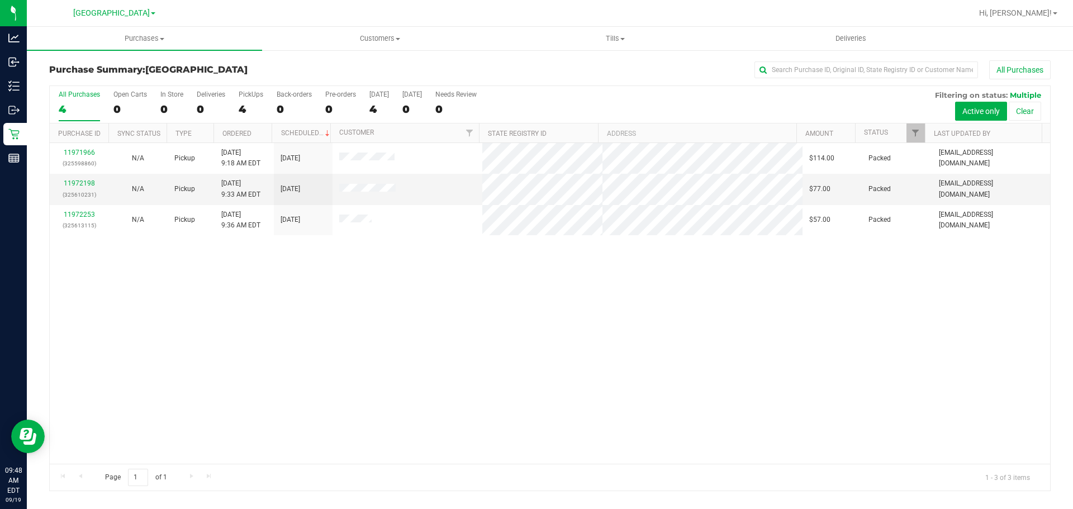
click at [682, 364] on div "11971966 (325598860) N/A Pickup [DATE] 9:18 AM EDT 9/19/2025 $114.00 Packed [EM…" at bounding box center [550, 303] width 1001 height 321
